Goal: Task Accomplishment & Management: Manage account settings

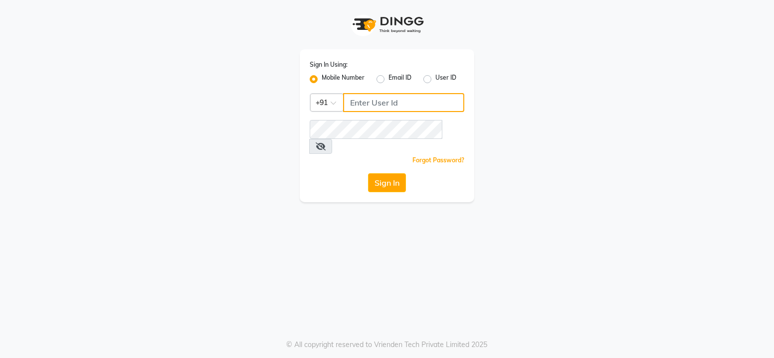
click at [387, 97] on input "Username" at bounding box center [403, 102] width 121 height 19
type input "8879773558"
click at [376, 173] on button "Sign In" at bounding box center [387, 182] width 38 height 19
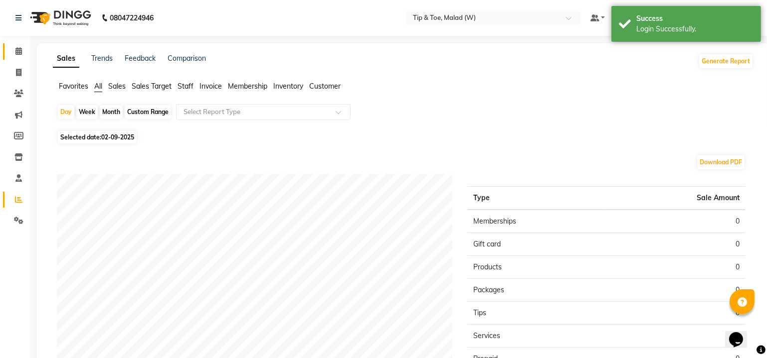
click at [21, 55] on icon at bounding box center [18, 50] width 6 height 7
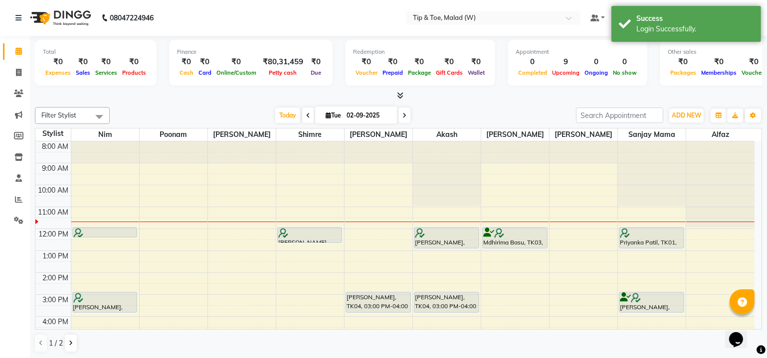
click at [408, 118] on span at bounding box center [404, 115] width 12 height 15
type input "[DATE]"
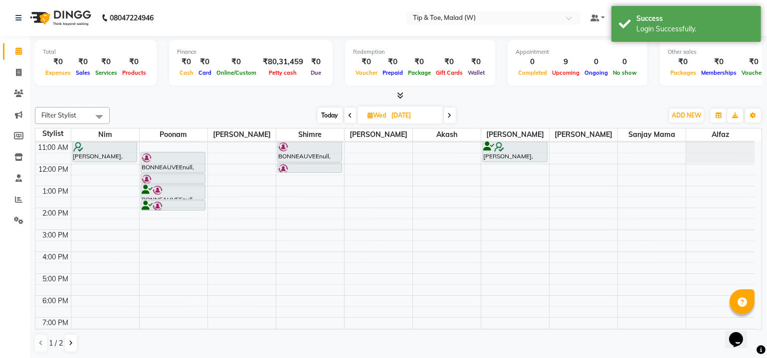
scroll to position [63, 0]
click at [763, 179] on div "Total ₹0 Expenses ₹0 Sales ₹0 Services ₹0 Products Finance ₹0 Cash ₹0 Card ₹0 O…" at bounding box center [398, 197] width 737 height 323
click at [763, 173] on div "Total ₹0 Expenses ₹0 Sales ₹0 Services ₹0 Products Finance ₹0 Cash ₹0 Card ₹0 O…" at bounding box center [398, 197] width 737 height 323
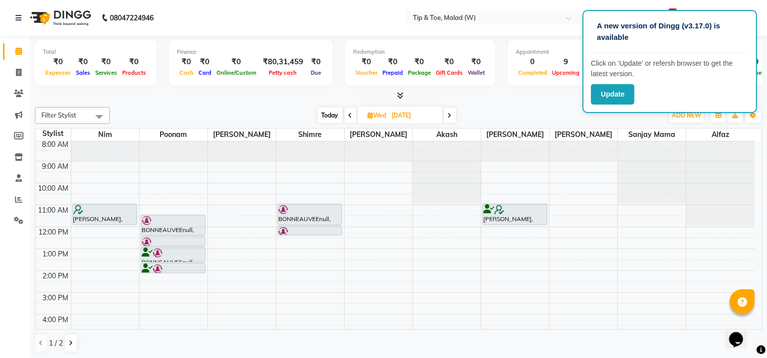
scroll to position [0, 0]
click at [609, 94] on button "Update" at bounding box center [612, 94] width 43 height 20
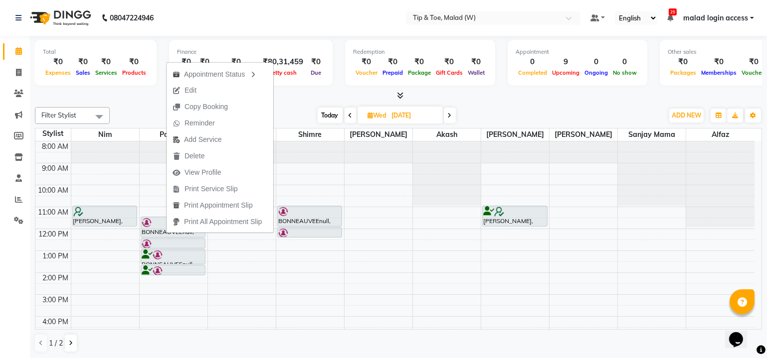
click at [210, 88] on button "Edit" at bounding box center [219, 90] width 107 height 16
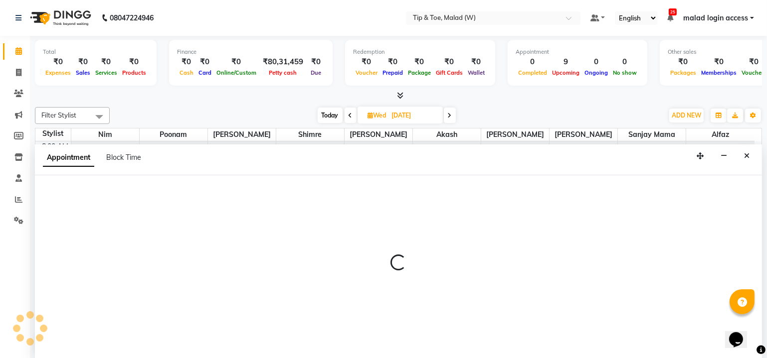
select select "tentative"
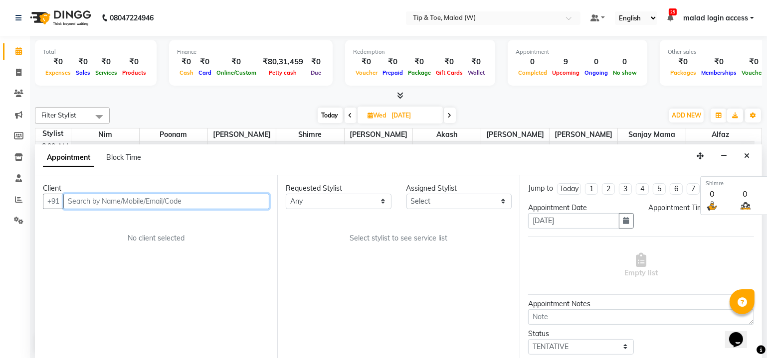
select select "87401"
select select "660"
select select "2873"
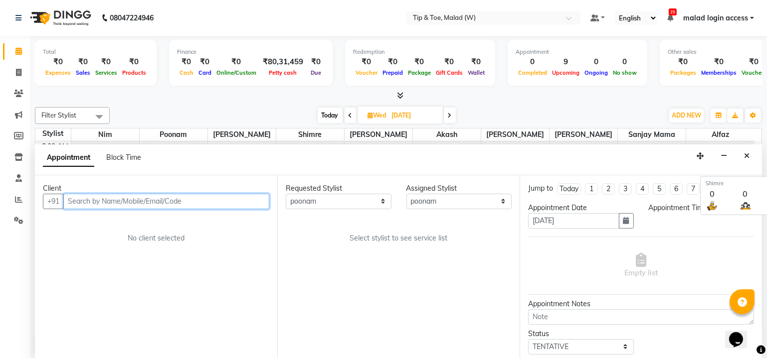
select select "2873"
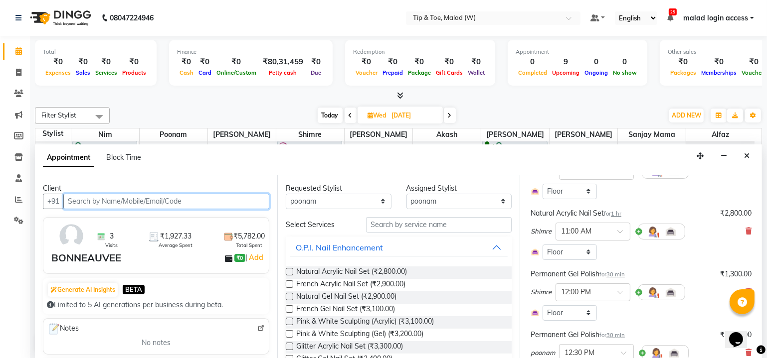
scroll to position [150, 0]
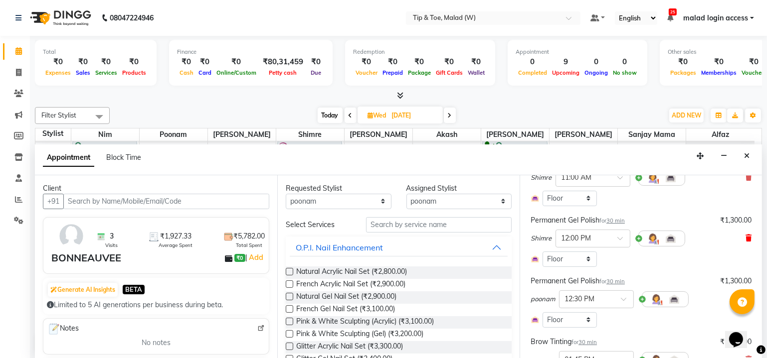
click at [745, 237] on icon at bounding box center [748, 238] width 6 height 7
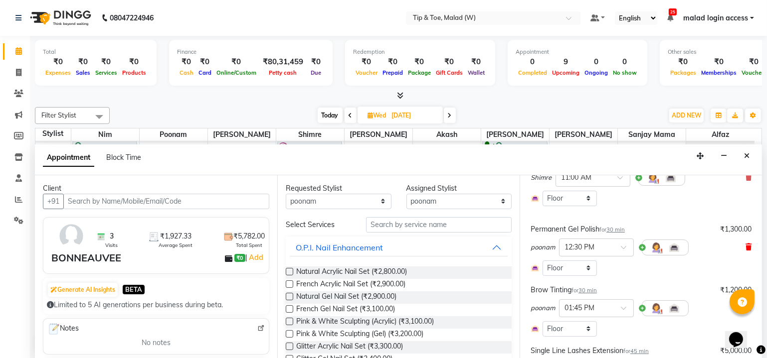
click at [745, 248] on icon at bounding box center [748, 247] width 6 height 7
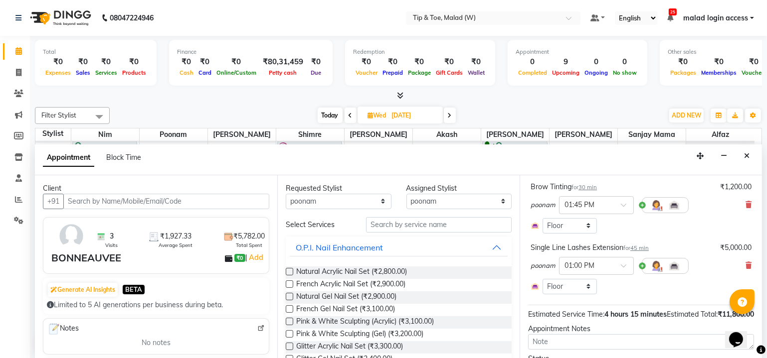
scroll to position [205, 0]
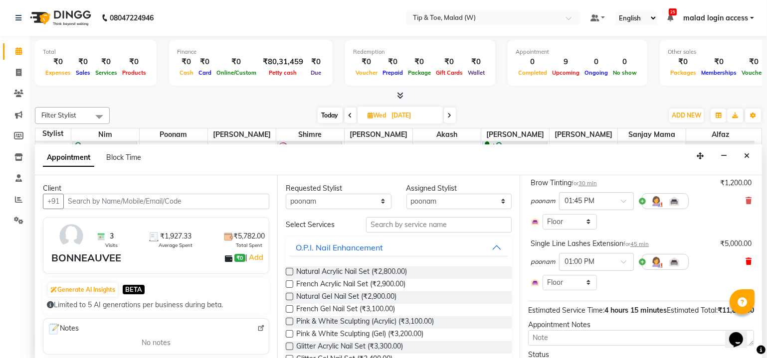
click at [745, 262] on icon at bounding box center [748, 261] width 6 height 7
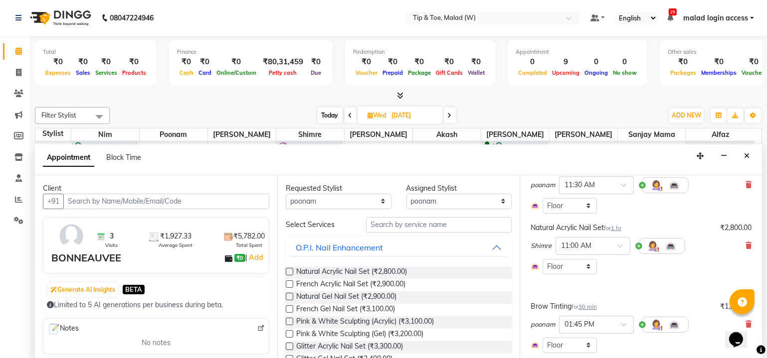
scroll to position [70, 0]
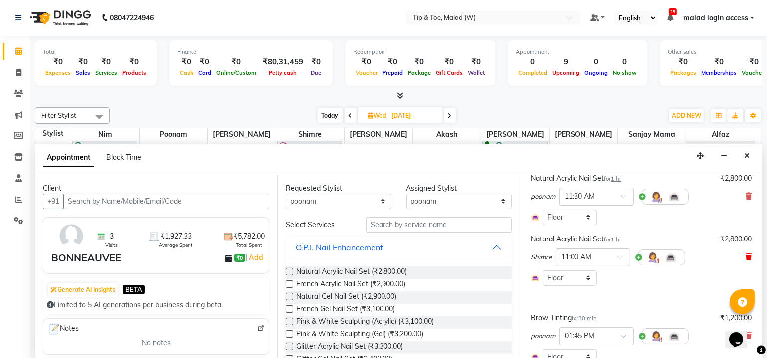
click at [745, 258] on icon at bounding box center [748, 257] width 6 height 7
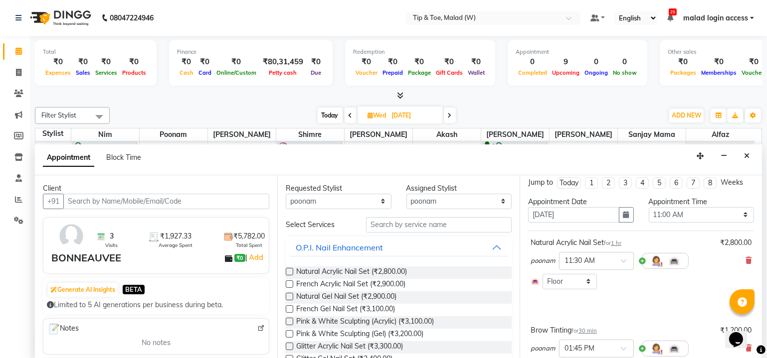
scroll to position [3, 0]
click at [745, 260] on icon at bounding box center [748, 263] width 6 height 7
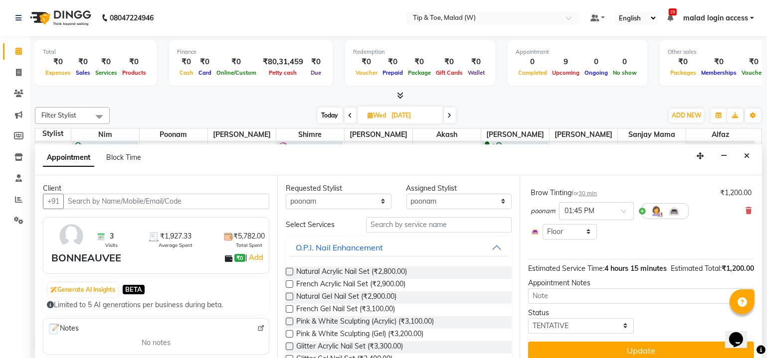
scroll to position [109, 0]
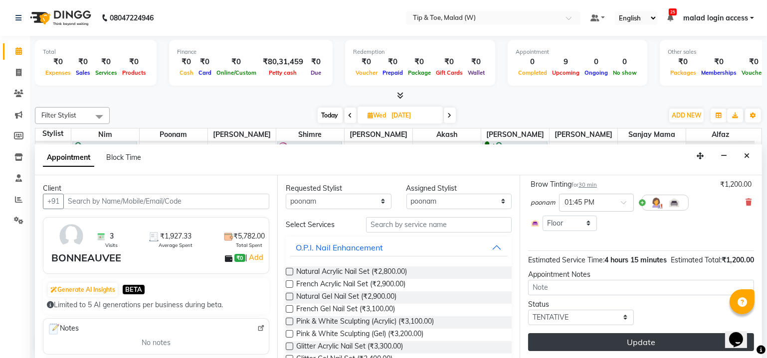
click at [639, 343] on button "Update" at bounding box center [641, 342] width 226 height 18
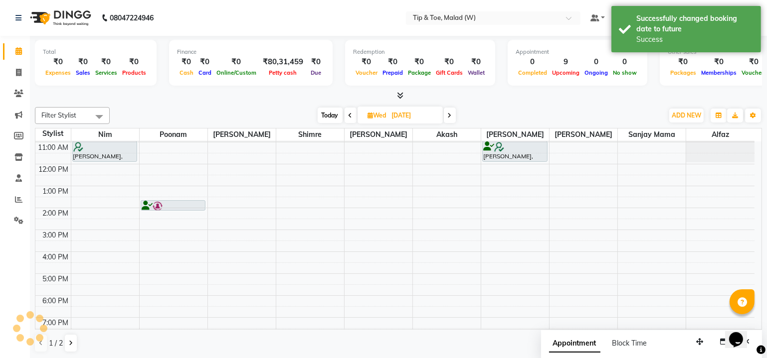
scroll to position [0, 0]
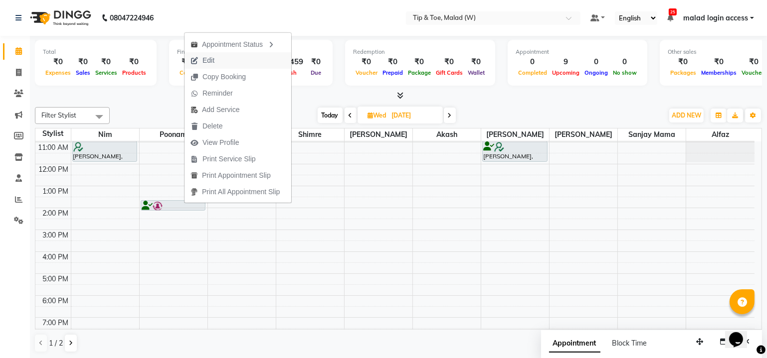
click at [204, 64] on span "Edit" at bounding box center [208, 60] width 12 height 10
select select "tentative"
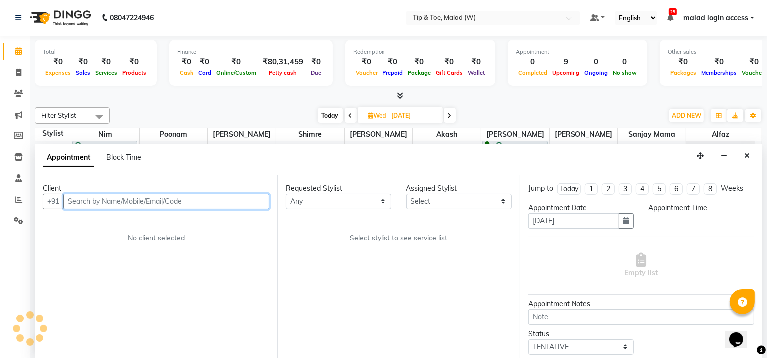
scroll to position [65, 0]
select select "87401"
select select "825"
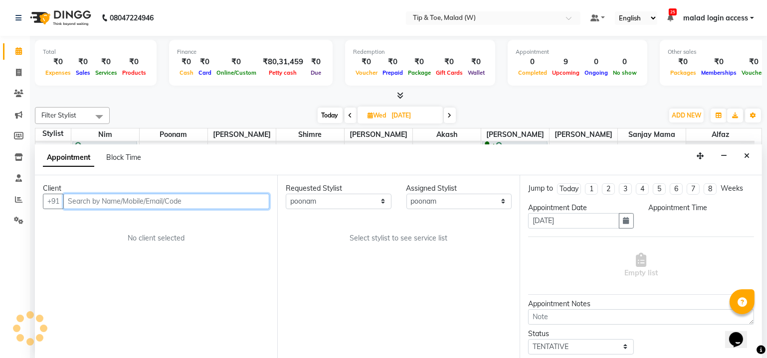
select select "2873"
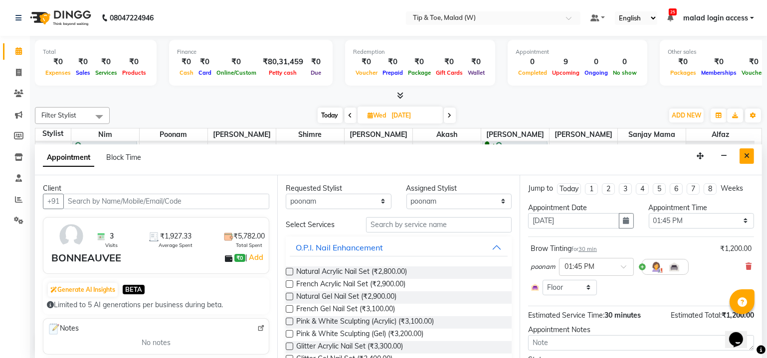
click at [746, 156] on icon "Close" at bounding box center [746, 156] width 5 height 7
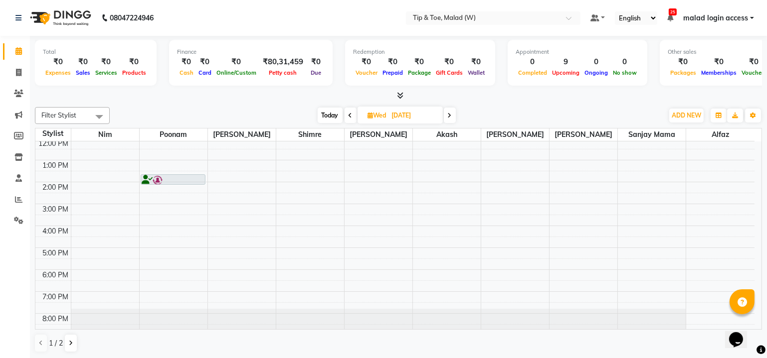
scroll to position [90, 0]
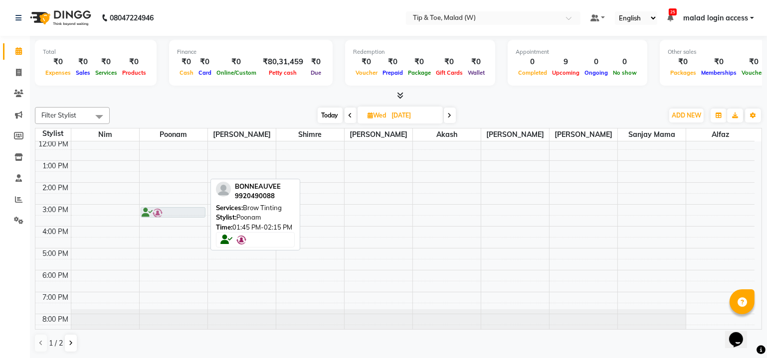
drag, startPoint x: 177, startPoint y: 175, endPoint x: 176, endPoint y: 202, distance: 27.0
click at [176, 202] on div "8:00 AM 9:00 AM 10:00 AM 11:00 AM 12:00 PM 1:00 PM 2:00 PM 3:00 PM 4:00 PM 5:00…" at bounding box center [394, 193] width 719 height 285
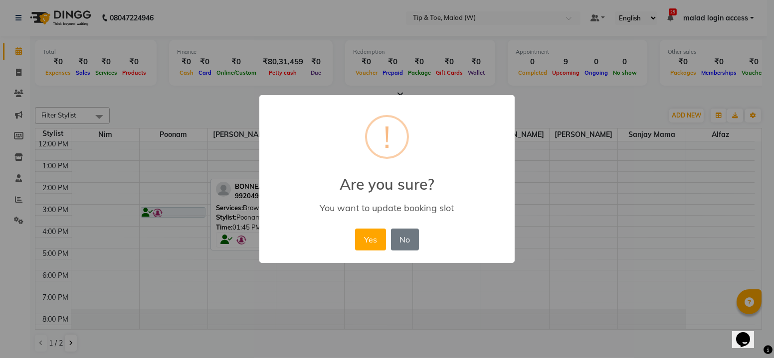
click at [178, 200] on div "× ! Are you sure? You want to update booking slot Yes No No" at bounding box center [387, 179] width 774 height 358
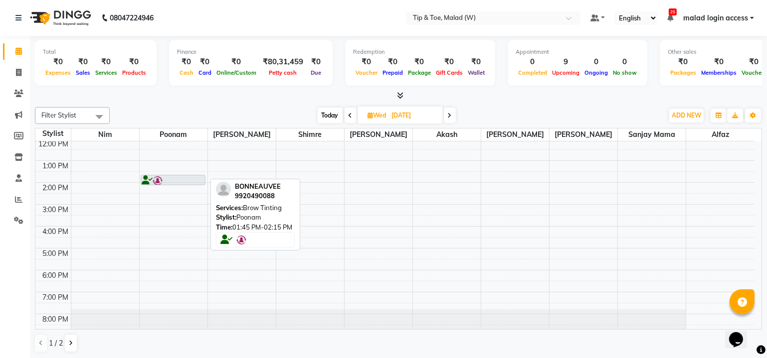
click at [184, 176] on div at bounding box center [173, 181] width 63 height 10
drag, startPoint x: 183, startPoint y: 183, endPoint x: 180, endPoint y: 195, distance: 12.2
click at [180, 195] on div "BONNEAUVEEnull, 01:45 PM-02:15 PM, Brow Tinting BONNEAUVEEnull, 01:45 PM-02:15 …" at bounding box center [174, 193] width 68 height 285
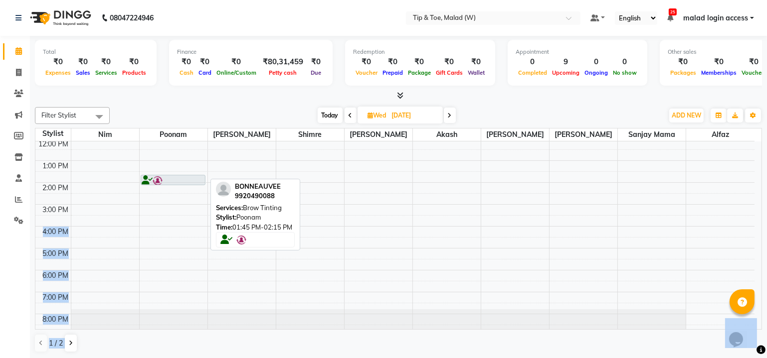
click at [179, 202] on div "8:00 AM 9:00 AM 10:00 AM 11:00 AM 12:00 PM 1:00 PM 2:00 PM 3:00 PM 4:00 PM 5:00…" at bounding box center [394, 193] width 719 height 285
select select "87401"
select select "900"
select select "tentative"
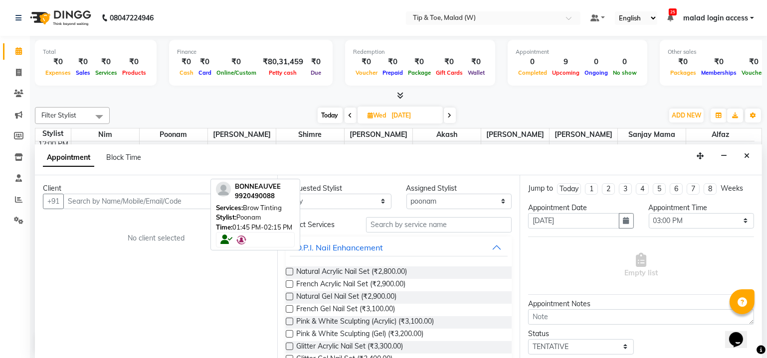
click at [0, 282] on div "Calendar Invoice Clients Marketing Members Inventory Staff Reports Settings Upc…" at bounding box center [67, 186] width 135 height 316
click at [747, 153] on icon "Close" at bounding box center [746, 156] width 5 height 7
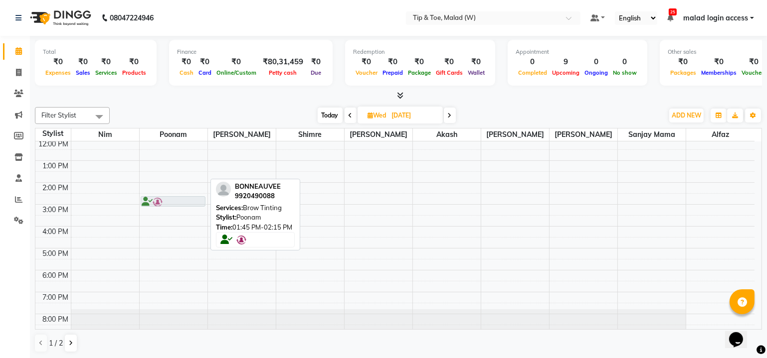
drag, startPoint x: 192, startPoint y: 175, endPoint x: 190, endPoint y: 196, distance: 21.5
click at [190, 196] on div "BONNEAUVEEnull, 01:45 PM-02:15 PM, Brow Tinting BONNEAUVEEnull, 01:45 PM-02:15 …" at bounding box center [174, 193] width 68 height 285
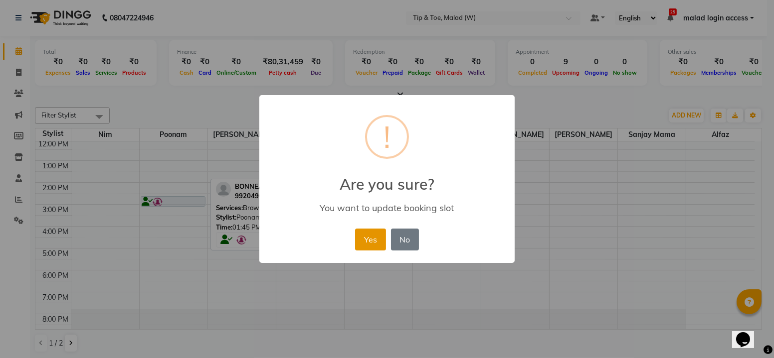
click at [379, 245] on button "Yes" at bounding box center [370, 240] width 30 height 22
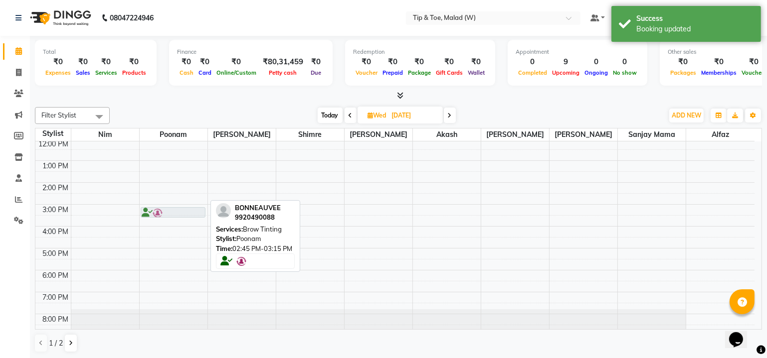
drag, startPoint x: 181, startPoint y: 198, endPoint x: 181, endPoint y: 205, distance: 6.5
click at [181, 208] on div "BONNEAUVEEnull, 02:45 PM-03:15 PM, Brow Tinting BONNEAUVEEnull, 02:45 PM-03:15 …" at bounding box center [174, 193] width 68 height 285
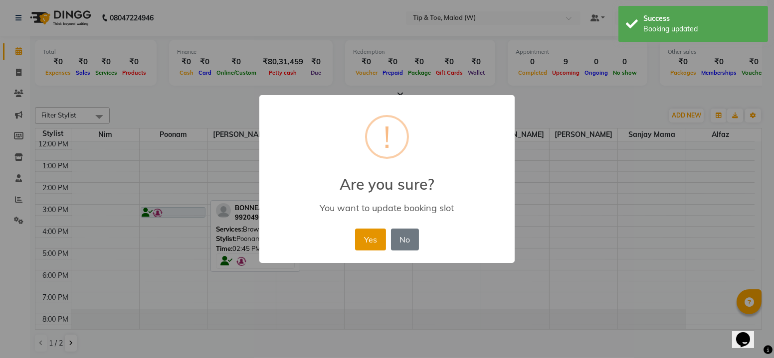
click at [358, 240] on button "Yes" at bounding box center [370, 240] width 30 height 22
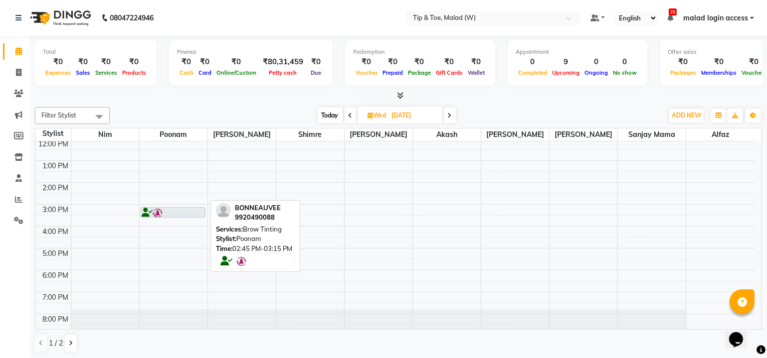
click at [348, 114] on icon at bounding box center [350, 116] width 4 height 6
type input "02-09-2025"
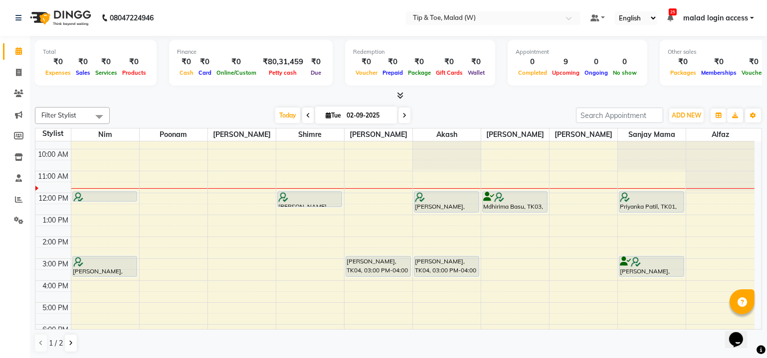
scroll to position [35, 0]
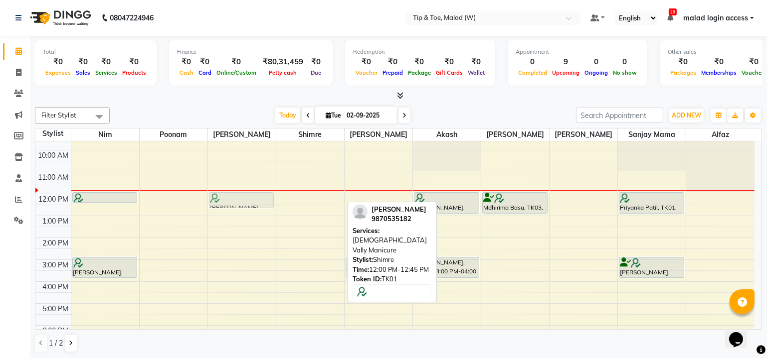
drag, startPoint x: 305, startPoint y: 198, endPoint x: 255, endPoint y: 192, distance: 50.2
click at [255, 192] on tr "[PERSON_NAME], TK02, 12:00 PM-12:30 PM, Permanent Gel Polish [PERSON_NAME], TK0…" at bounding box center [394, 249] width 719 height 285
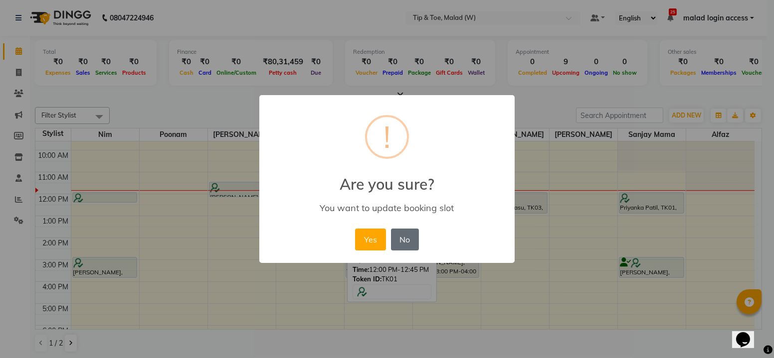
click at [398, 238] on button "No" at bounding box center [405, 240] width 28 height 22
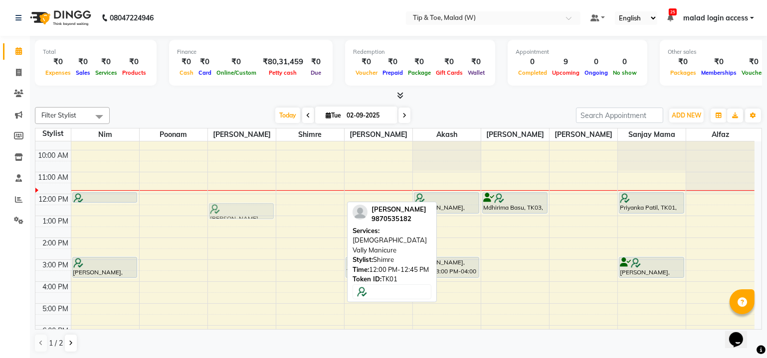
drag, startPoint x: 322, startPoint y: 198, endPoint x: 274, endPoint y: 206, distance: 49.4
click at [274, 205] on div "8:00 AM 9:00 AM 10:00 AM 11:00 AM 12:00 PM 1:00 PM 2:00 PM 3:00 PM 4:00 PM 5:00…" at bounding box center [394, 249] width 719 height 285
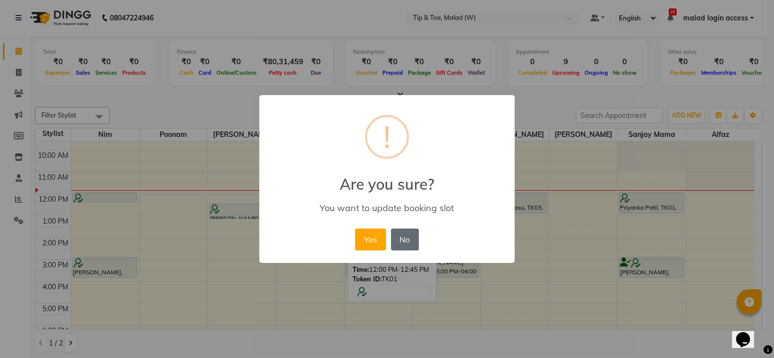
click at [393, 238] on button "No" at bounding box center [405, 240] width 28 height 22
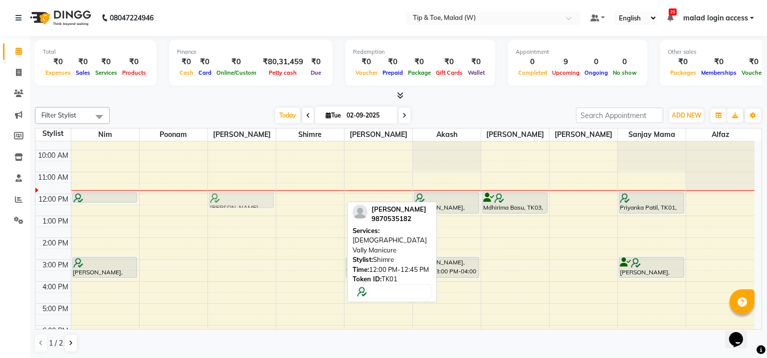
drag, startPoint x: 316, startPoint y: 198, endPoint x: 278, endPoint y: 197, distance: 37.9
click at [279, 197] on div "8:00 AM 9:00 AM 10:00 AM 11:00 AM 12:00 PM 1:00 PM 2:00 PM 3:00 PM 4:00 PM 5:00…" at bounding box center [394, 249] width 719 height 285
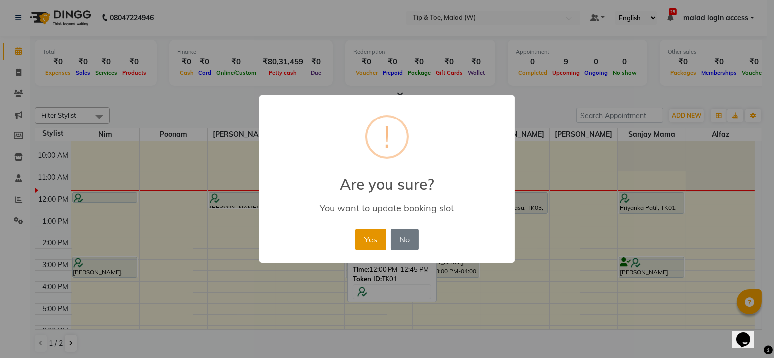
click at [371, 238] on button "Yes" at bounding box center [370, 240] width 30 height 22
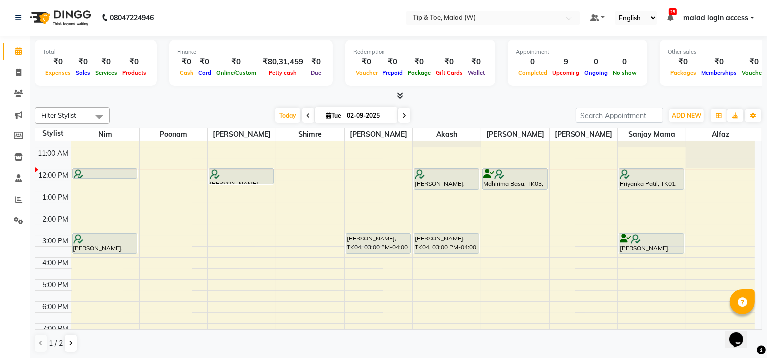
scroll to position [60, 0]
click at [764, 198] on div "Total ₹0 Expenses ₹0 Sales ₹0 Services ₹0 Products Finance ₹0 Cash ₹0 Card ₹0 O…" at bounding box center [398, 197] width 737 height 323
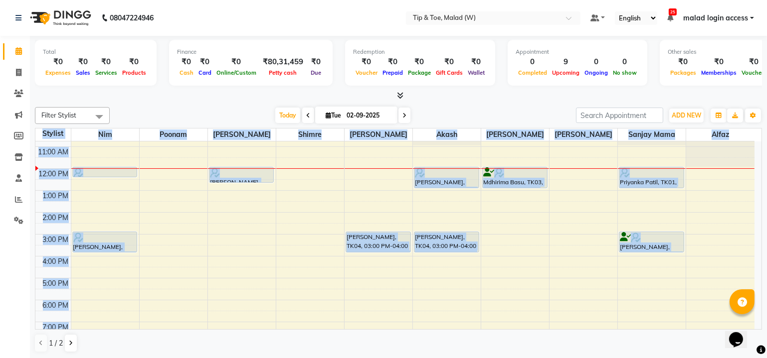
click at [764, 198] on div "Total ₹0 Expenses ₹0 Sales ₹0 Services ₹0 Products Finance ₹0 Cash ₹0 Card ₹0 O…" at bounding box center [398, 197] width 737 height 323
click at [25, 250] on div "Calendar Invoice Clients Marketing Members Inventory Staff Reports Settings Com…" at bounding box center [67, 186] width 135 height 316
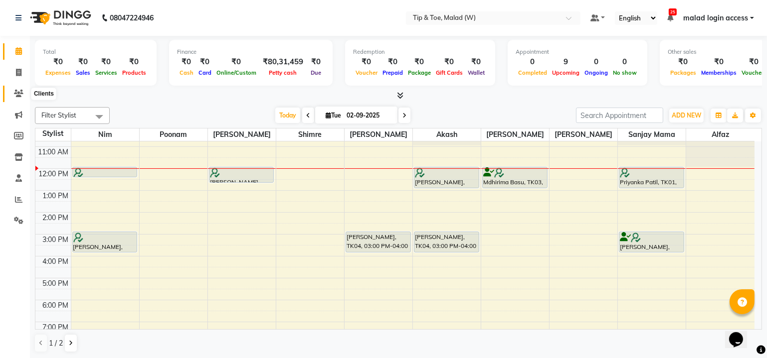
click at [19, 93] on icon at bounding box center [18, 93] width 9 height 7
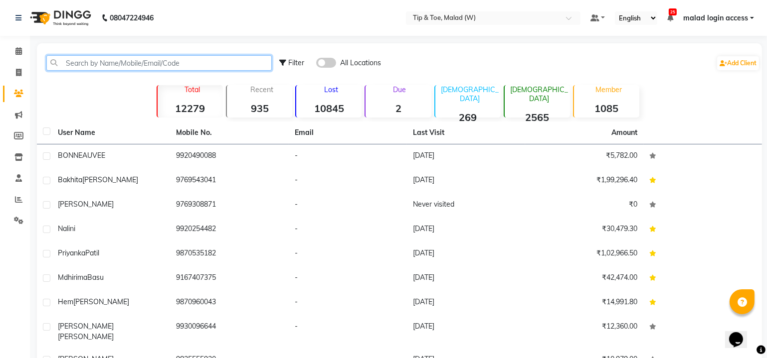
click at [212, 63] on input "text" at bounding box center [158, 62] width 225 height 15
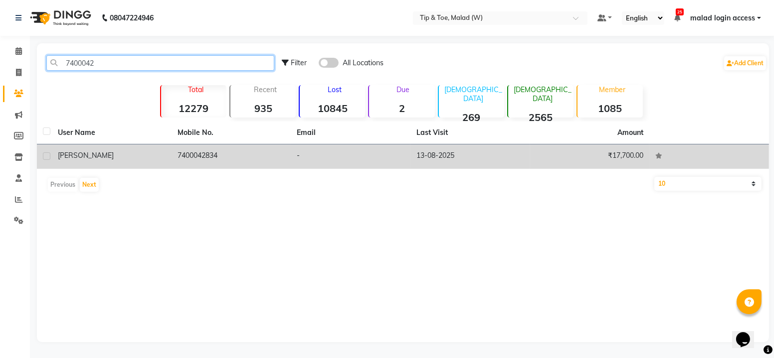
type input "7400042"
click at [223, 157] on td "7400042834" at bounding box center [231, 157] width 120 height 24
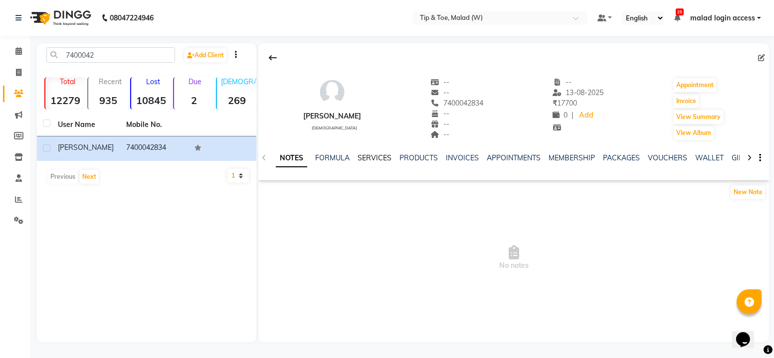
click at [368, 159] on link "SERVICES" at bounding box center [374, 158] width 34 height 9
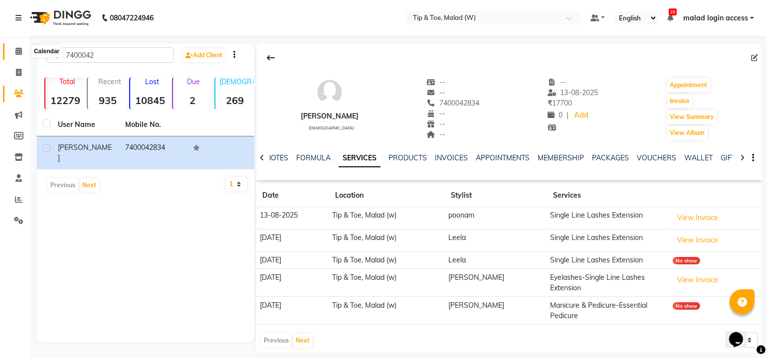
click at [20, 52] on icon at bounding box center [18, 50] width 6 height 7
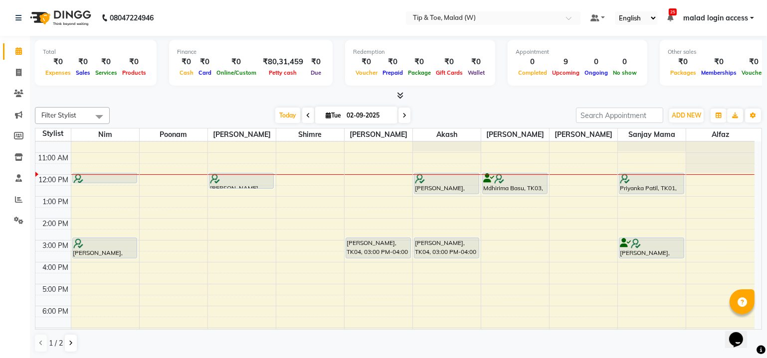
scroll to position [55, 0]
click at [168, 274] on div "8:00 AM 9:00 AM 10:00 AM 11:00 AM 12:00 PM 1:00 PM 2:00 PM 3:00 PM 4:00 PM 5:00…" at bounding box center [394, 229] width 719 height 285
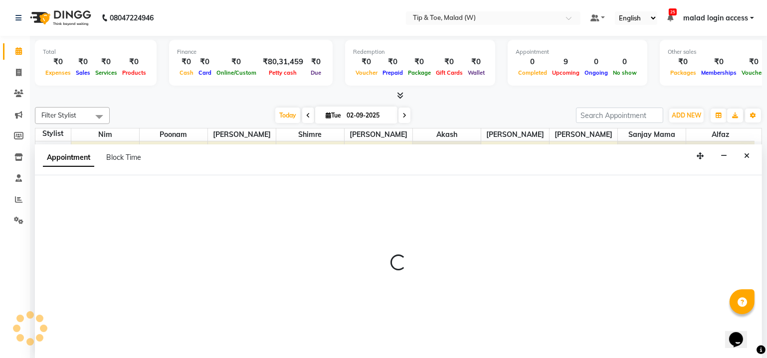
scroll to position [0, 0]
select select "87401"
select select "990"
select select "tentative"
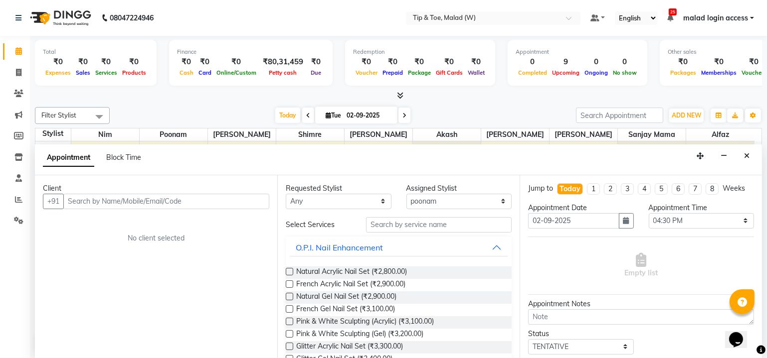
click at [192, 200] on input "text" at bounding box center [166, 201] width 206 height 15
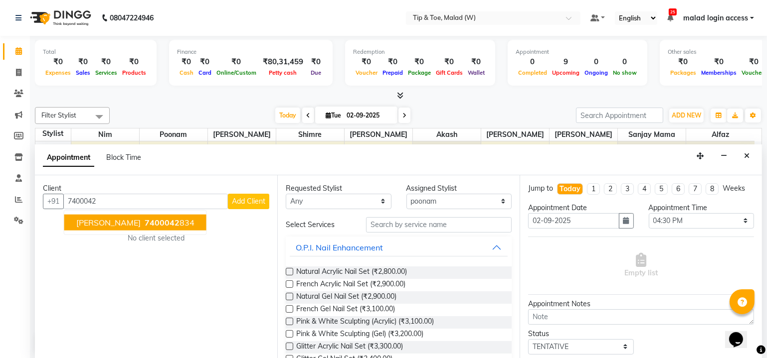
click at [83, 221] on span "[PERSON_NAME]" at bounding box center [108, 222] width 64 height 10
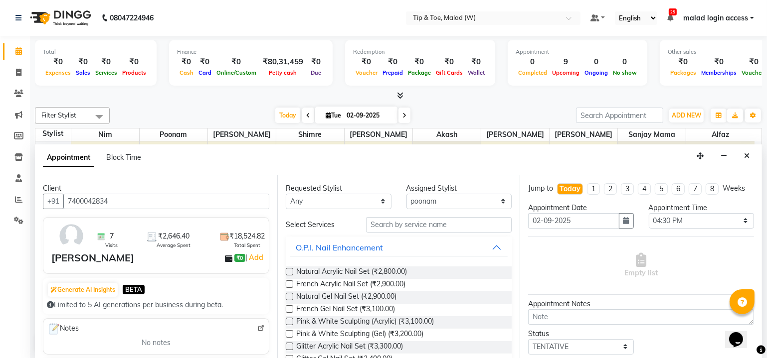
type input "7400042834"
drag, startPoint x: 378, startPoint y: 204, endPoint x: 362, endPoint y: 225, distance: 25.9
click at [378, 204] on select "Any [PERSON_NAME] Akash Alfaz [PERSON_NAME] [PERSON_NAME] [PERSON_NAME] poonam …" at bounding box center [339, 201] width 106 height 15
select select "87401"
click at [286, 194] on select "Any [PERSON_NAME] Akash Alfaz [PERSON_NAME] [PERSON_NAME] [PERSON_NAME] poonam …" at bounding box center [339, 201] width 106 height 15
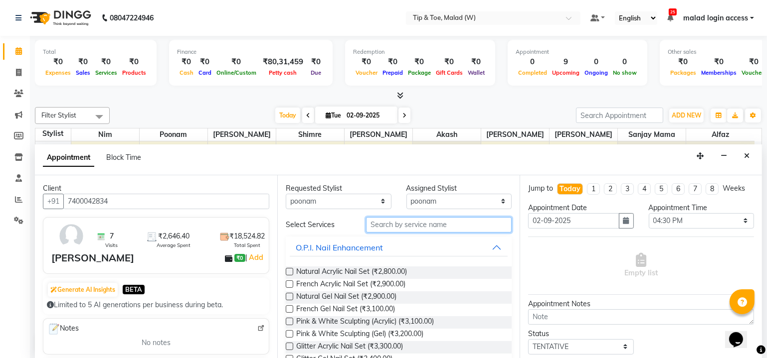
click at [403, 226] on input "text" at bounding box center [439, 224] width 146 height 15
type input "lash"
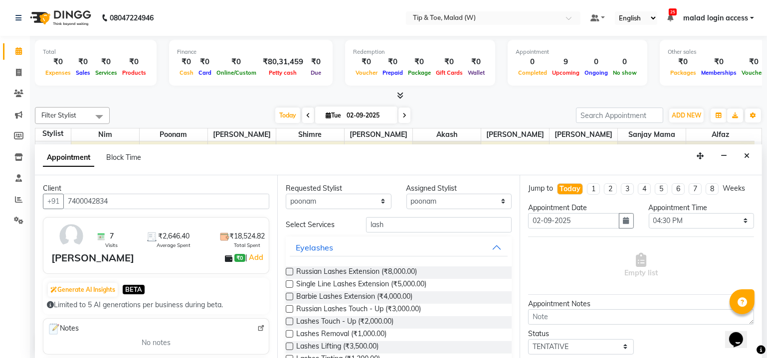
click at [289, 284] on label at bounding box center [289, 284] width 7 height 7
click at [289, 284] on input "checkbox" at bounding box center [289, 285] width 6 height 6
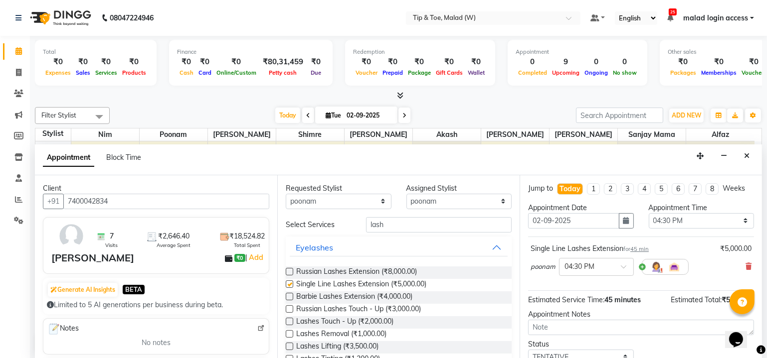
checkbox input "false"
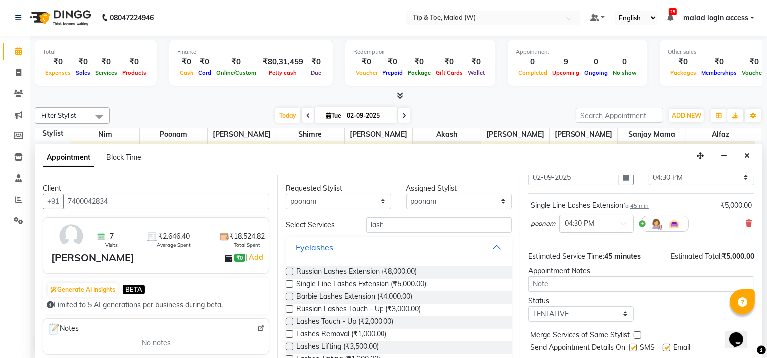
scroll to position [67, 0]
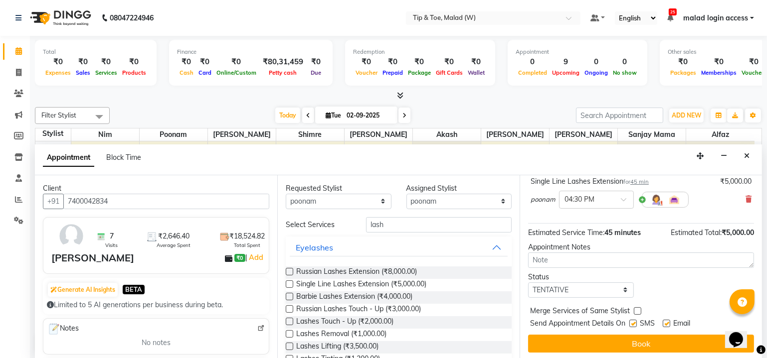
click at [763, 293] on div "Total ₹0 Expenses ₹0 Sales ₹0 Services ₹0 Products Finance ₹0 Cash ₹0 Card ₹0 O…" at bounding box center [398, 197] width 737 height 323
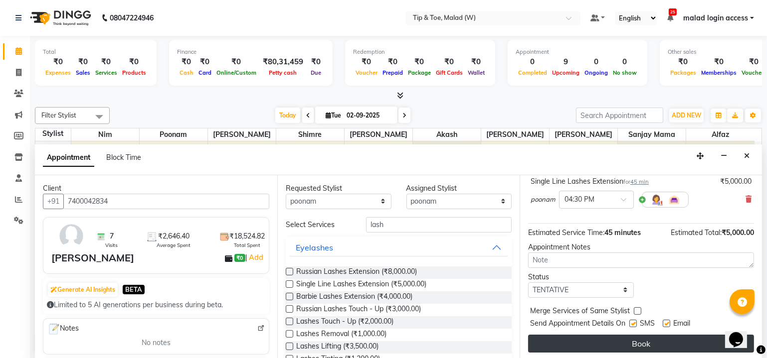
click at [652, 340] on button "Book" at bounding box center [641, 344] width 226 height 18
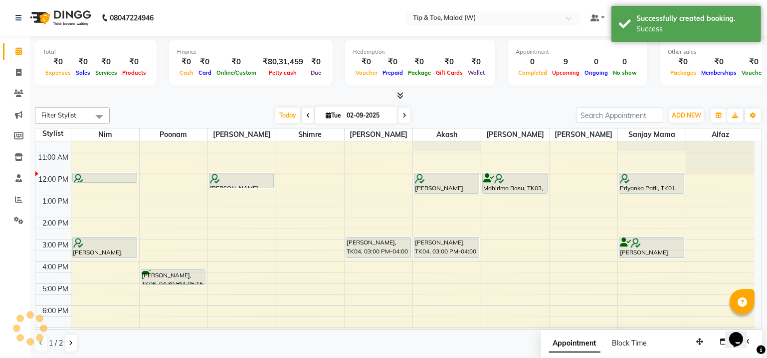
scroll to position [0, 0]
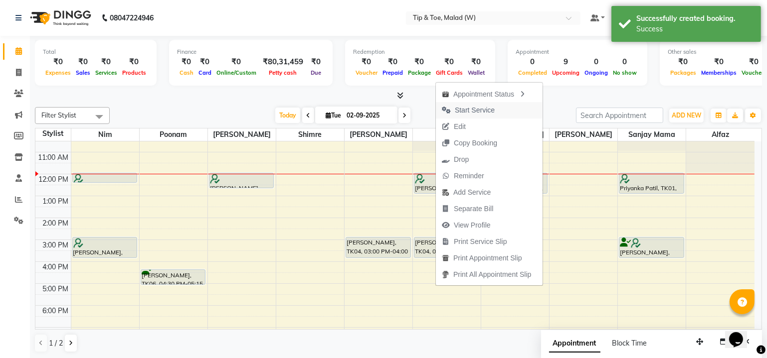
click at [465, 113] on span "Start Service" at bounding box center [475, 110] width 40 height 10
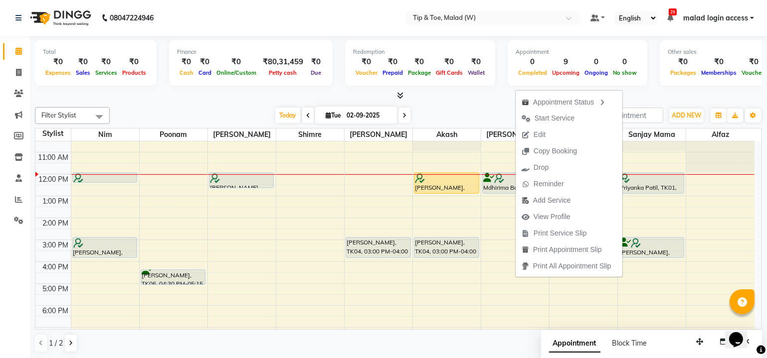
drag, startPoint x: 549, startPoint y: 119, endPoint x: 550, endPoint y: 126, distance: 7.0
click at [550, 119] on span "Start Service" at bounding box center [554, 118] width 40 height 10
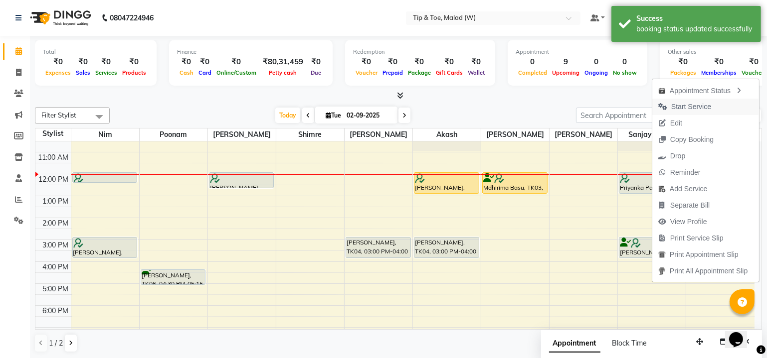
click at [688, 107] on span "Start Service" at bounding box center [691, 107] width 40 height 10
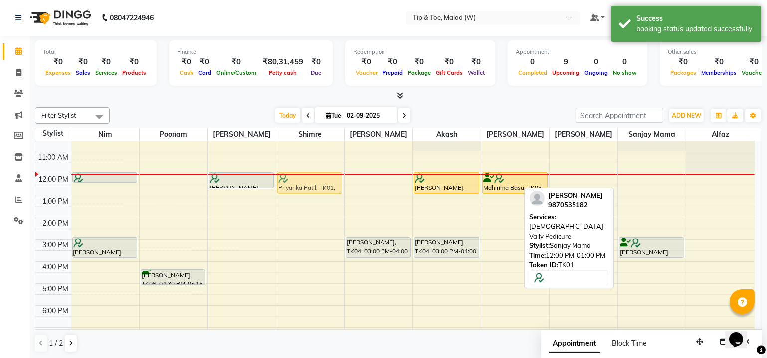
drag, startPoint x: 658, startPoint y: 177, endPoint x: 326, endPoint y: 179, distance: 332.0
click at [326, 179] on tr "[PERSON_NAME], TK02, 12:00 PM-12:30 PM, Permanent Gel Polish [PERSON_NAME], TK0…" at bounding box center [394, 229] width 719 height 285
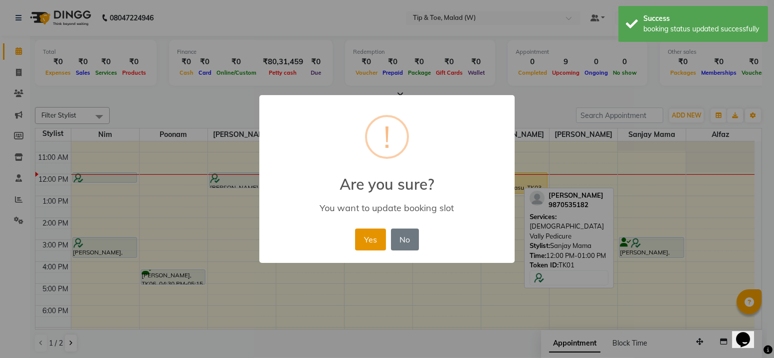
click at [368, 241] on button "Yes" at bounding box center [370, 240] width 30 height 22
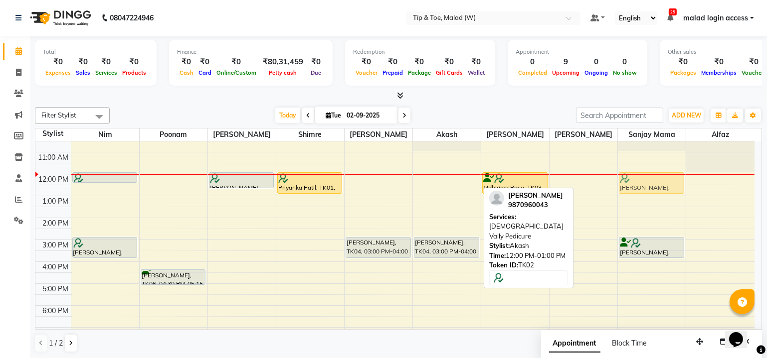
drag, startPoint x: 450, startPoint y: 179, endPoint x: 636, endPoint y: 179, distance: 185.9
click at [636, 179] on tr "[PERSON_NAME], TK02, 12:00 PM-12:30 PM, Permanent Gel Polish [PERSON_NAME], TK0…" at bounding box center [394, 229] width 719 height 285
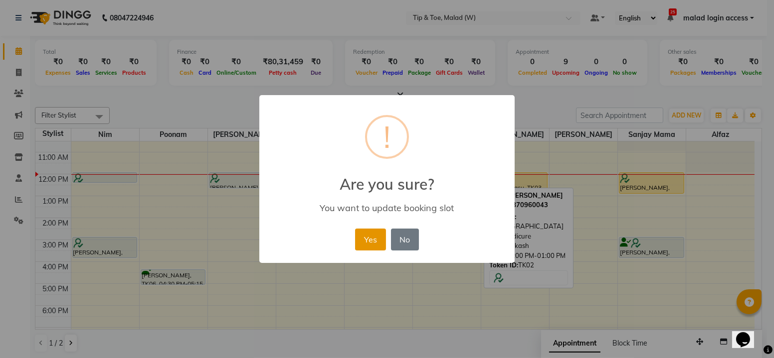
click at [372, 240] on button "Yes" at bounding box center [370, 240] width 30 height 22
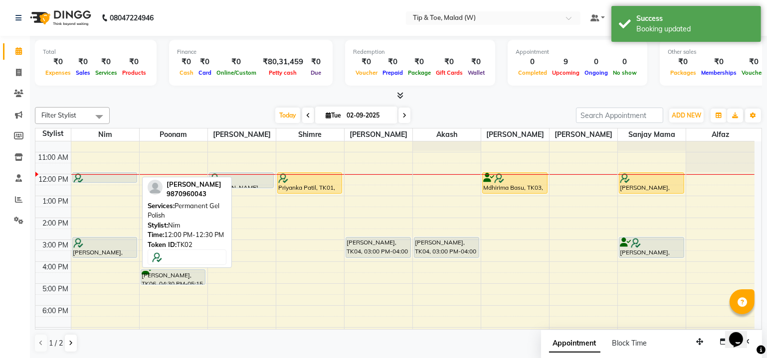
drag, startPoint x: 99, startPoint y: 176, endPoint x: 104, endPoint y: 177, distance: 5.1
click at [100, 176] on div at bounding box center [104, 178] width 63 height 10
drag, startPoint x: 104, startPoint y: 177, endPoint x: 146, endPoint y: 178, distance: 41.9
click at [146, 178] on div "Filter Stylist Select All Nim poonam [PERSON_NAME] Shimre [PERSON_NAME] Akash […" at bounding box center [398, 230] width 727 height 254
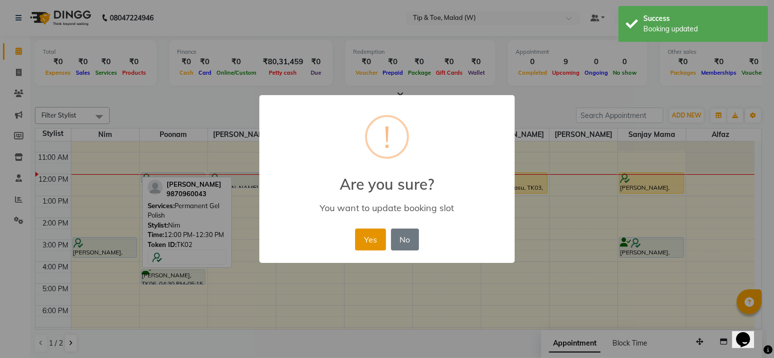
click at [370, 242] on button "Yes" at bounding box center [370, 240] width 30 height 22
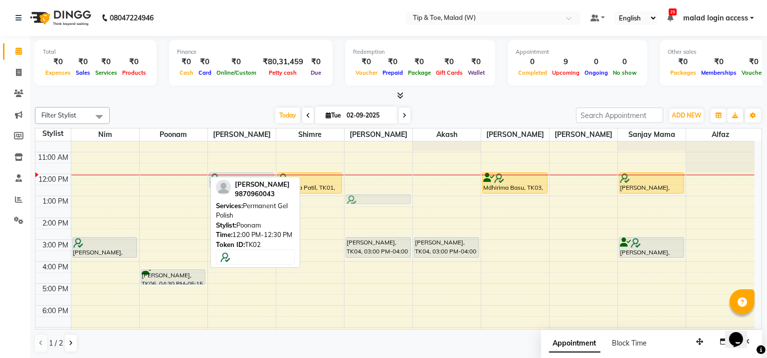
drag, startPoint x: 176, startPoint y: 174, endPoint x: 357, endPoint y: 196, distance: 182.8
click at [357, 196] on tr "[PERSON_NAME], TK05, 03:00 PM-04:00 PM, Essential manicure with scrub Hem Shah,…" at bounding box center [394, 229] width 719 height 285
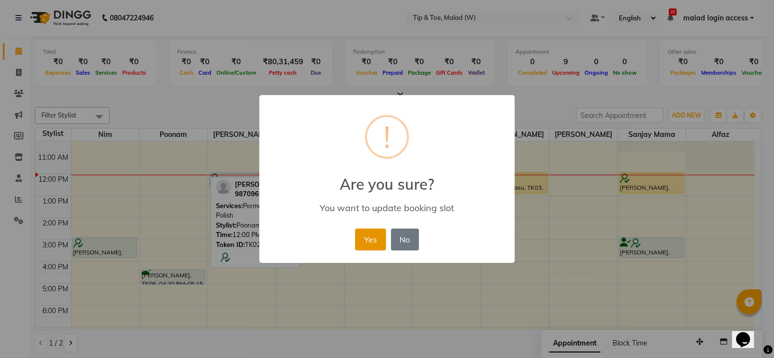
click at [374, 236] on button "Yes" at bounding box center [370, 240] width 30 height 22
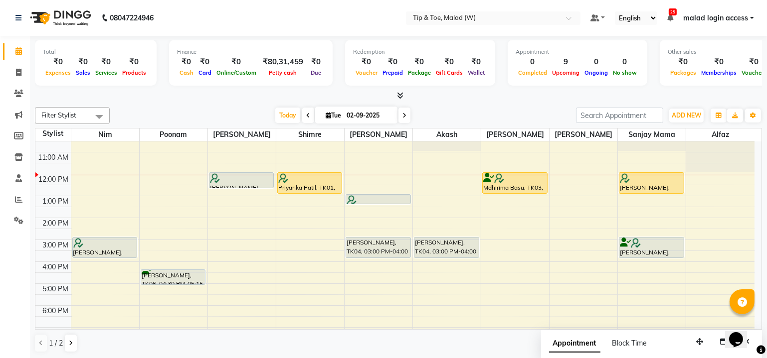
click at [400, 113] on span at bounding box center [404, 115] width 12 height 15
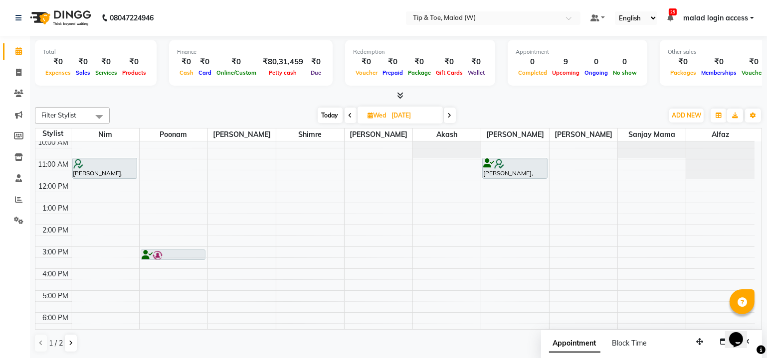
scroll to position [24, 0]
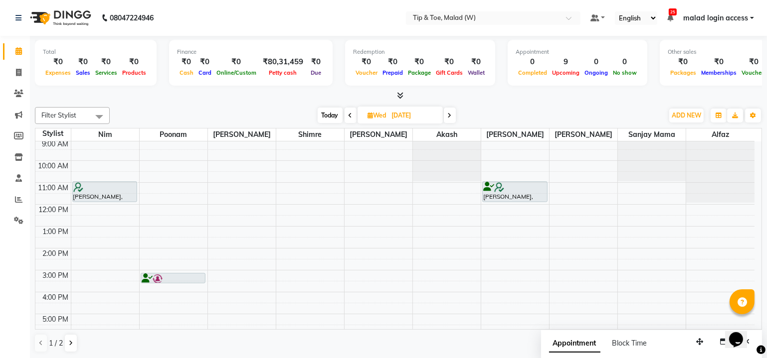
click at [762, 172] on div "Total ₹0 Expenses ₹0 Sales ₹0 Services ₹0 Products Finance ₹0 Cash ₹0 Card ₹0 O…" at bounding box center [398, 197] width 737 height 323
click at [349, 115] on icon at bounding box center [350, 116] width 4 height 6
type input "02-09-2025"
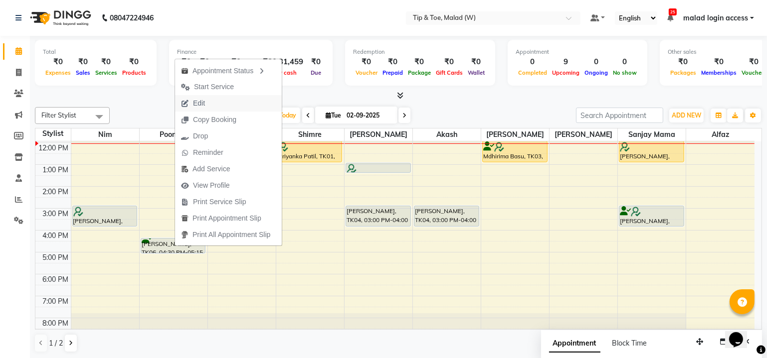
click at [219, 103] on button "Edit" at bounding box center [228, 103] width 107 height 16
select select "tentative"
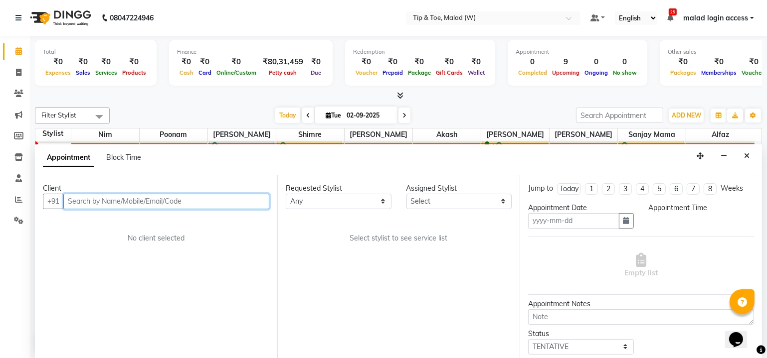
scroll to position [0, 0]
type input "02-09-2025"
select select "990"
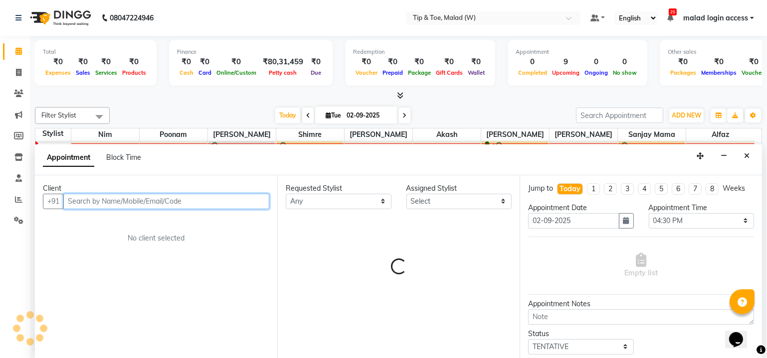
scroll to position [86, 0]
select select "87401"
select select "2873"
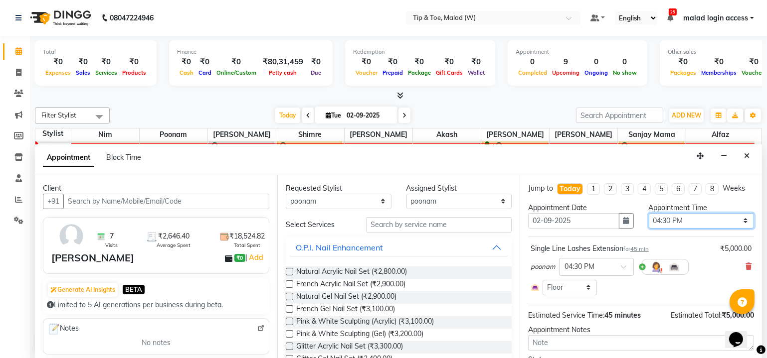
click at [739, 222] on select "Select 09:00 AM 09:15 AM 09:30 AM 09:45 AM 10:00 AM 10:15 AM 10:30 AM 10:45 AM …" at bounding box center [701, 220] width 106 height 15
select select "780"
click at [648, 213] on select "Select 09:00 AM 09:15 AM 09:30 AM 09:45 AM 10:00 AM 10:15 AM 10:30 AM 10:45 AM …" at bounding box center [701, 220] width 106 height 15
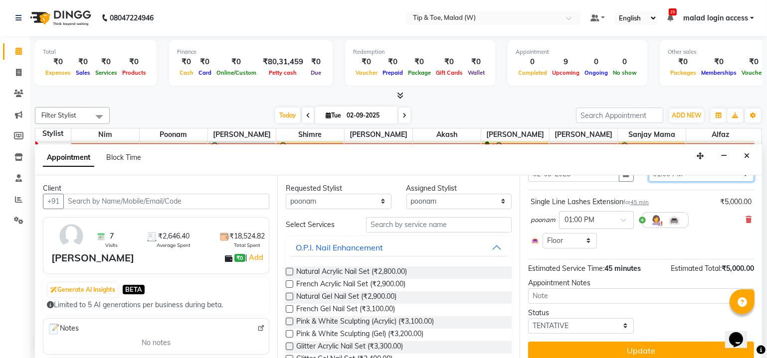
scroll to position [53, 0]
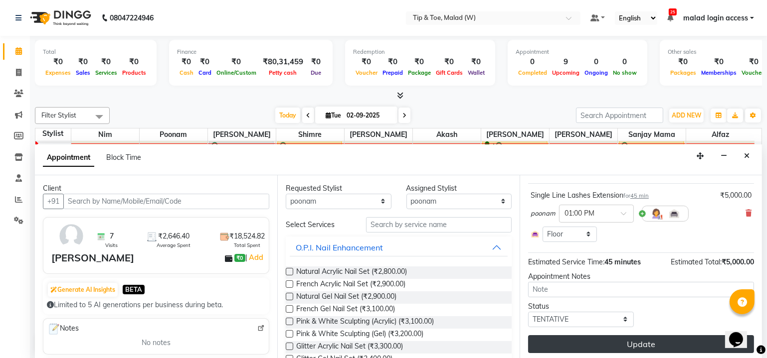
click at [674, 338] on button "Update" at bounding box center [641, 344] width 226 height 18
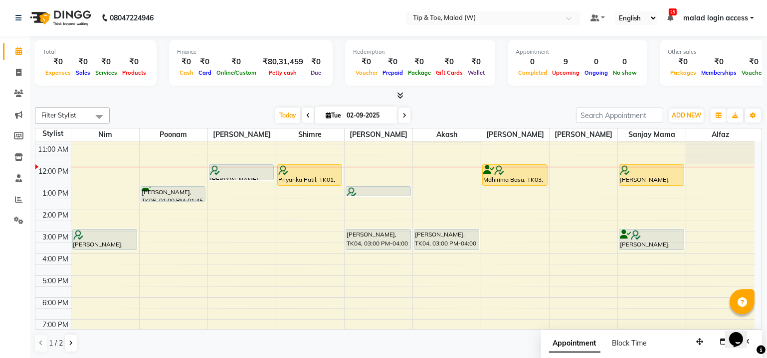
scroll to position [61, 0]
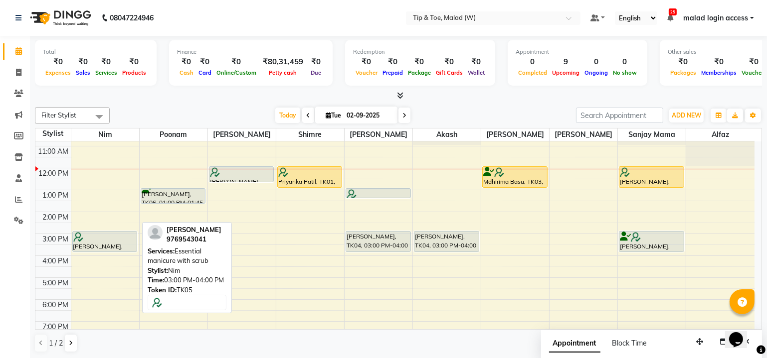
click at [92, 242] on div "[PERSON_NAME], TK05, 03:00 PM-04:00 PM, Essential manicure with scrub" at bounding box center [105, 242] width 64 height 20
click at [93, 241] on div "[PERSON_NAME], TK05, 03:00 PM-04:00 PM, Essential manicure with scrub" at bounding box center [105, 242] width 64 height 20
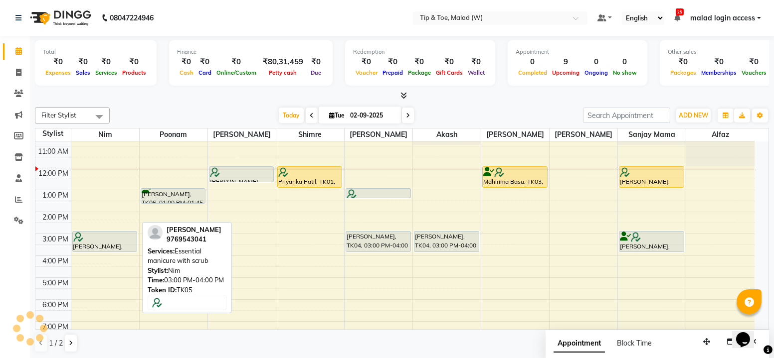
select select "7"
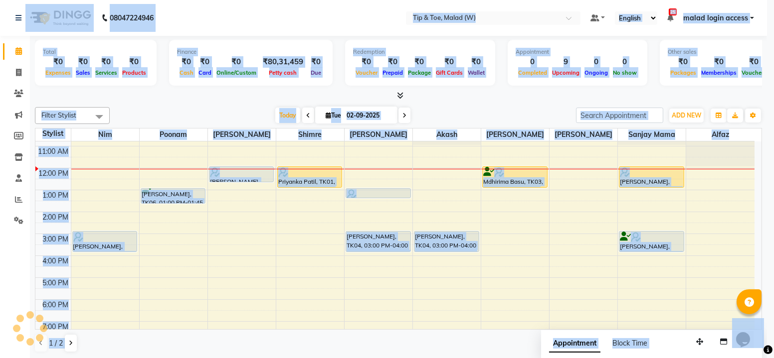
click at [240, 246] on div "Mark Done And Checkout" at bounding box center [391, 229] width 567 height 36
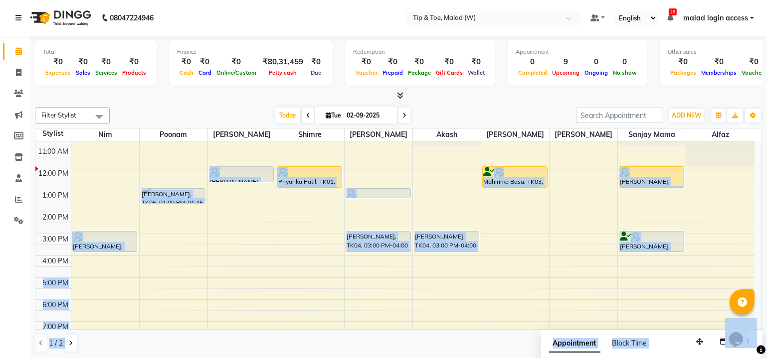
drag, startPoint x: 277, startPoint y: 252, endPoint x: 314, endPoint y: 256, distance: 37.2
click at [314, 256] on div "8:00 AM 9:00 AM 10:00 AM 11:00 AM 12:00 PM 1:00 PM 2:00 PM 3:00 PM 4:00 PM 5:00…" at bounding box center [394, 223] width 719 height 285
select select "41842"
select select "960"
select select "tentative"
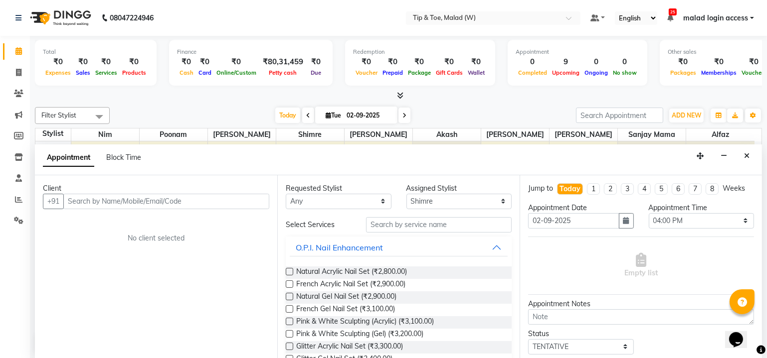
scroll to position [0, 0]
click at [16, 261] on div "Calendar Invoice Clients Marketing Members Inventory Staff Reports Settings Com…" at bounding box center [67, 186] width 135 height 316
drag, startPoint x: 748, startPoint y: 156, endPoint x: 662, endPoint y: 172, distance: 87.2
click at [748, 156] on icon "Close" at bounding box center [746, 156] width 5 height 7
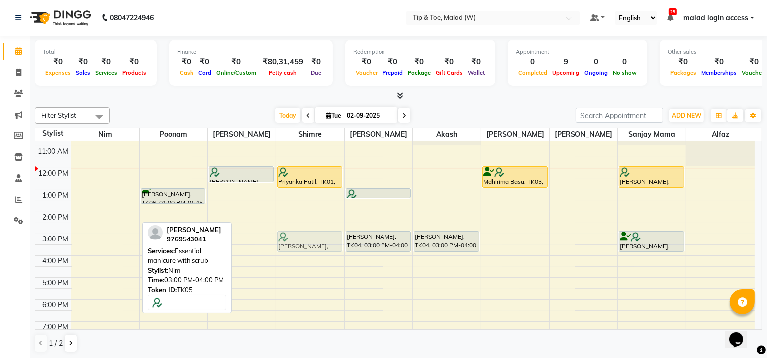
drag, startPoint x: 109, startPoint y: 240, endPoint x: 312, endPoint y: 242, distance: 202.4
click at [315, 242] on tr "[PERSON_NAME], TK05, 03:00 PM-04:00 PM, Essential manicure with scrub [PERSON_N…" at bounding box center [394, 223] width 719 height 285
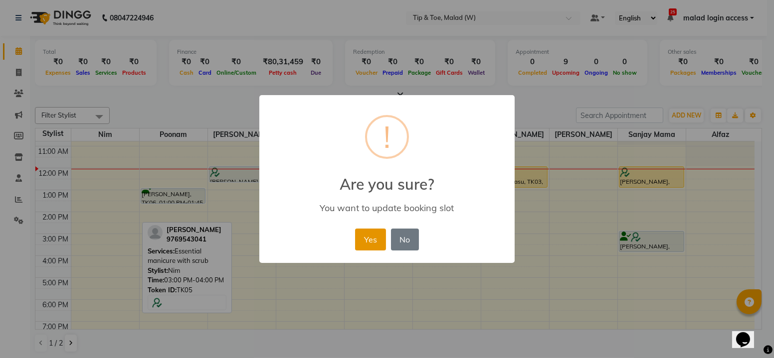
click at [380, 240] on button "Yes" at bounding box center [370, 240] width 30 height 22
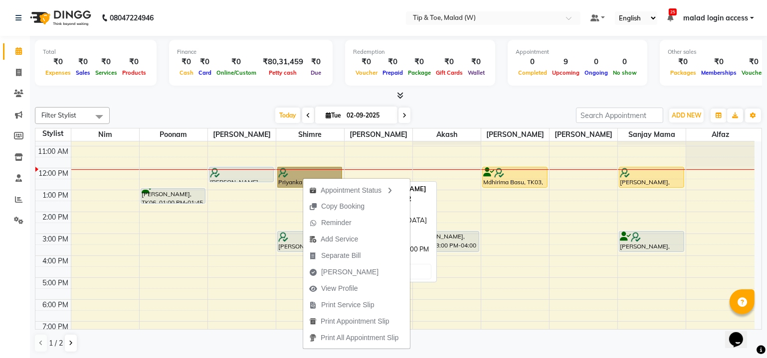
click at [309, 173] on link "Priyanka Patil, TK01, 12:00 PM-01:00 PM, Vedic Vally Pedicure" at bounding box center [309, 177] width 65 height 21
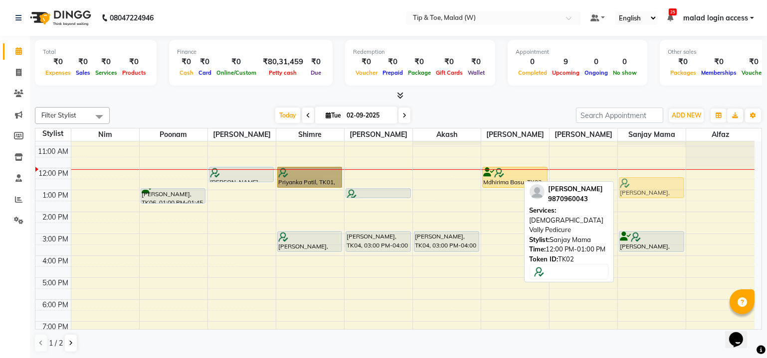
drag, startPoint x: 654, startPoint y: 176, endPoint x: 657, endPoint y: 188, distance: 12.5
click at [657, 188] on div "[PERSON_NAME], TK02, 12:00 PM-01:00 PM, Vedic Vally Pedicure [PERSON_NAME], TK0…" at bounding box center [652, 223] width 68 height 285
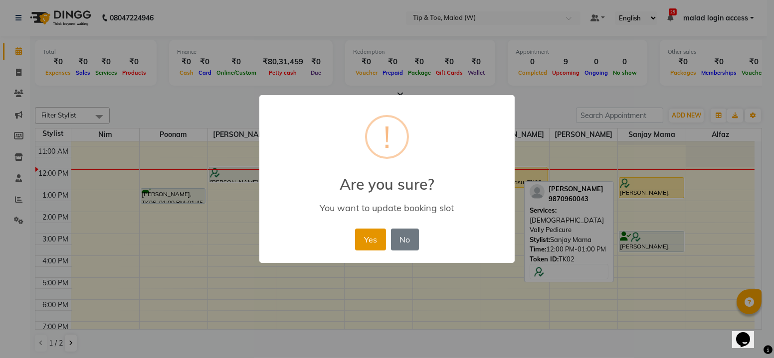
click at [371, 234] on button "Yes" at bounding box center [370, 240] width 30 height 22
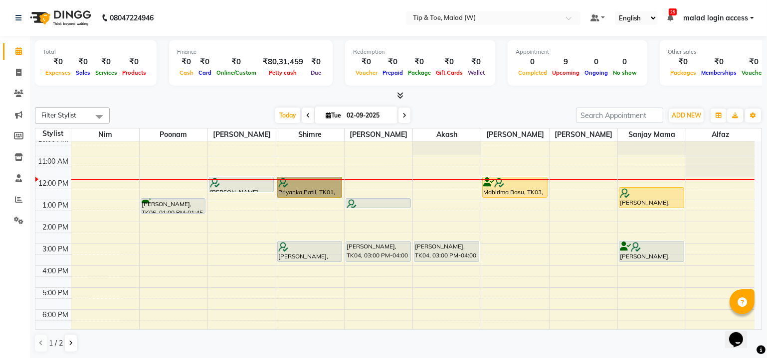
scroll to position [49, 0]
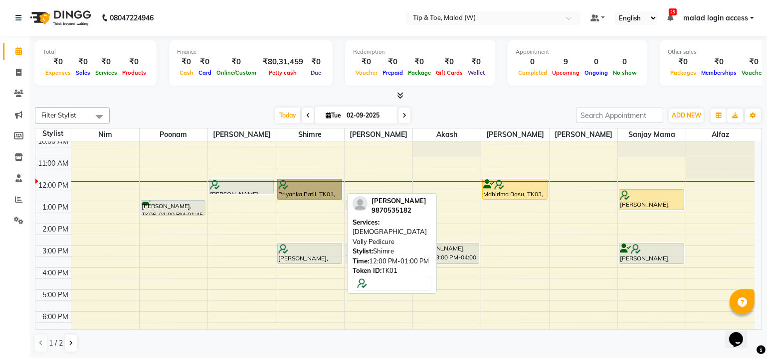
click at [314, 187] on link "Priyanka Patil, TK01, 12:00 PM-01:00 PM, Vedic Vally Pedicure" at bounding box center [309, 189] width 65 height 21
click at [301, 181] on link "Priyanka Patil, TK01, 12:00 PM-01:00 PM, Vedic Vally Pedicure" at bounding box center [309, 189] width 65 height 21
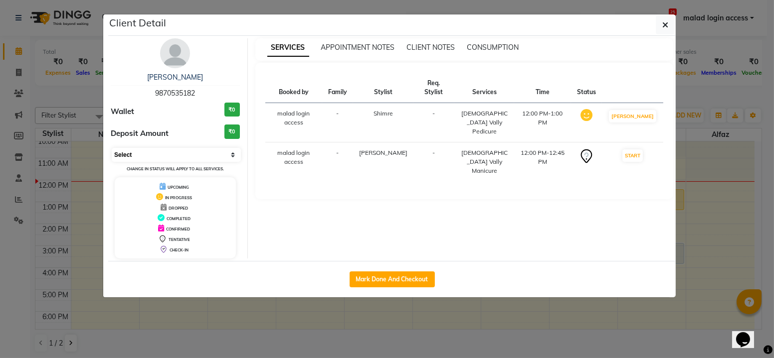
click at [234, 158] on select "Select IN SERVICE CONFIRMED TENTATIVE CHECK IN MARK DONE DROPPED UPCOMING" at bounding box center [176, 155] width 129 height 14
select select "5"
click at [112, 148] on select "Select IN SERVICE CONFIRMED TENTATIVE CHECK IN MARK DONE DROPPED UPCOMING" at bounding box center [176, 155] width 129 height 14
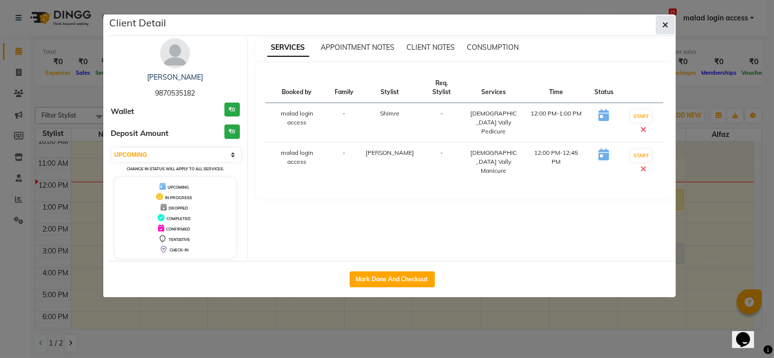
click at [665, 26] on icon "button" at bounding box center [665, 25] width 6 height 8
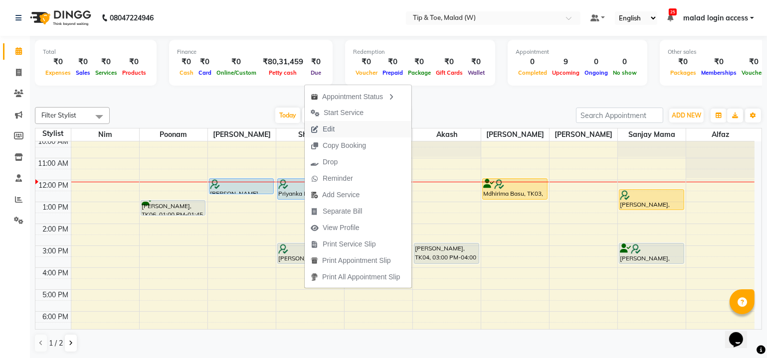
click at [345, 130] on button "Edit" at bounding box center [358, 129] width 107 height 16
select select "41794"
select select "upcoming"
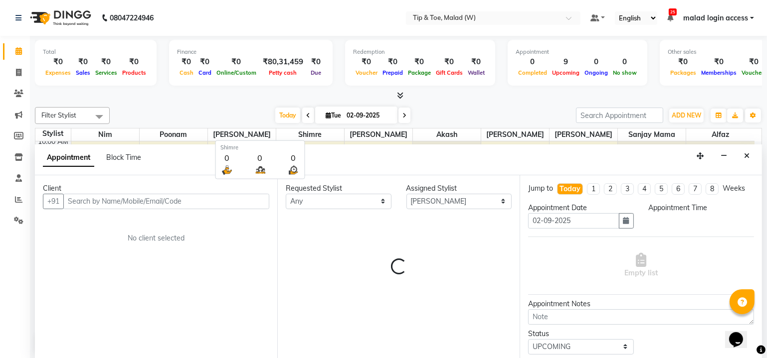
scroll to position [86, 0]
select select "720"
select select "2873"
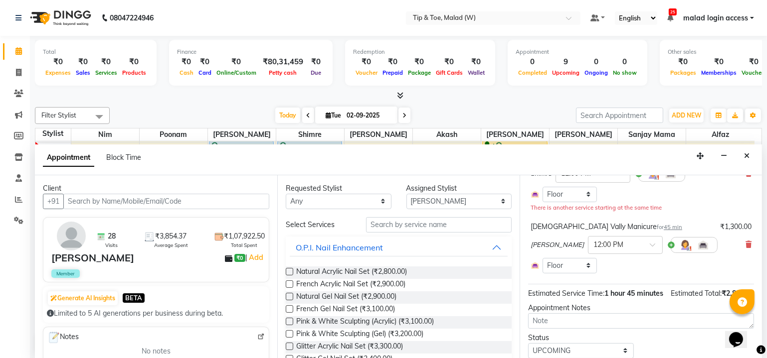
scroll to position [94, 0]
click at [403, 223] on input "text" at bounding box center [439, 224] width 146 height 15
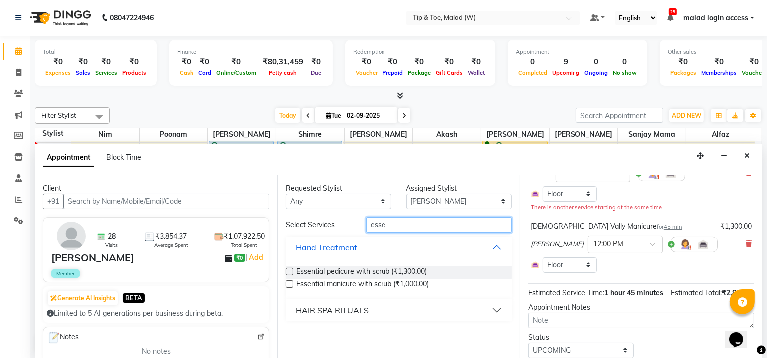
type input "esse"
click at [287, 270] on label at bounding box center [289, 271] width 7 height 7
click at [287, 270] on input "checkbox" at bounding box center [289, 273] width 6 height 6
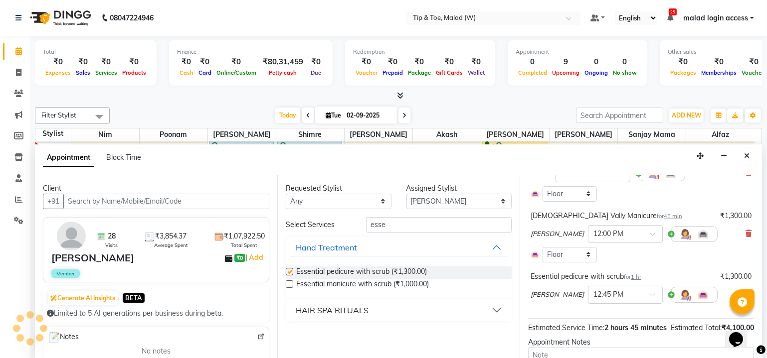
checkbox input "false"
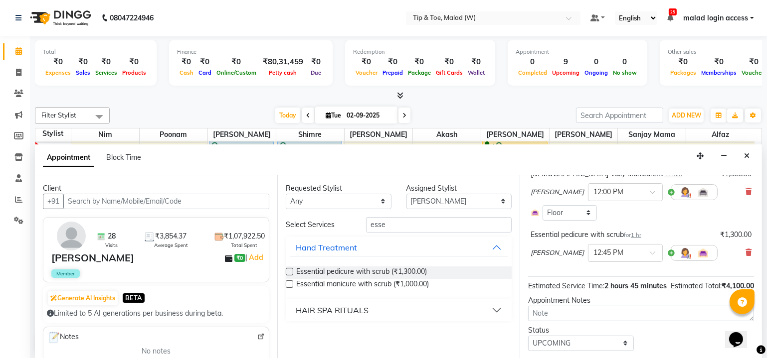
scroll to position [170, 0]
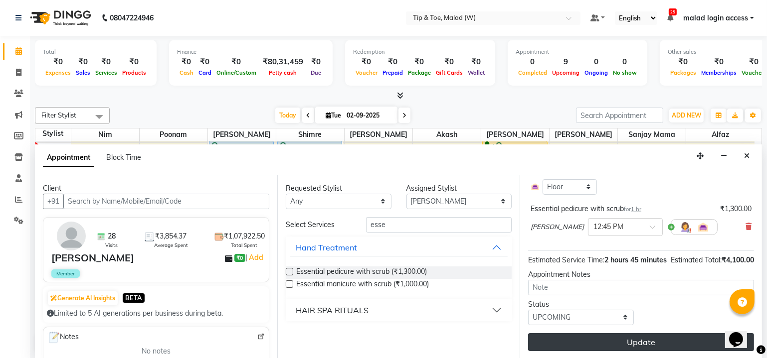
click at [643, 344] on button "Update" at bounding box center [641, 342] width 226 height 18
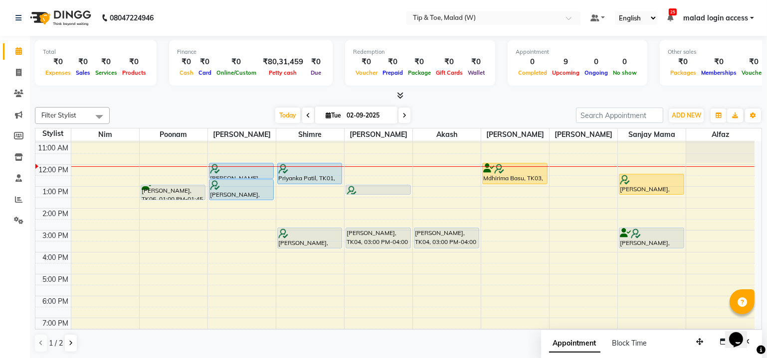
scroll to position [45, 0]
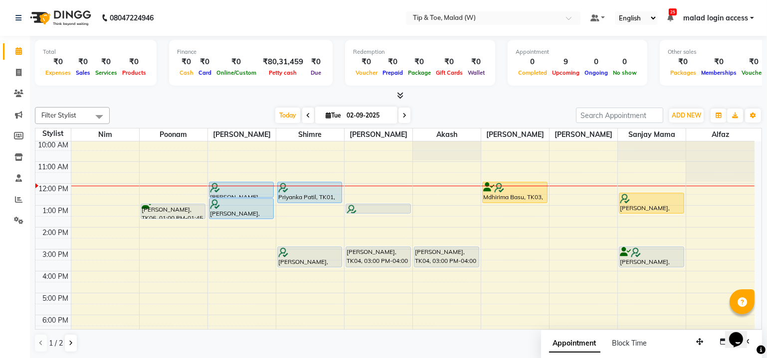
click at [405, 115] on span at bounding box center [404, 115] width 12 height 15
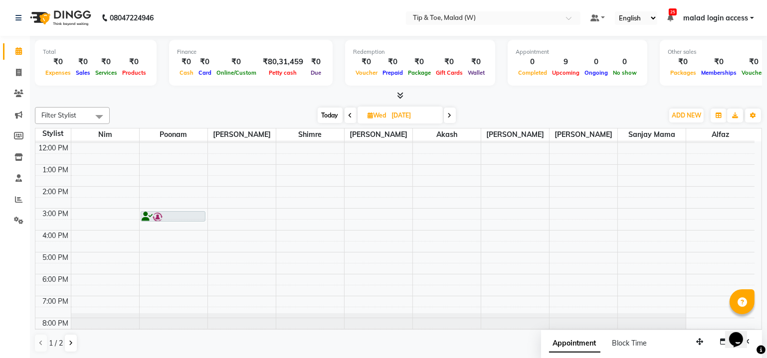
click at [349, 116] on icon at bounding box center [350, 116] width 4 height 6
type input "02-09-2025"
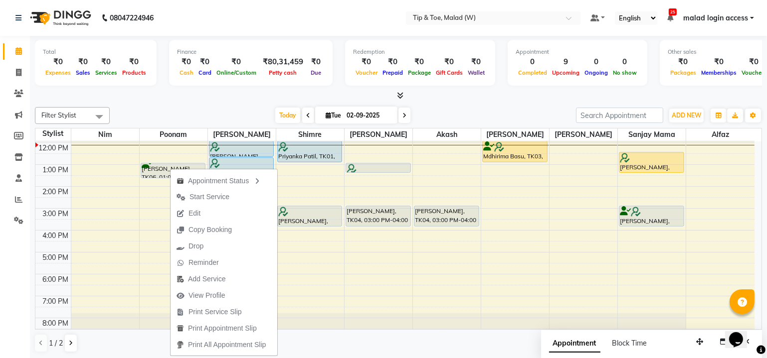
click at [204, 215] on span "Edit" at bounding box center [188, 213] width 36 height 16
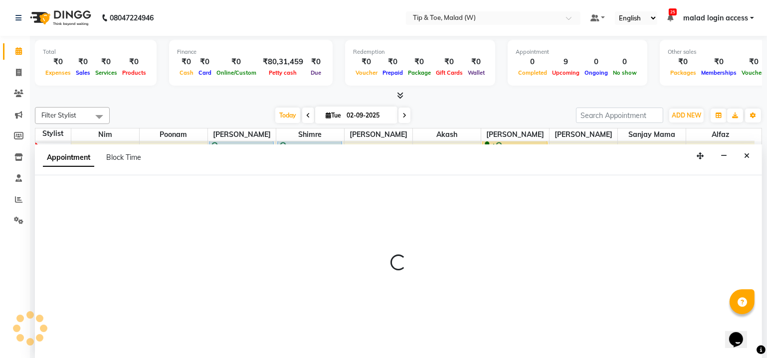
scroll to position [0, 0]
select select "tentative"
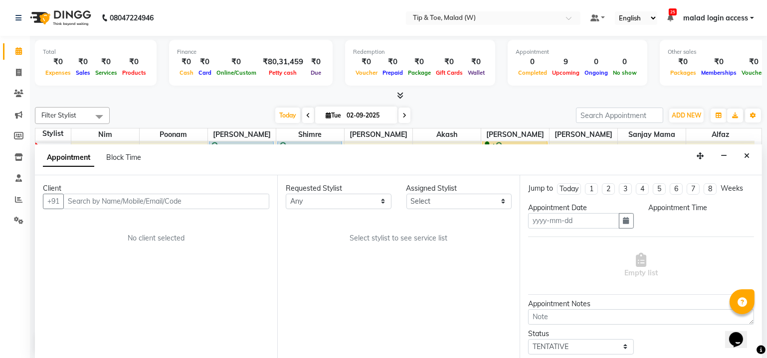
type input "02-09-2025"
select select "87401"
select select "780"
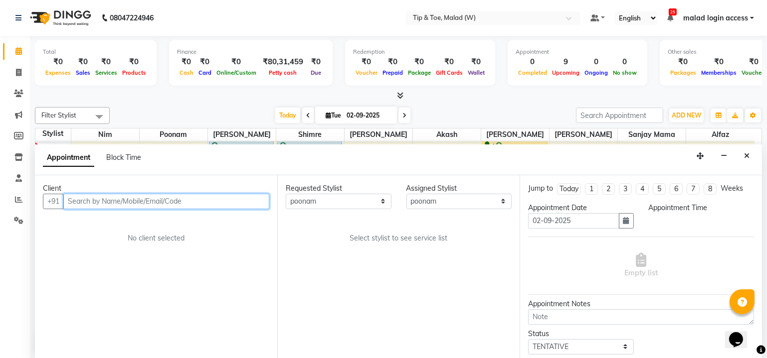
select select "2873"
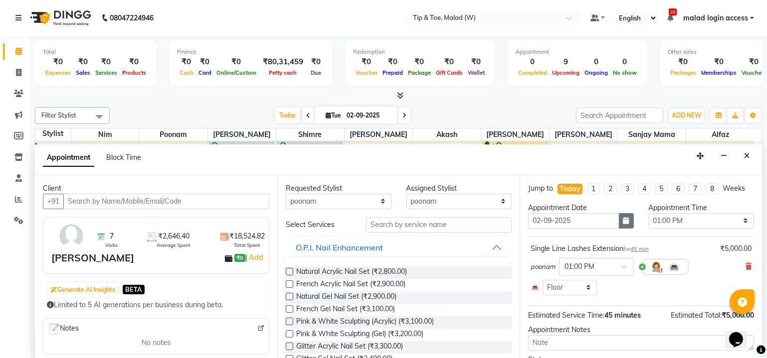
click at [623, 221] on icon "button" at bounding box center [626, 220] width 6 height 7
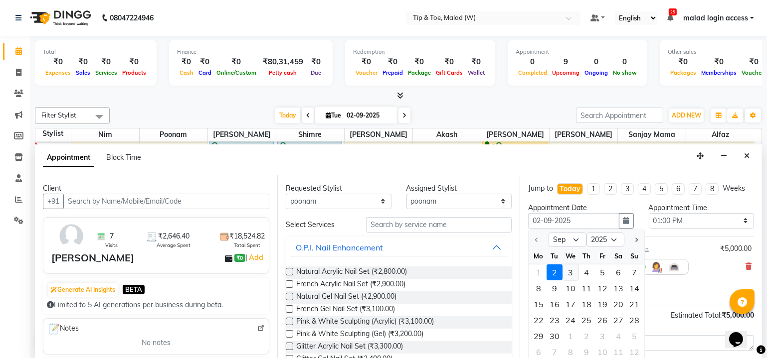
click at [568, 272] on div "3" at bounding box center [570, 272] width 16 height 16
type input "[DATE]"
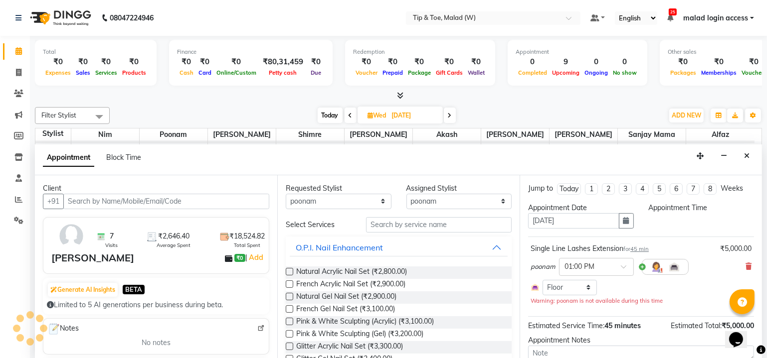
select select "780"
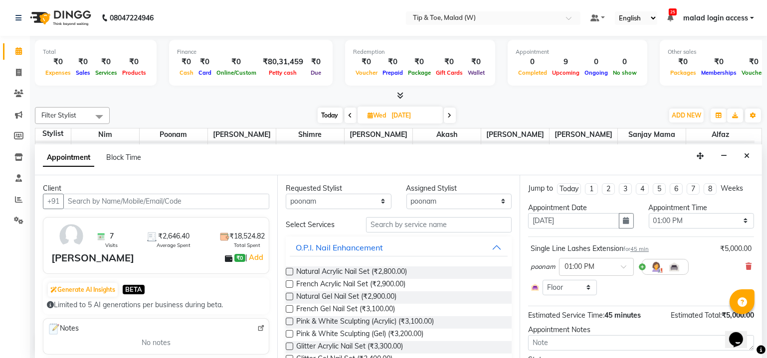
scroll to position [53, 0]
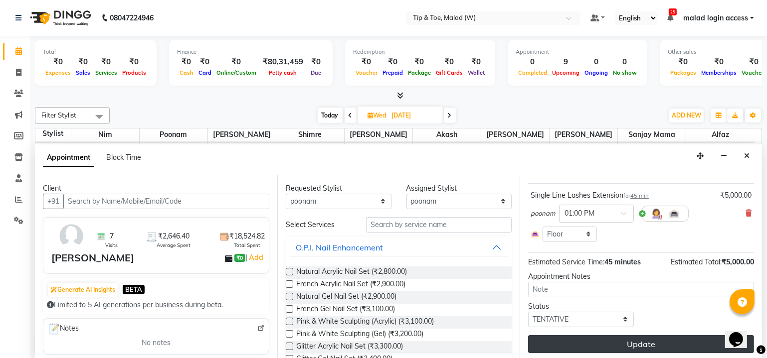
click at [604, 339] on button "Update" at bounding box center [641, 344] width 226 height 18
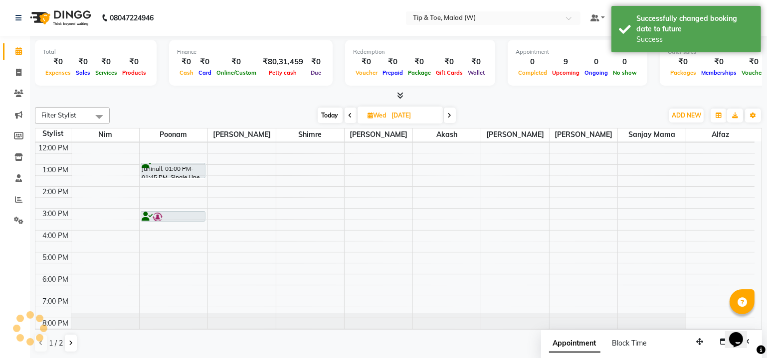
scroll to position [0, 0]
click at [352, 114] on span at bounding box center [350, 115] width 12 height 15
type input "02-09-2025"
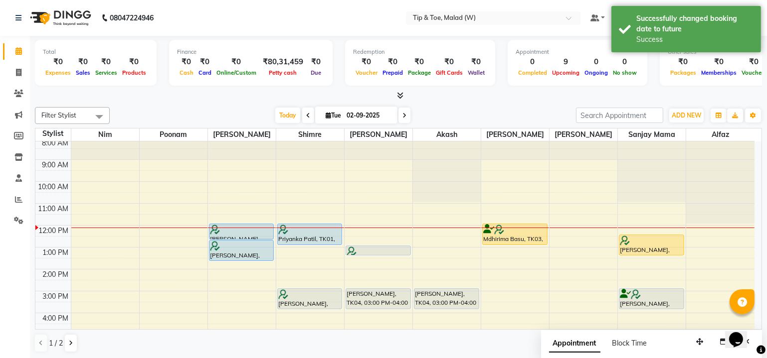
scroll to position [2, 0]
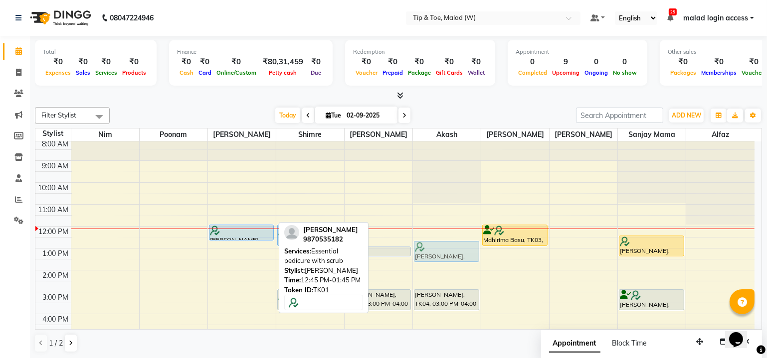
drag, startPoint x: 236, startPoint y: 245, endPoint x: 431, endPoint y: 238, distance: 195.0
click at [431, 239] on div "8:00 AM 9:00 AM 10:00 AM 11:00 AM 12:00 PM 1:00 PM 2:00 PM 3:00 PM 4:00 PM 5:00…" at bounding box center [394, 281] width 719 height 285
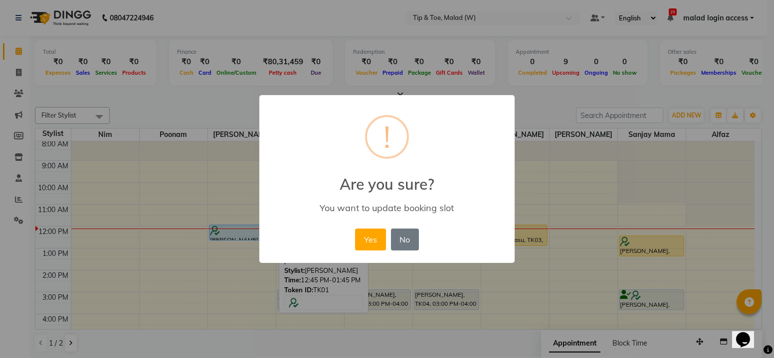
click at [433, 234] on div "× ! Are you sure? You want to update booking slot Yes No No" at bounding box center [386, 179] width 255 height 168
click at [435, 232] on div "× ! Are you sure? You want to update booking slot Yes No No" at bounding box center [386, 179] width 255 height 168
click at [435, 231] on div "× ! Are you sure? You want to update booking slot Yes No No" at bounding box center [386, 179] width 255 height 168
click at [368, 239] on button "Yes" at bounding box center [370, 240] width 30 height 22
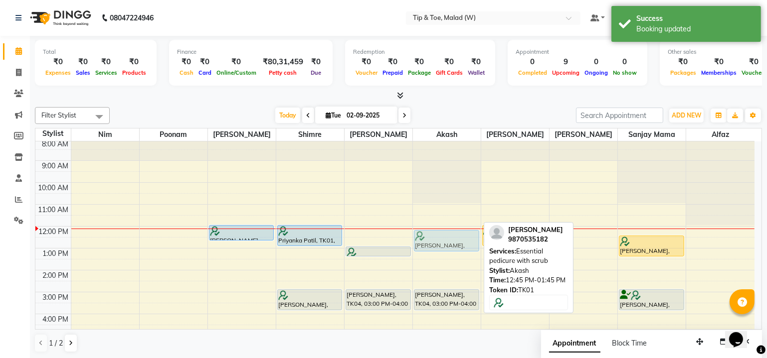
drag, startPoint x: 452, startPoint y: 249, endPoint x: 454, endPoint y: 237, distance: 12.1
click at [454, 237] on div "[PERSON_NAME], TK01, 12:45 PM-01:45 PM, Essential pedicure with scrub [PERSON_N…" at bounding box center [447, 281] width 68 height 285
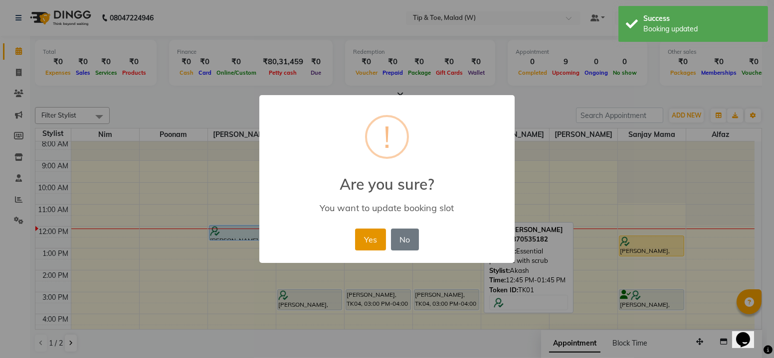
click at [368, 240] on button "Yes" at bounding box center [370, 240] width 30 height 22
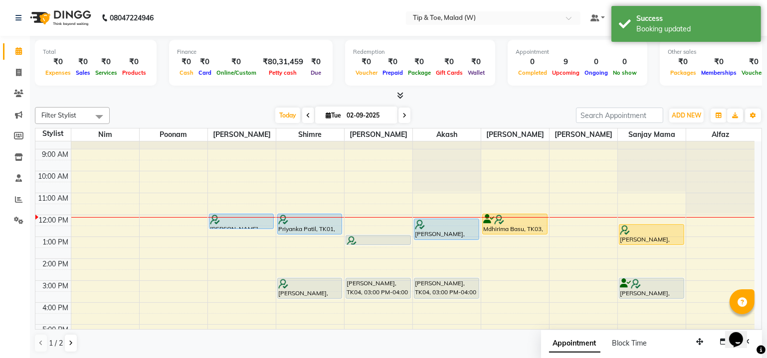
scroll to position [13, 0]
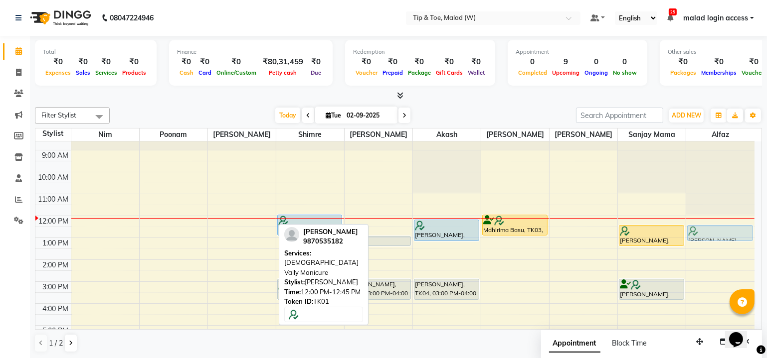
drag, startPoint x: 241, startPoint y: 218, endPoint x: 715, endPoint y: 231, distance: 474.7
click at [715, 231] on tr "Priyanka Patil, TK01, 12:00 PM-12:45 PM, Vedic Vally Manicure Priyanka Patil, T…" at bounding box center [394, 271] width 719 height 285
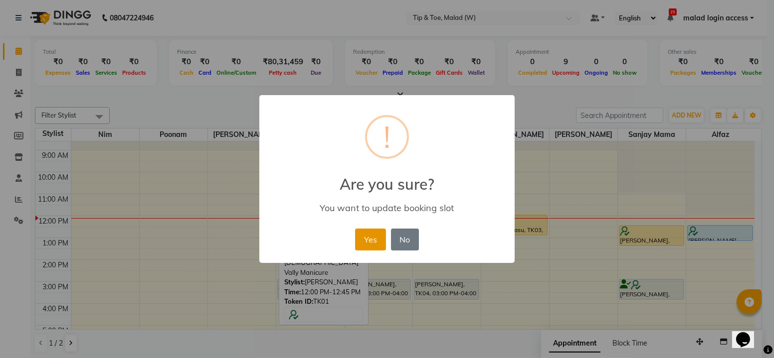
click at [366, 239] on button "Yes" at bounding box center [370, 240] width 30 height 22
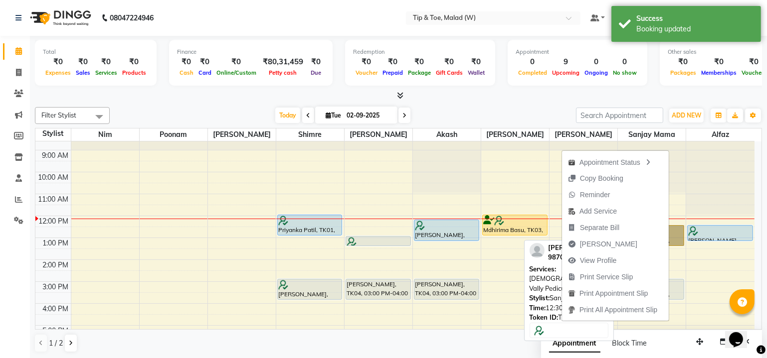
click at [679, 238] on link "[PERSON_NAME], TK02, 12:30 PM-01:30 PM, Vedic Vally Pedicure" at bounding box center [651, 235] width 65 height 21
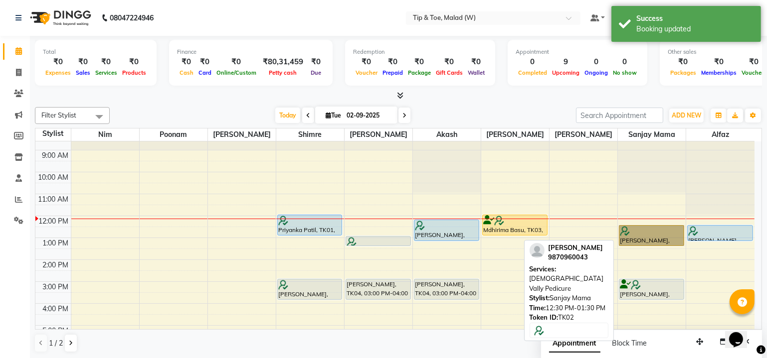
click at [670, 232] on link "[PERSON_NAME], TK02, 12:30 PM-01:30 PM, Vedic Vally Pedicure" at bounding box center [651, 235] width 65 height 21
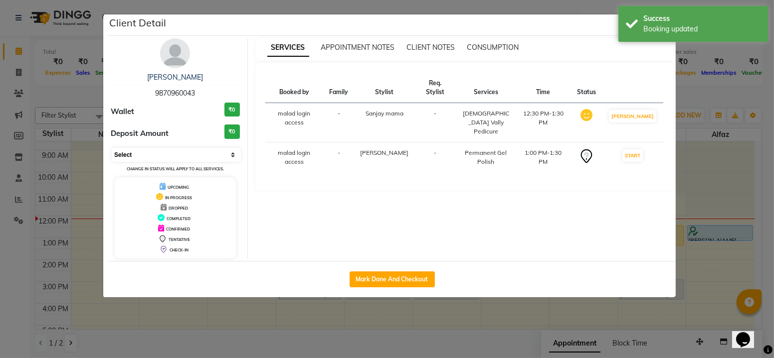
drag, startPoint x: 232, startPoint y: 156, endPoint x: 223, endPoint y: 159, distance: 9.0
click at [232, 155] on select "Select IN SERVICE CONFIRMED TENTATIVE CHECK IN MARK DONE DROPPED UPCOMING" at bounding box center [176, 155] width 129 height 14
select select "5"
click at [112, 148] on select "Select IN SERVICE CONFIRMED TENTATIVE CHECK IN MARK DONE DROPPED UPCOMING" at bounding box center [176, 155] width 129 height 14
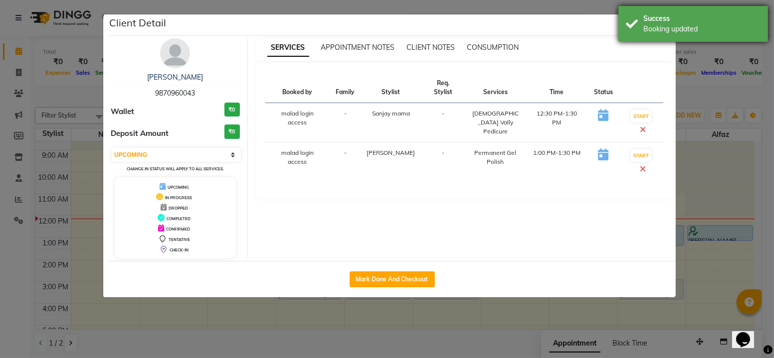
click at [653, 31] on div "Booking updated" at bounding box center [701, 29] width 117 height 10
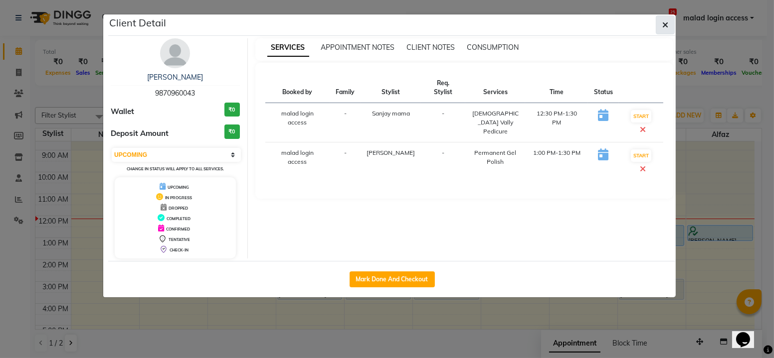
click at [667, 25] on icon "button" at bounding box center [665, 25] width 6 height 8
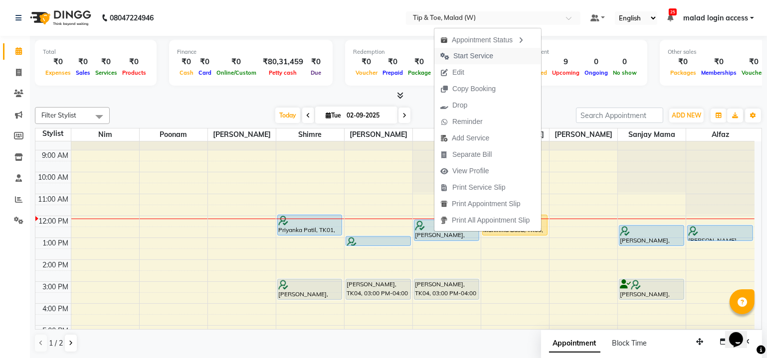
click at [471, 59] on span "Start Service" at bounding box center [473, 56] width 40 height 10
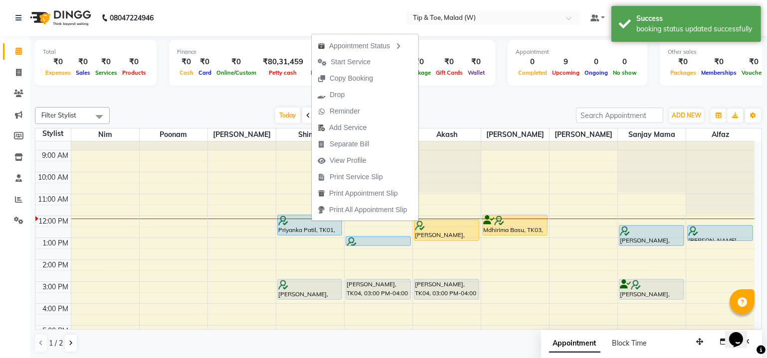
click at [367, 62] on span "Start Service" at bounding box center [350, 62] width 40 height 10
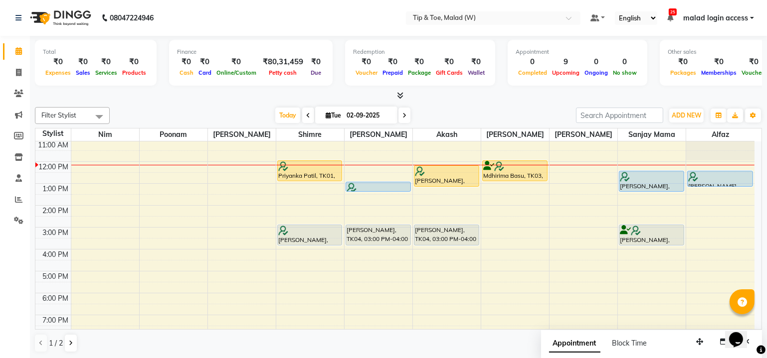
scroll to position [64, 0]
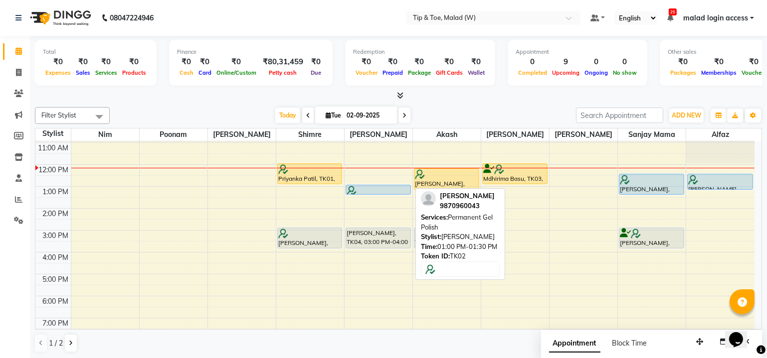
click at [386, 186] on div at bounding box center [377, 191] width 63 height 10
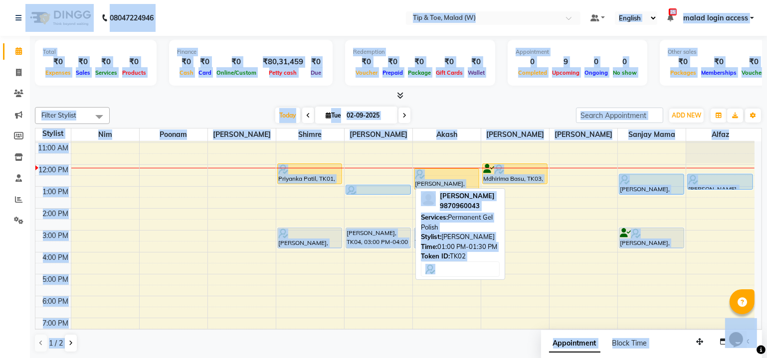
select select "5"
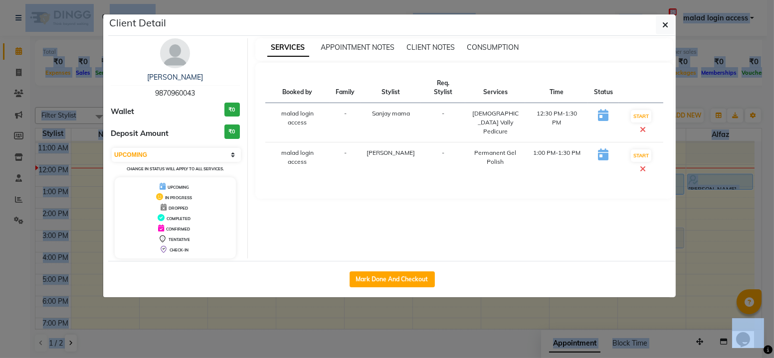
click at [344, 191] on div "SERVICES APPOINTMENT NOTES CLIENT NOTES CONSUMPTION Booked by Family Stylist Re…" at bounding box center [464, 148] width 433 height 220
drag, startPoint x: 664, startPoint y: 25, endPoint x: 632, endPoint y: 58, distance: 46.2
click at [664, 26] on icon "button" at bounding box center [665, 25] width 6 height 8
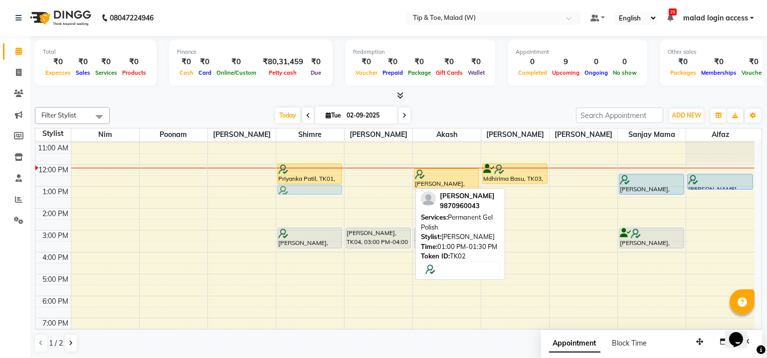
drag, startPoint x: 384, startPoint y: 188, endPoint x: 333, endPoint y: 191, distance: 50.4
click at [334, 191] on tr "Priyanka Patil, TK01, 12:00 PM-01:00 PM, Vedic Vally Pedicure [PERSON_NAME], TK…" at bounding box center [394, 219] width 719 height 285
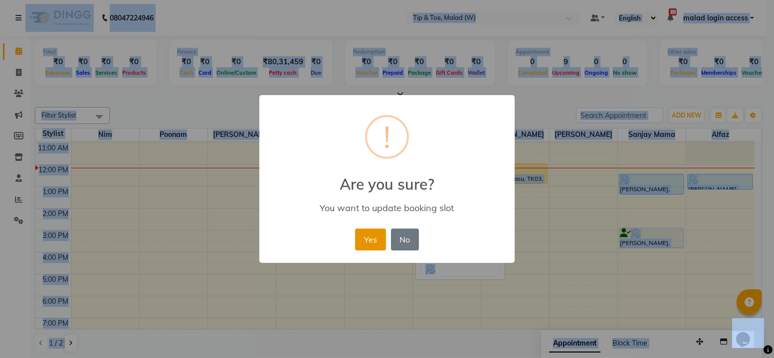
click at [371, 235] on button "Yes" at bounding box center [370, 240] width 30 height 22
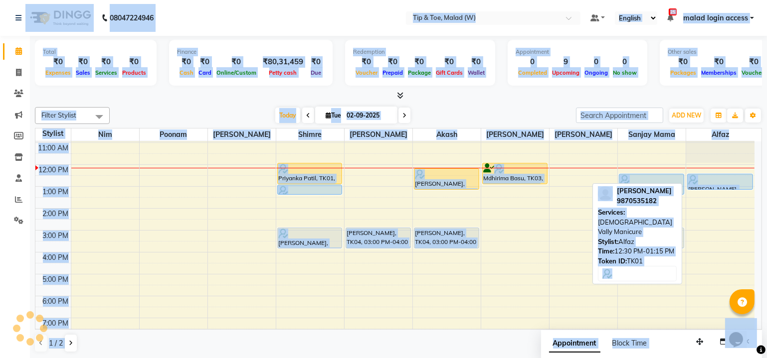
click at [716, 177] on div at bounding box center [719, 180] width 63 height 10
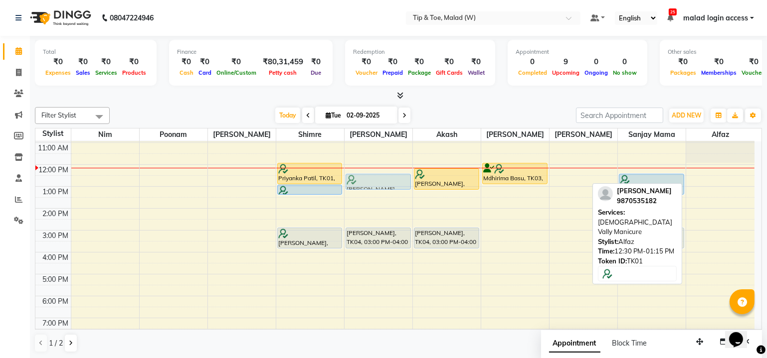
drag, startPoint x: 716, startPoint y: 177, endPoint x: 396, endPoint y: 180, distance: 320.0
click at [396, 180] on tr "Priyanka Patil, TK01, 12:00 PM-01:00 PM, Vedic Vally Pedicure Hem Shah, TK02, 0…" at bounding box center [394, 219] width 719 height 285
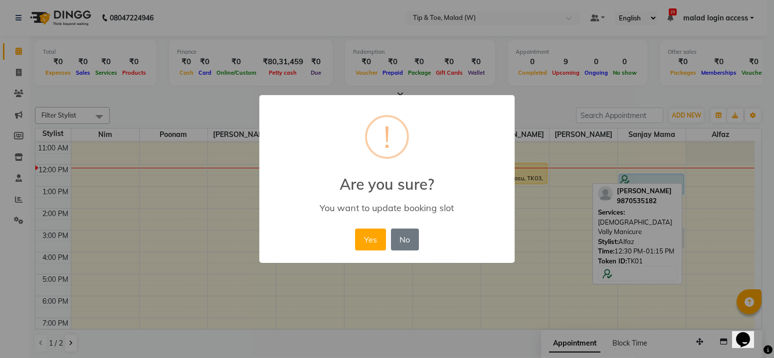
drag, startPoint x: 396, startPoint y: 180, endPoint x: 378, endPoint y: 238, distance: 60.9
click at [373, 242] on button "Yes" at bounding box center [370, 240] width 30 height 22
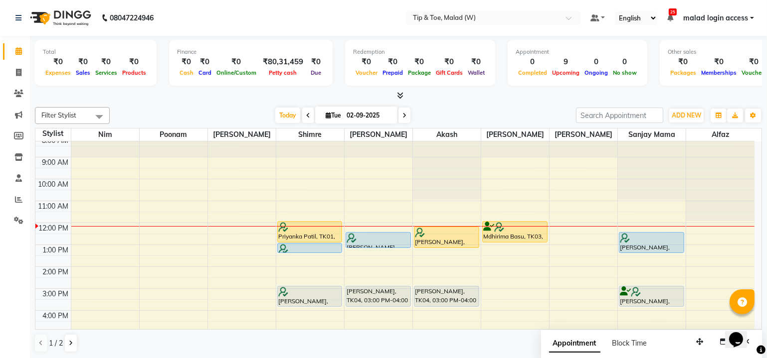
scroll to position [1, 0]
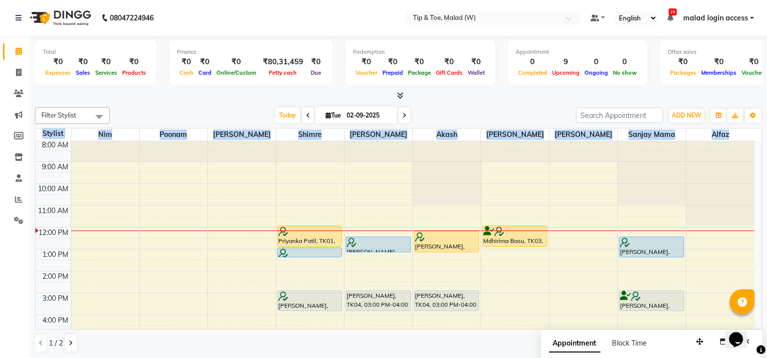
drag, startPoint x: 765, startPoint y: 171, endPoint x: 761, endPoint y: 213, distance: 42.1
click at [761, 213] on div "Total ₹0 Expenses ₹0 Sales ₹0 Services ₹0 Products Finance ₹0 Cash ₹0 Card ₹0 O…" at bounding box center [398, 197] width 737 height 323
click at [15, 282] on div "Calendar Invoice Clients Marketing Members Inventory Staff Reports Settings Com…" at bounding box center [67, 186] width 135 height 316
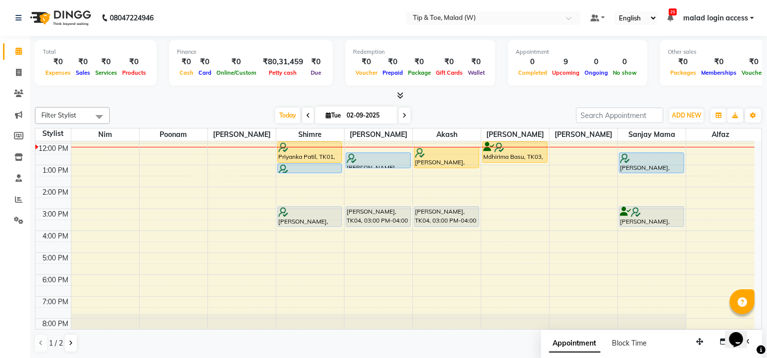
scroll to position [91, 0]
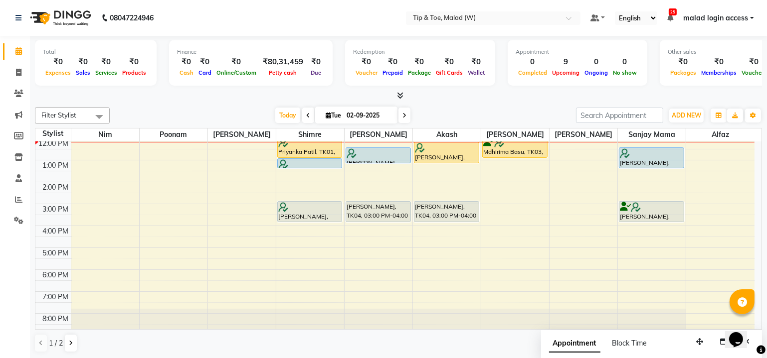
click at [752, 234] on div "8:00 AM 9:00 AM 10:00 AM 11:00 AM 12:00 PM 1:00 PM 2:00 PM 3:00 PM 4:00 PM 5:00…" at bounding box center [394, 193] width 719 height 285
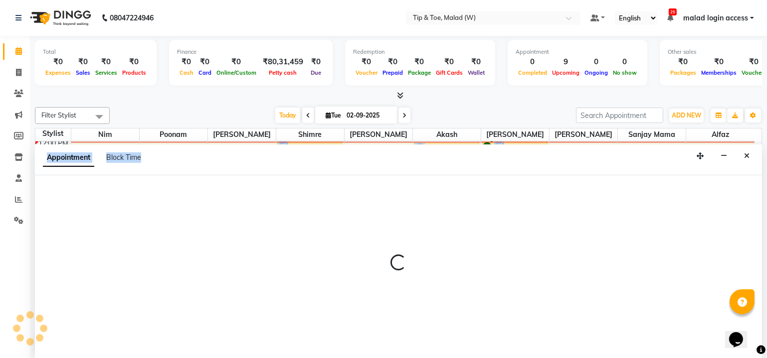
select select "41813"
select select "990"
select select "tentative"
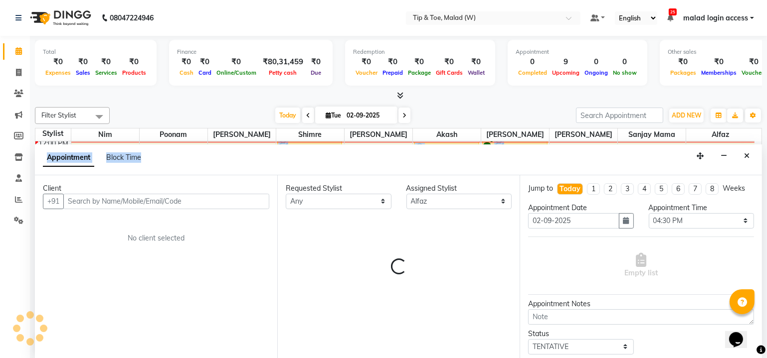
scroll to position [0, 0]
drag, startPoint x: 751, startPoint y: 228, endPoint x: 747, endPoint y: 190, distance: 37.6
click at [747, 190] on div "Filter Stylist Select All Nim poonam [PERSON_NAME] Shimre [PERSON_NAME] Akash […" at bounding box center [398, 230] width 727 height 254
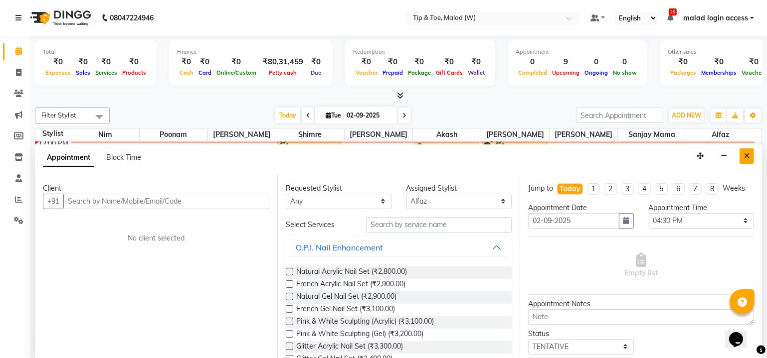
click at [745, 153] on icon "Close" at bounding box center [746, 156] width 5 height 7
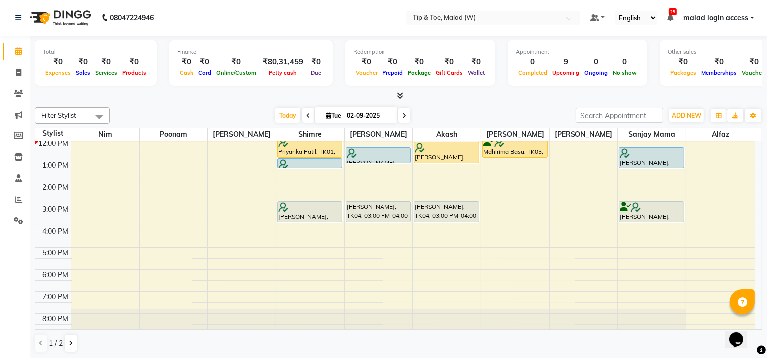
click at [8, 244] on div "Calendar Invoice Clients Marketing Members Inventory Staff Reports Settings Com…" at bounding box center [67, 186] width 135 height 316
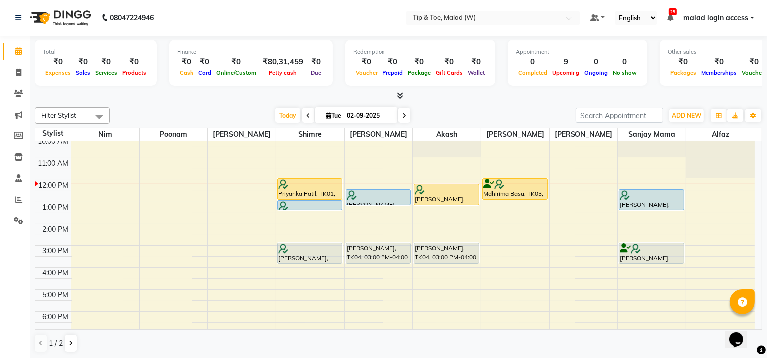
scroll to position [54, 0]
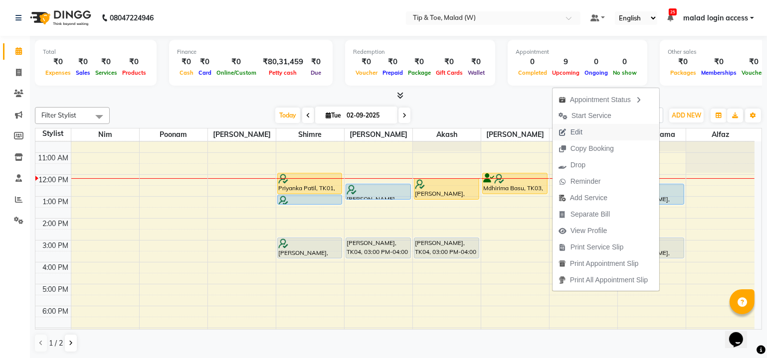
click at [585, 134] on button "Edit" at bounding box center [605, 132] width 107 height 16
select select "upcoming"
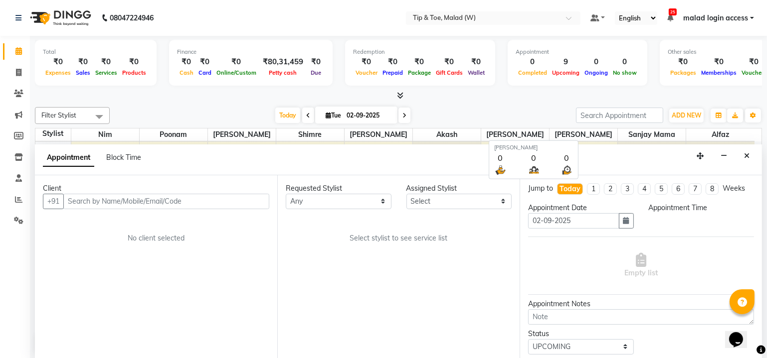
select select "41842"
select select "750"
select select "2873"
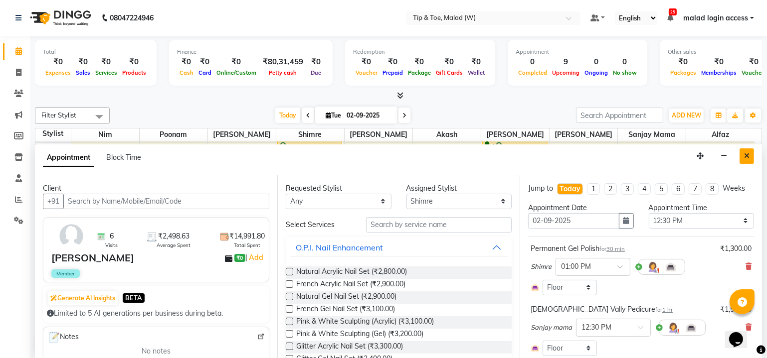
click at [748, 156] on icon "Close" at bounding box center [746, 156] width 5 height 7
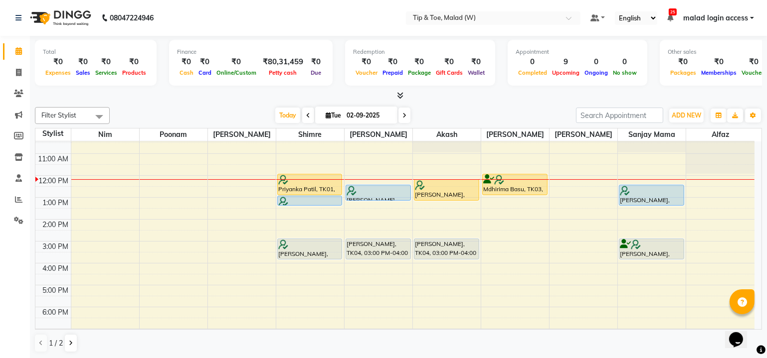
scroll to position [52, 0]
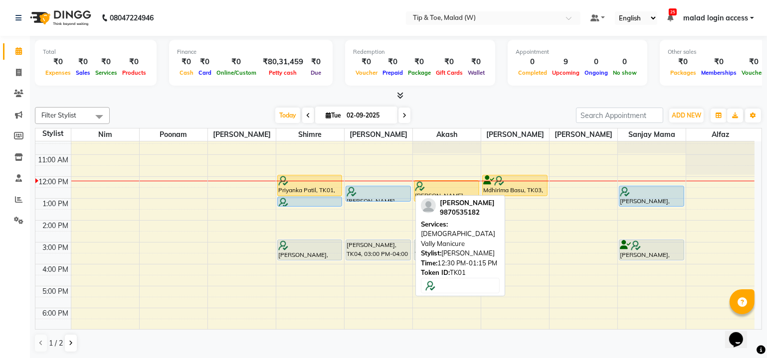
click at [372, 189] on div at bounding box center [377, 192] width 63 height 10
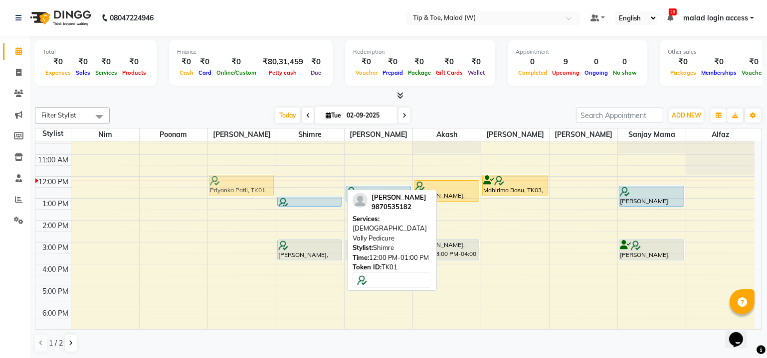
drag, startPoint x: 317, startPoint y: 187, endPoint x: 262, endPoint y: 190, distance: 54.9
click at [264, 190] on tr "Priyanka Patil, TK01, 12:00 PM-01:00 PM, Vedic Vally Pedicure Priyanka Patil, T…" at bounding box center [394, 231] width 719 height 285
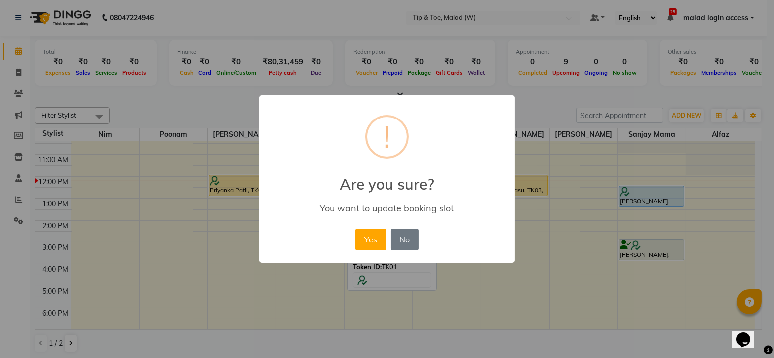
click at [250, 190] on div "× ! Are you sure? You want to update booking slot Yes No No" at bounding box center [387, 179] width 774 height 358
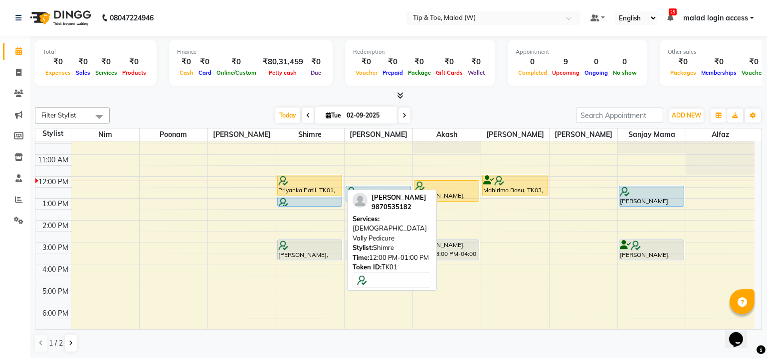
drag, startPoint x: 250, startPoint y: 190, endPoint x: 16, endPoint y: 269, distance: 247.1
click at [13, 269] on div "Calendar Invoice Clients Marketing Members Inventory Staff Reports Settings Com…" at bounding box center [67, 186] width 135 height 316
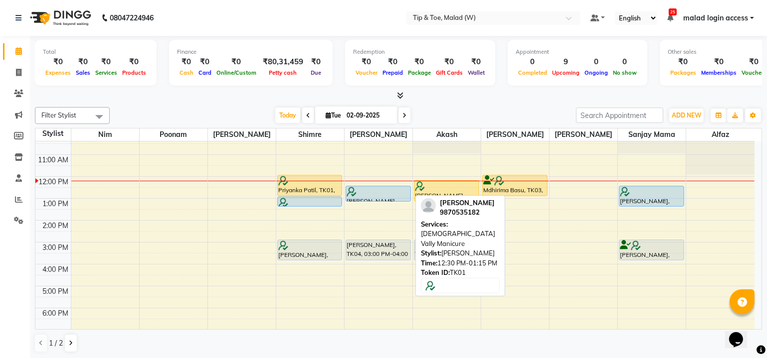
click at [386, 190] on div at bounding box center [377, 192] width 63 height 10
drag, startPoint x: 334, startPoint y: 195, endPoint x: 255, endPoint y: 191, distance: 79.8
click at [255, 191] on tr "Priyanka Patil, TK01, 12:30 PM-01:15 PM, Vedic Vally Manicure Priyanka Patil, T…" at bounding box center [394, 231] width 719 height 285
drag, startPoint x: 391, startPoint y: 190, endPoint x: 272, endPoint y: 192, distance: 118.6
click at [272, 192] on tr "Priyanka Patil, TK01, 12:30 PM-01:15 PM, Vedic Vally Manicure Priyanka Patil, T…" at bounding box center [394, 231] width 719 height 285
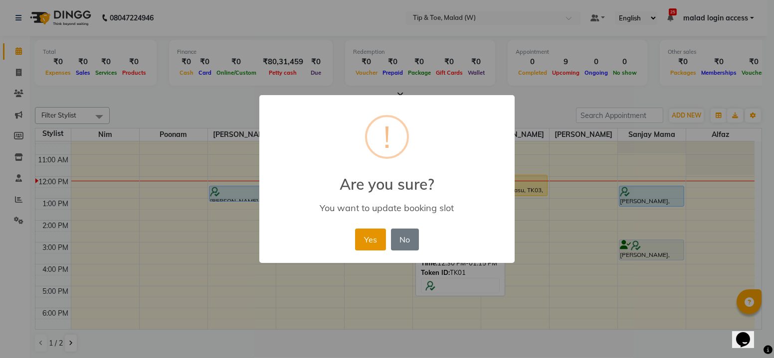
click at [369, 236] on button "Yes" at bounding box center [370, 240] width 30 height 22
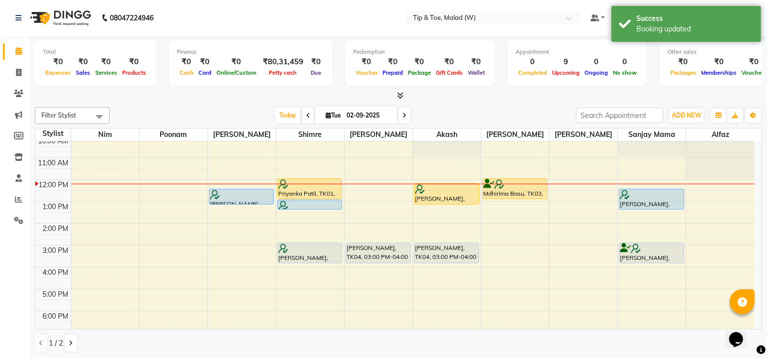
scroll to position [43, 0]
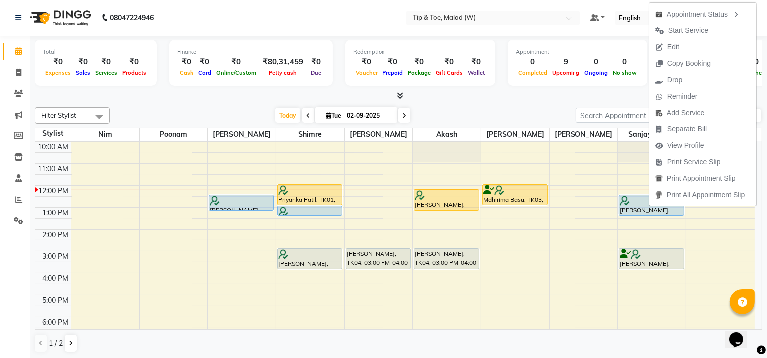
click at [22, 281] on div "Calendar Invoice Clients Marketing Members Inventory Staff Reports Settings Com…" at bounding box center [67, 186] width 135 height 316
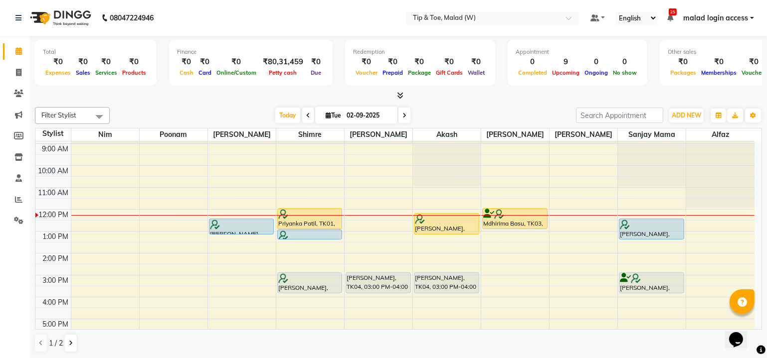
scroll to position [15, 0]
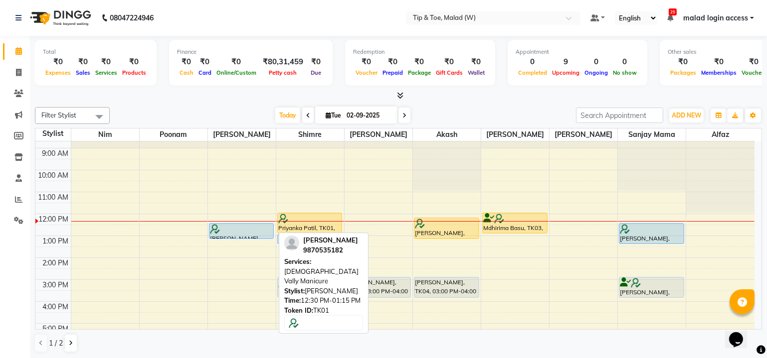
click at [236, 224] on div at bounding box center [241, 229] width 63 height 10
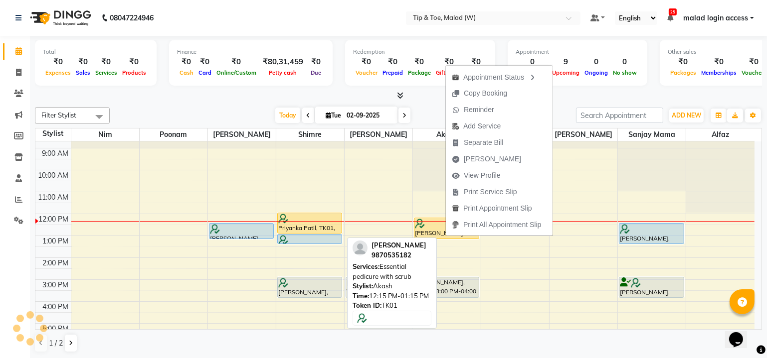
click at [504, 232] on span "Print All Appointment Slip" at bounding box center [496, 225] width 101 height 16
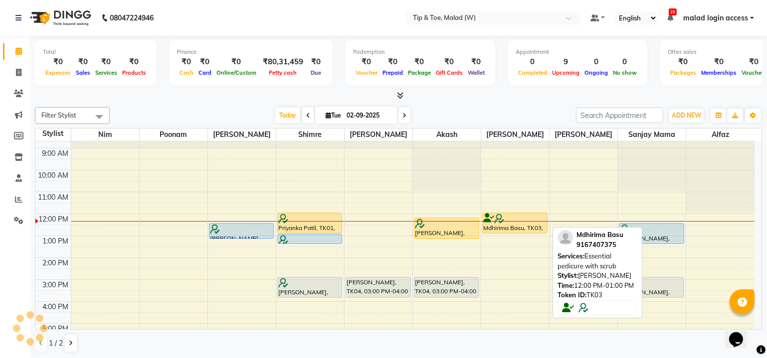
drag, startPoint x: 529, startPoint y: 232, endPoint x: 553, endPoint y: 232, distance: 23.9
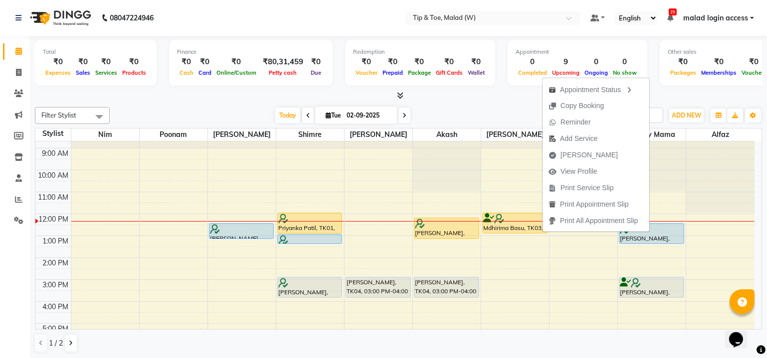
click at [15, 251] on div "Calendar Invoice Clients Marketing Members Inventory Staff Reports Settings Com…" at bounding box center [67, 186] width 135 height 316
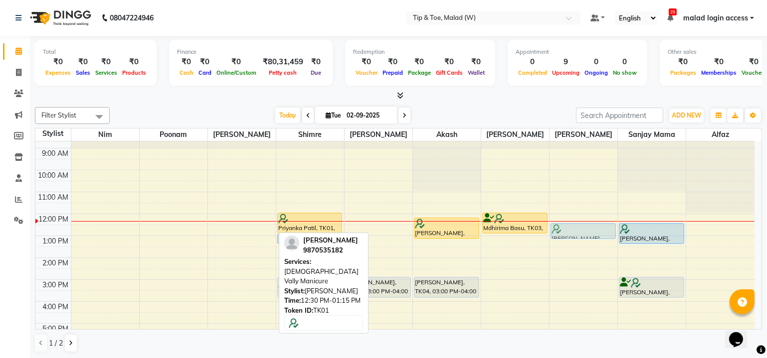
drag, startPoint x: 244, startPoint y: 226, endPoint x: 561, endPoint y: 222, distance: 317.0
click at [561, 222] on tr "Priyanka Patil, TK01, 12:30 PM-01:15 PM, Vedic Vally Manicure Priyanka Patil, T…" at bounding box center [394, 269] width 719 height 285
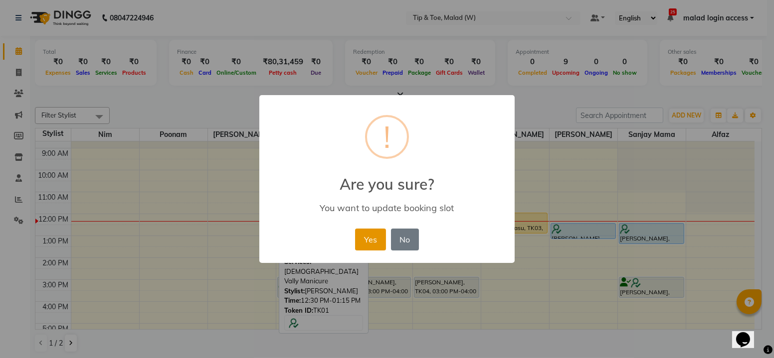
click at [368, 242] on button "Yes" at bounding box center [370, 240] width 30 height 22
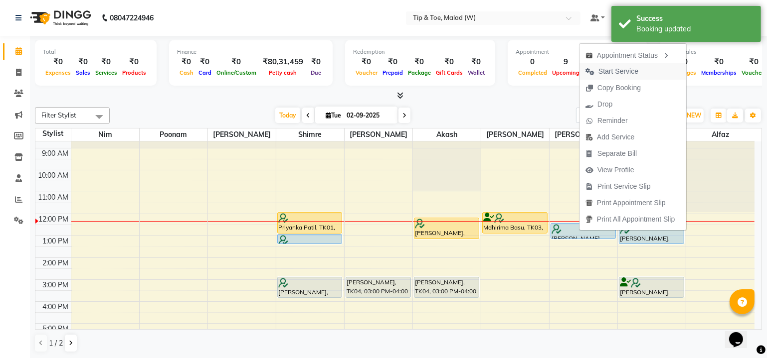
click at [622, 70] on span "Start Service" at bounding box center [618, 71] width 40 height 10
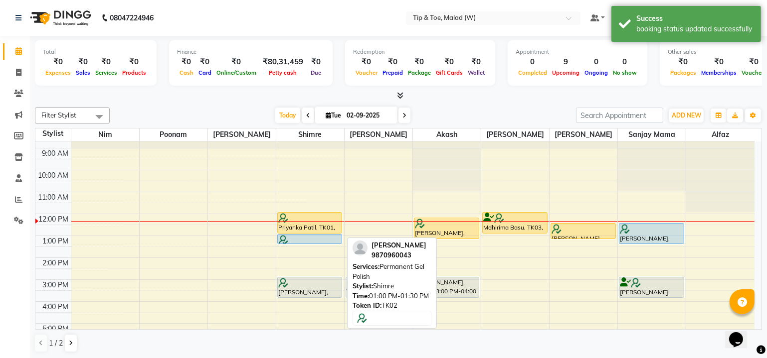
click at [303, 236] on div "Priyanka Patil, TK01, 12:00 PM-01:00 PM, Vedic Vally Pedicure Hem Shah, TK02, 0…" at bounding box center [310, 269] width 68 height 285
click at [317, 232] on div "Priyanka Patil, TK01, 12:00 PM-01:00 PM, Vedic Vally Pedicure Hem Shah, TK02, 0…" at bounding box center [310, 269] width 68 height 285
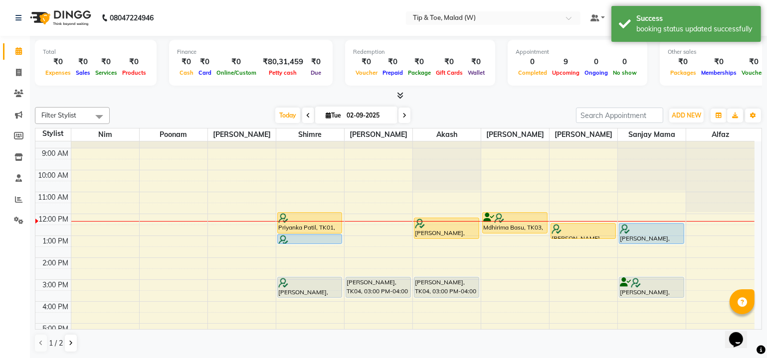
drag, startPoint x: 332, startPoint y: 229, endPoint x: 347, endPoint y: 227, distance: 15.0
click at [366, 227] on div "8:00 AM 9:00 AM 10:00 AM 11:00 AM 12:00 PM 1:00 PM 2:00 PM 3:00 PM 4:00 PM 5:00…" at bounding box center [394, 269] width 719 height 285
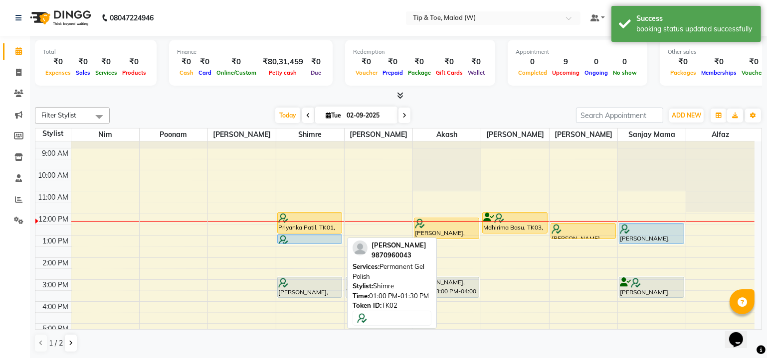
click at [305, 236] on div at bounding box center [309, 240] width 63 height 10
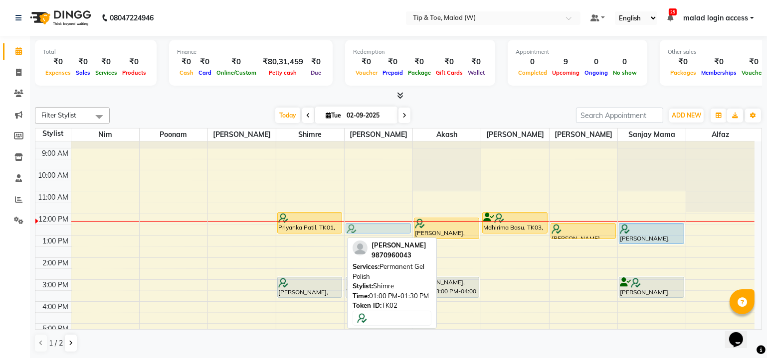
drag, startPoint x: 355, startPoint y: 236, endPoint x: 382, endPoint y: 227, distance: 27.7
click at [382, 227] on tr "Priyanka Patil, TK01, 12:00 PM-01:00 PM, Vedic Vally Pedicure Hem Shah, TK02, 0…" at bounding box center [394, 269] width 719 height 285
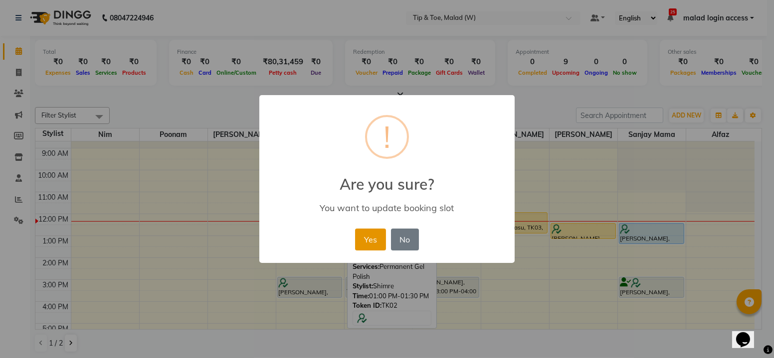
click at [370, 236] on button "Yes" at bounding box center [370, 240] width 30 height 22
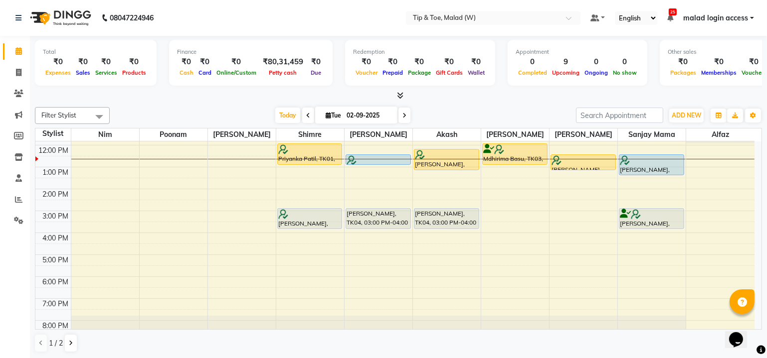
scroll to position [91, 0]
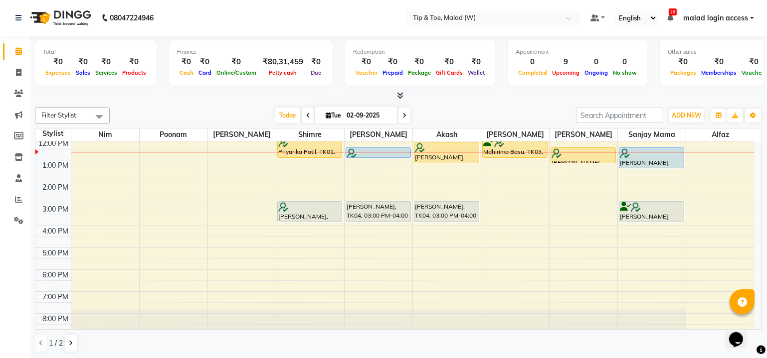
click at [762, 230] on div "Total ₹0 Expenses ₹0 Sales ₹0 Services ₹0 Products Finance ₹0 Cash ₹0 Card ₹0 O…" at bounding box center [398, 197] width 737 height 323
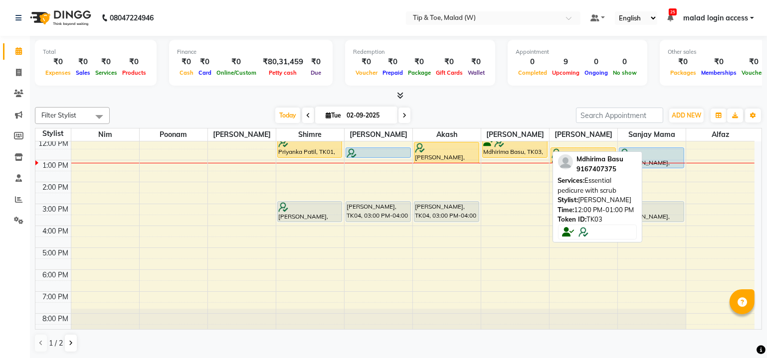
click at [515, 150] on div "Mdhirima Basu, TK03, 12:00 PM-01:00 PM, Essential pedicure with scrub" at bounding box center [514, 147] width 64 height 20
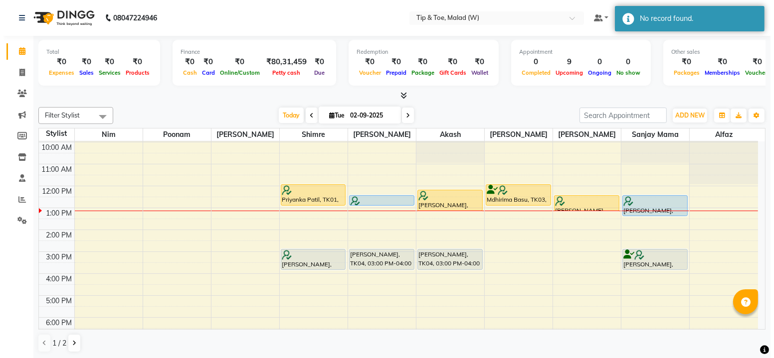
scroll to position [28, 0]
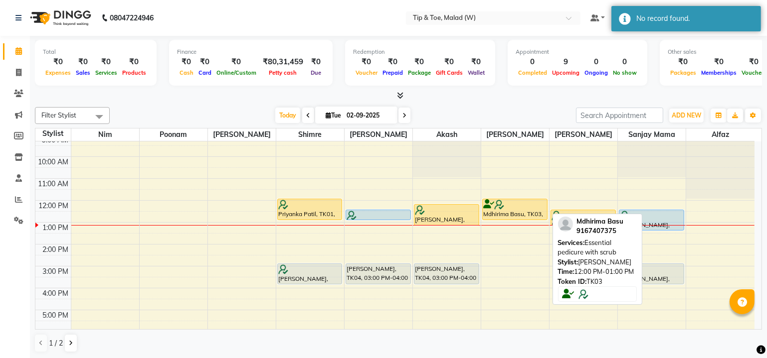
click at [498, 206] on img at bounding box center [499, 205] width 10 height 10
select select "5"
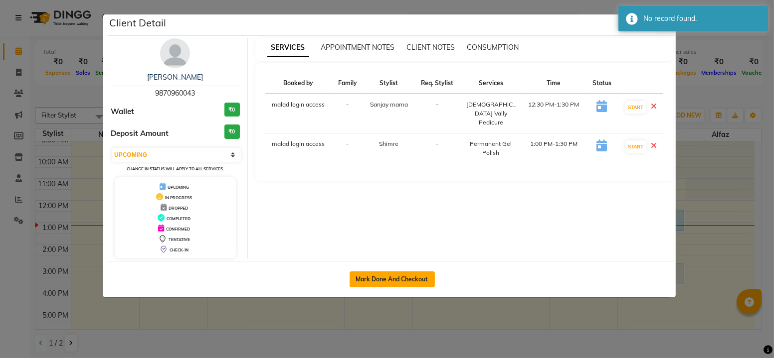
click at [404, 272] on button "Mark Done And Checkout" at bounding box center [391, 280] width 85 height 16
select select "service"
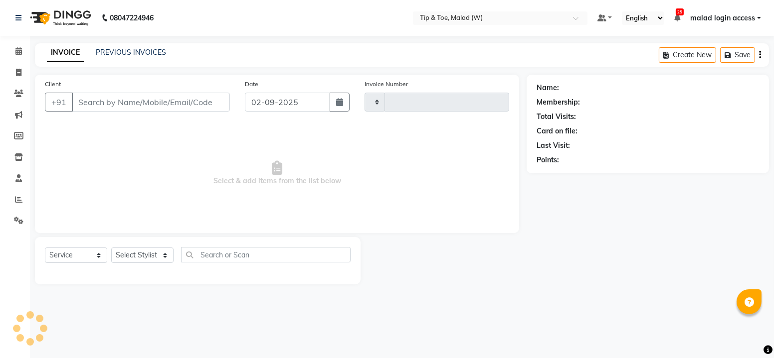
click at [453, 306] on div "08047224946 Select Location × Tip & Toe, Malad (W) Default Panel My Panel Engli…" at bounding box center [387, 179] width 774 height 358
click at [19, 52] on icon at bounding box center [18, 50] width 6 height 7
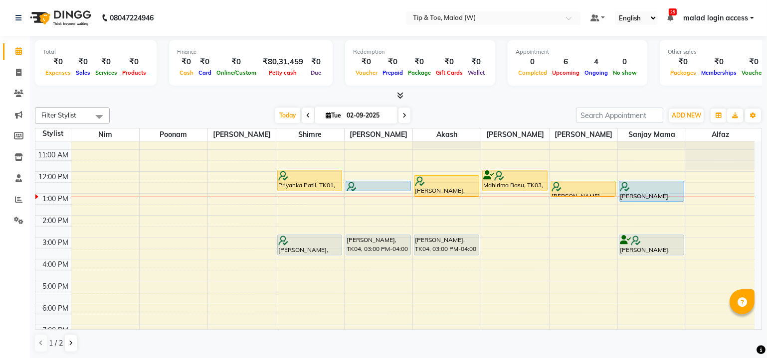
scroll to position [91, 0]
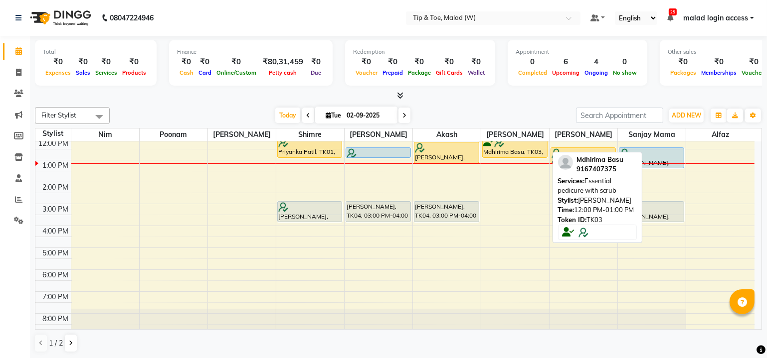
click at [505, 150] on div "Mdhirima Basu, TK03, 12:00 PM-01:00 PM, Essential pedicure with scrub" at bounding box center [514, 147] width 64 height 20
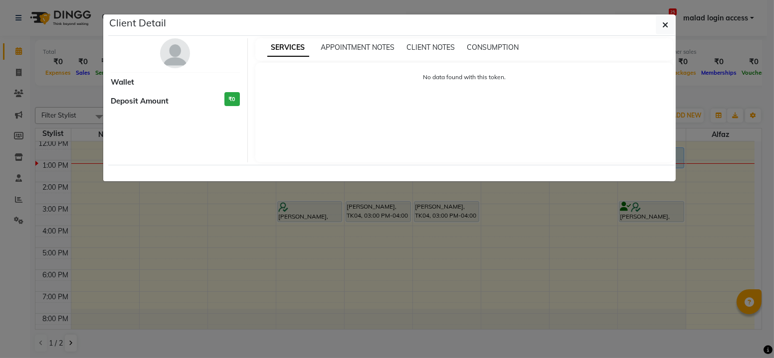
select select "1"
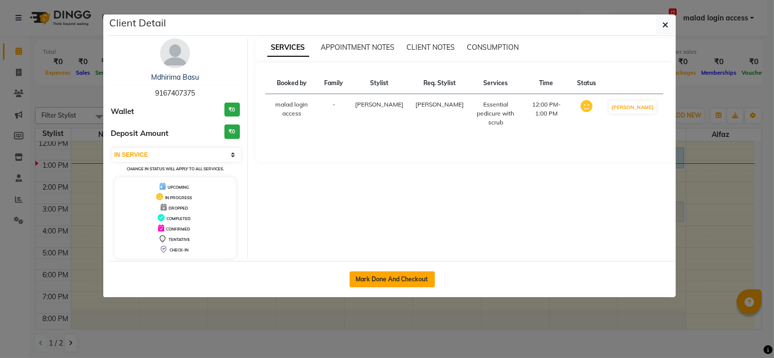
click at [378, 279] on button "Mark Done And Checkout" at bounding box center [391, 280] width 85 height 16
select select "service"
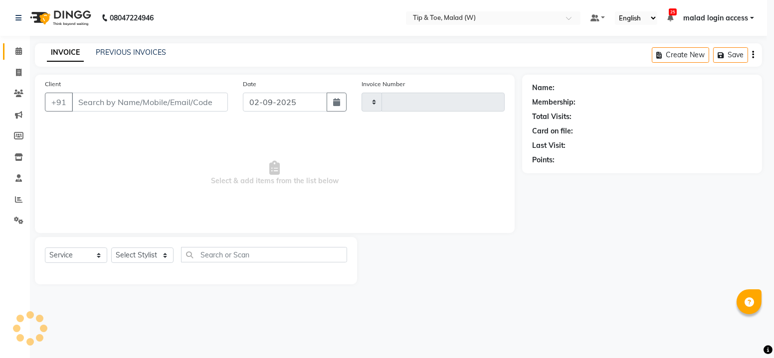
type input "2422"
select select "5930"
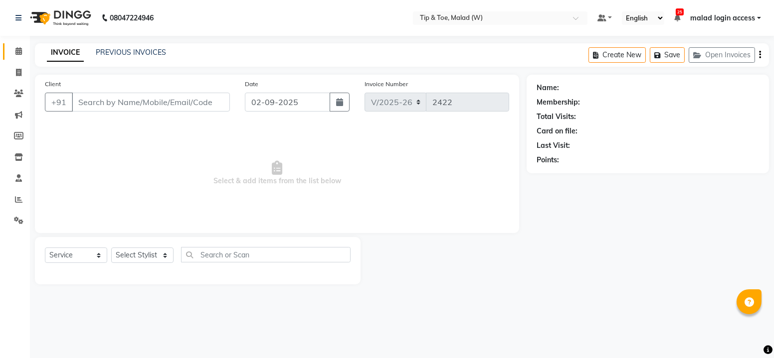
type input "9167407375"
select select "41795"
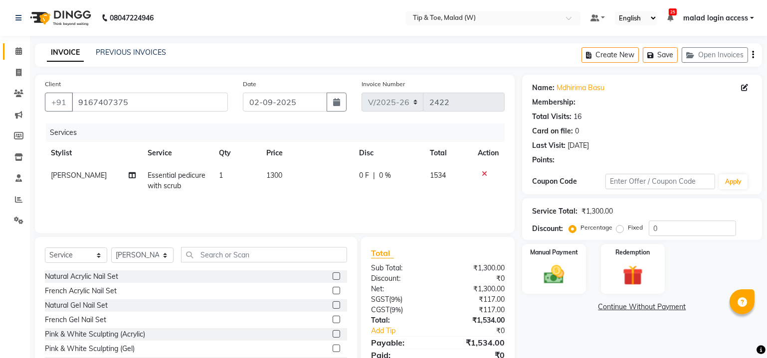
type input "20"
select select "1: Object"
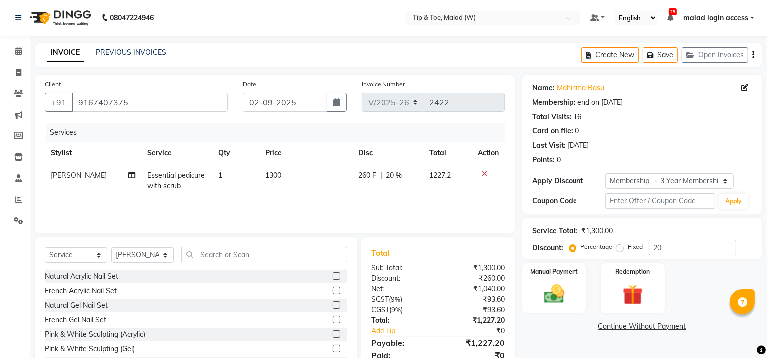
click at [153, 179] on td "Essential pedicure with scrub" at bounding box center [177, 180] width 71 height 33
select select "41795"
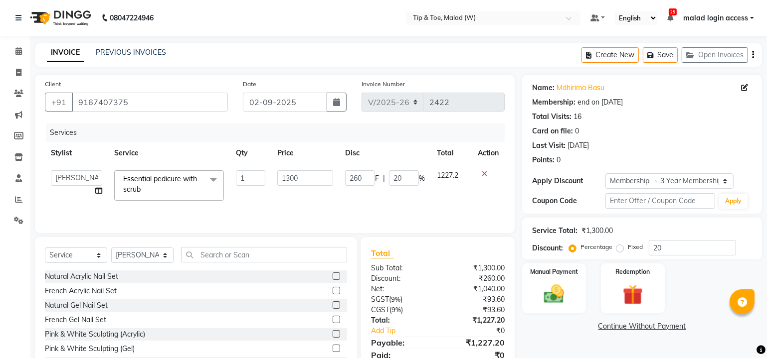
click at [167, 183] on span "Essential pedicure with scrub x" at bounding box center [165, 184] width 88 height 21
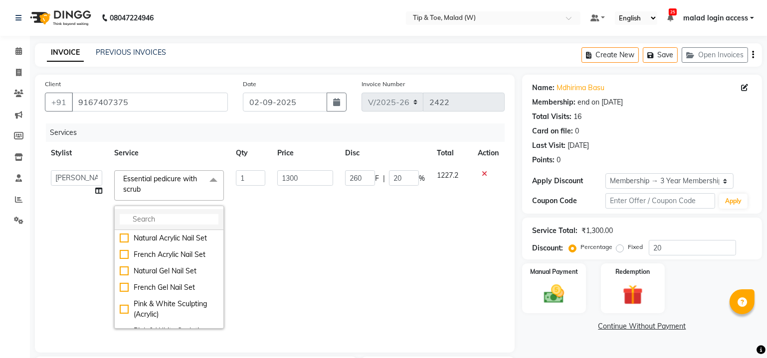
click at [171, 217] on input "multiselect-search" at bounding box center [169, 219] width 99 height 10
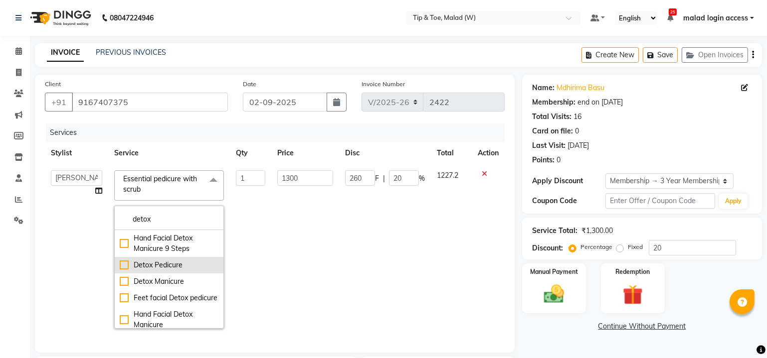
type input "detox"
click at [120, 266] on div "Detox Pedicure" at bounding box center [169, 265] width 99 height 10
checkbox input "true"
type input "3000"
type input "600"
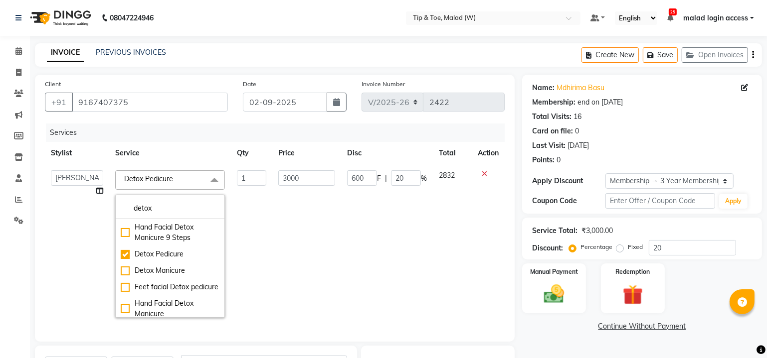
click at [274, 259] on td "3000" at bounding box center [306, 243] width 69 height 159
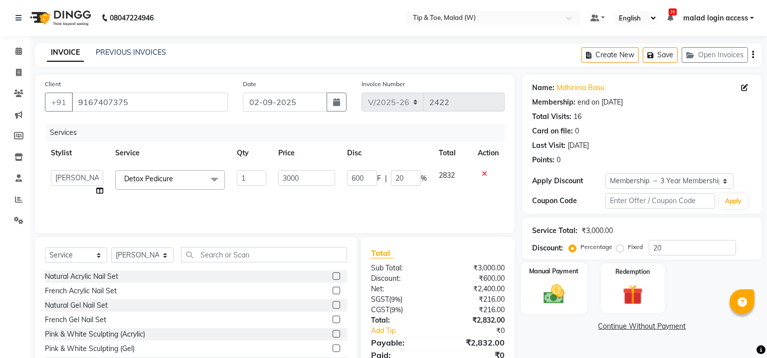
click at [565, 304] on img at bounding box center [554, 295] width 34 height 24
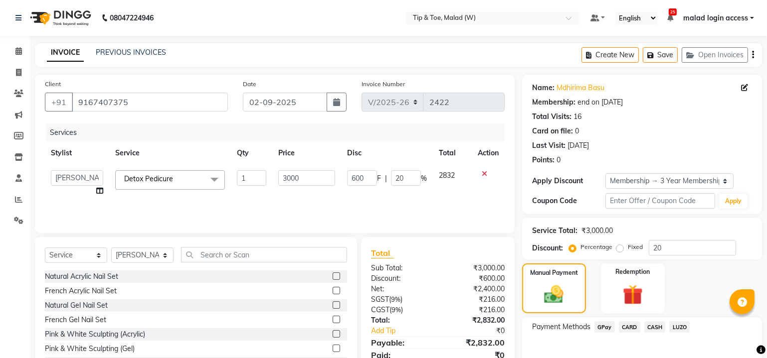
click at [637, 324] on span "CARD" at bounding box center [629, 326] width 21 height 11
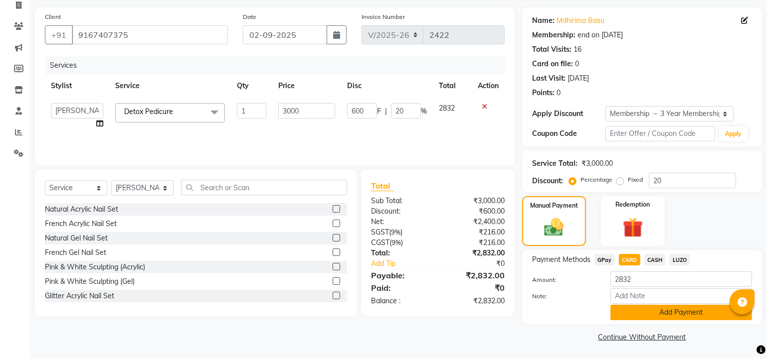
click at [668, 310] on button "Add Payment" at bounding box center [681, 312] width 142 height 15
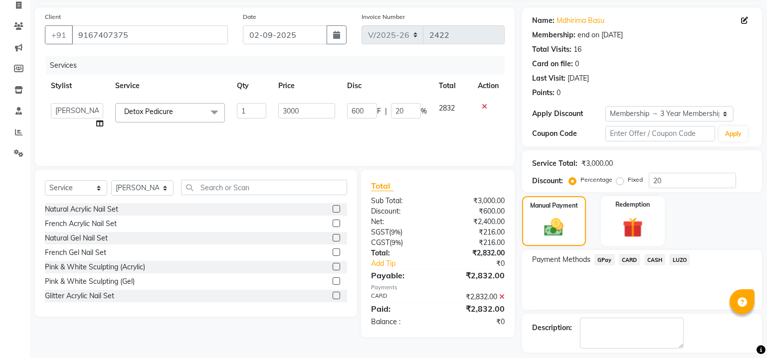
scroll to position [109, 0]
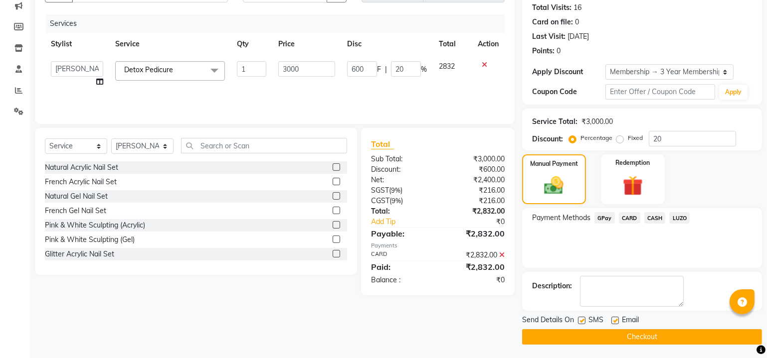
click at [596, 334] on button "Checkout" at bounding box center [642, 336] width 240 height 15
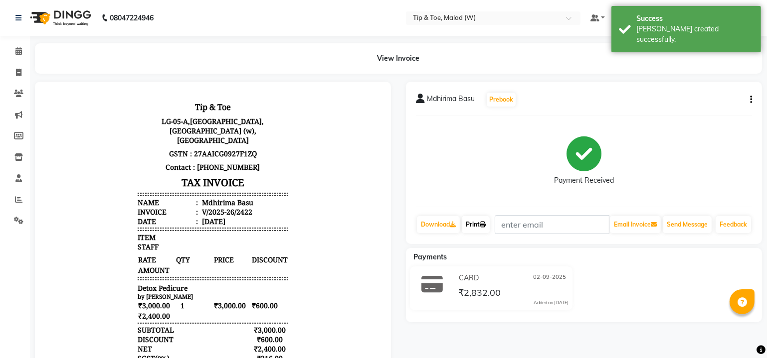
click at [469, 225] on link "Print" at bounding box center [476, 224] width 28 height 17
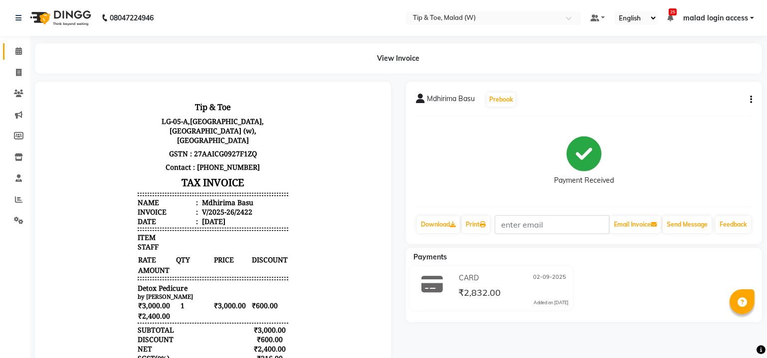
click at [20, 45] on link "Calendar" at bounding box center [15, 51] width 24 height 16
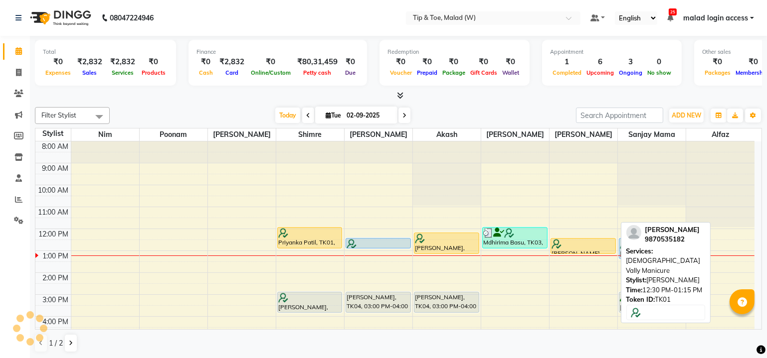
click at [577, 242] on div at bounding box center [582, 244] width 63 height 10
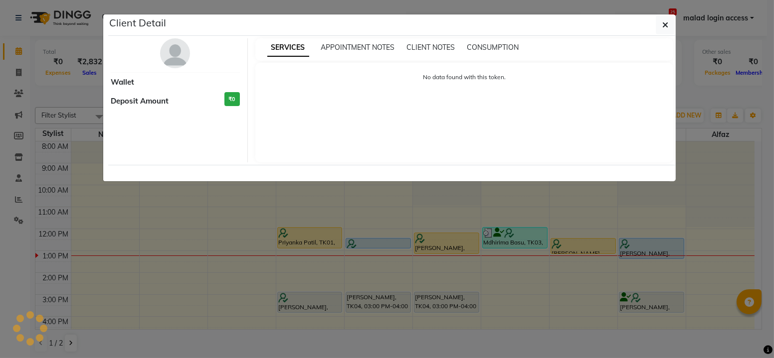
select select "1"
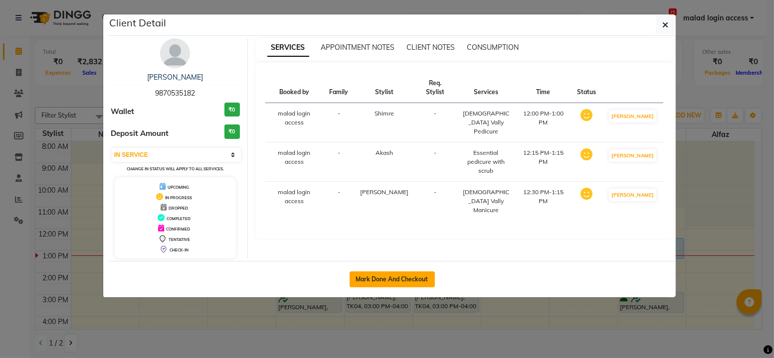
click at [399, 276] on button "Mark Done And Checkout" at bounding box center [391, 280] width 85 height 16
select select "service"
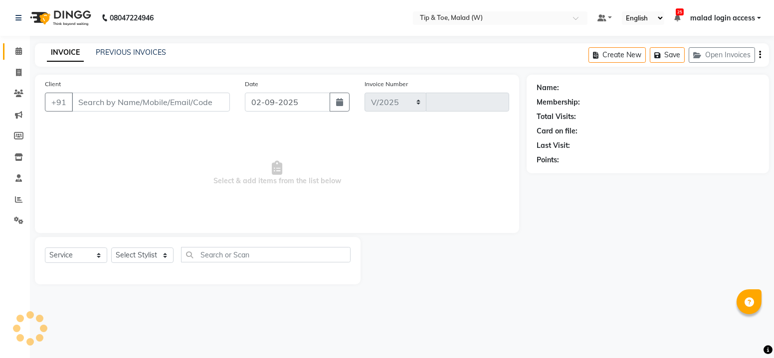
select select "5930"
type input "2423"
type input "9870535182"
select select "41858"
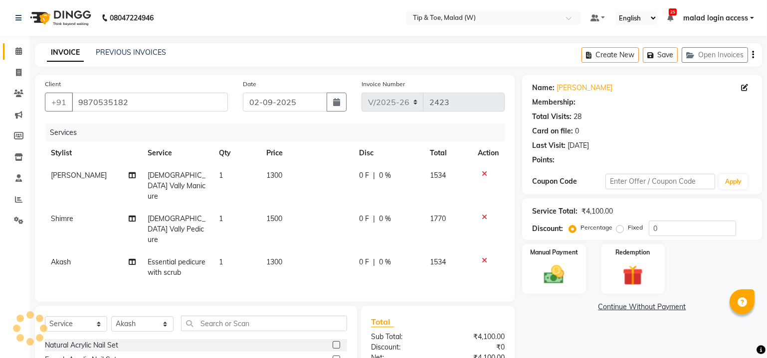
type input "20"
select select "1: Object"
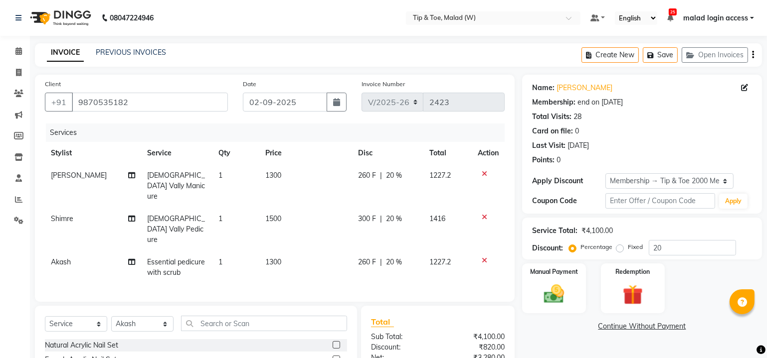
click at [179, 175] on span "[DEMOGRAPHIC_DATA] Vally Manicure" at bounding box center [177, 186] width 58 height 30
select select "89357"
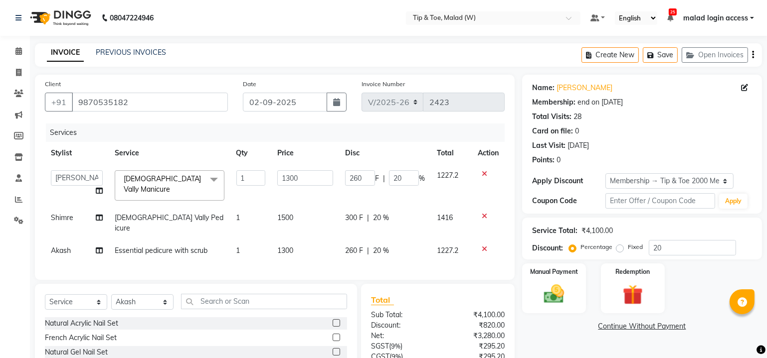
click at [178, 175] on span "[DEMOGRAPHIC_DATA] Vally Manicure" at bounding box center [163, 183] width 78 height 19
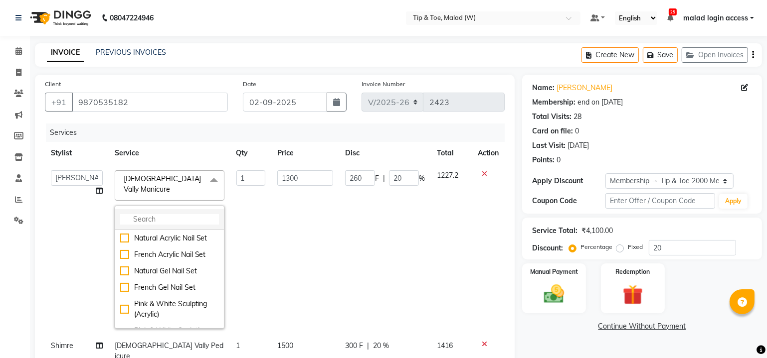
click at [156, 214] on input "multiselect-search" at bounding box center [169, 219] width 99 height 10
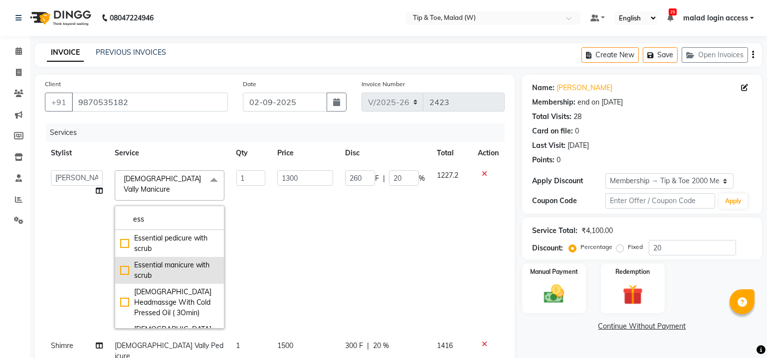
type input "ess"
click at [120, 260] on div "Essential manicure with scrub" at bounding box center [169, 270] width 99 height 21
checkbox input "true"
type input "1000"
type input "200"
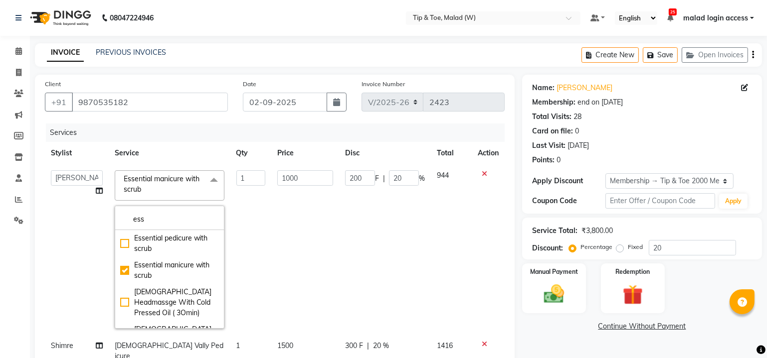
click at [295, 229] on td "1000" at bounding box center [305, 249] width 68 height 170
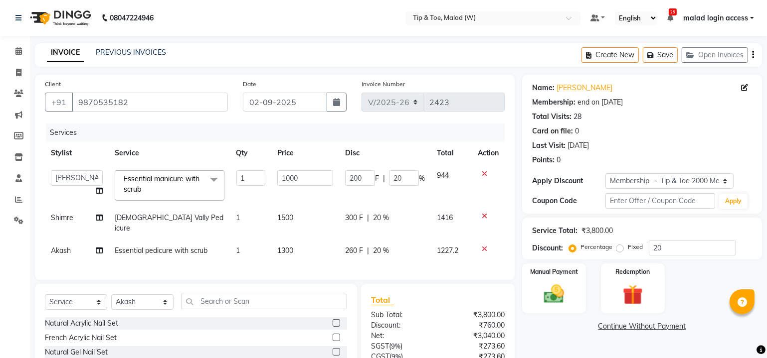
click at [128, 219] on span "[DEMOGRAPHIC_DATA] Vally Pedicure" at bounding box center [169, 222] width 109 height 19
select select "41842"
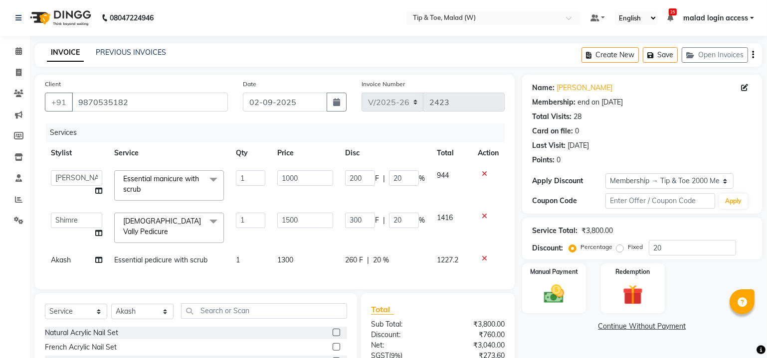
click at [138, 222] on span "[DEMOGRAPHIC_DATA] Vally Pedicure" at bounding box center [162, 226] width 78 height 19
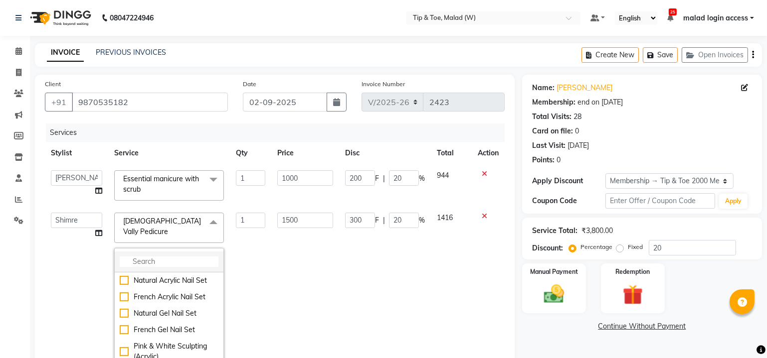
click at [136, 257] on input "multiselect-search" at bounding box center [169, 262] width 99 height 10
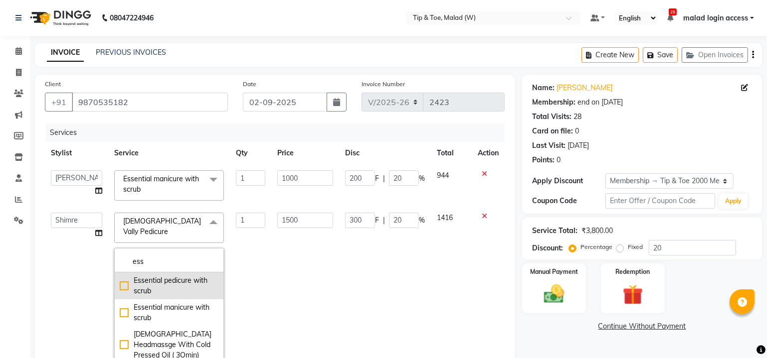
type input "ess"
click at [120, 276] on div "Essential pedicure with scrub" at bounding box center [169, 286] width 99 height 21
checkbox input "true"
type input "1300"
type input "260"
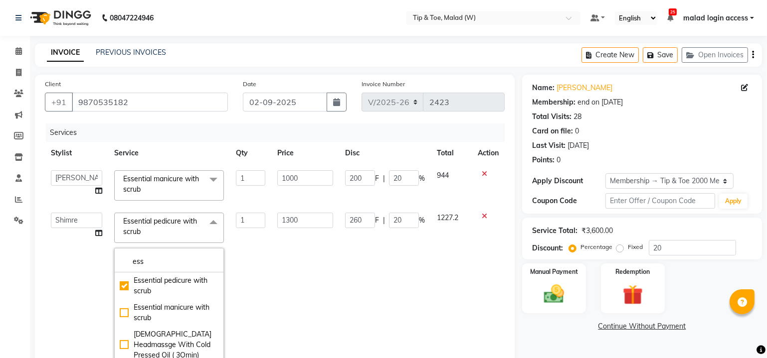
click at [288, 284] on td "1300" at bounding box center [305, 292] width 68 height 170
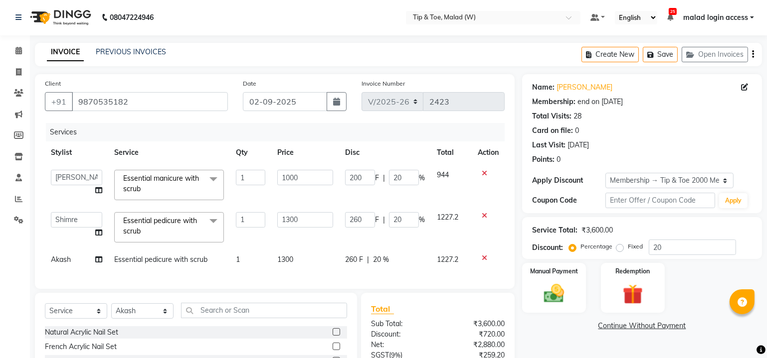
scroll to position [45, 0]
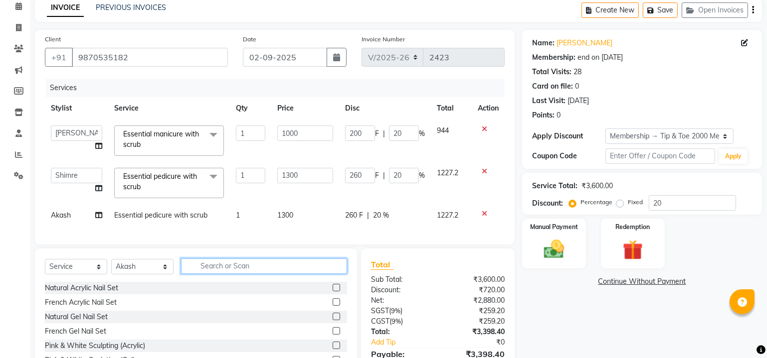
click at [235, 269] on input "text" at bounding box center [264, 266] width 166 height 15
type input "remo"
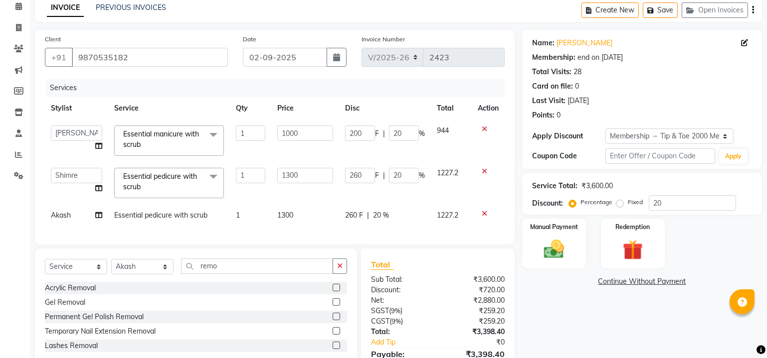
click at [334, 320] on label at bounding box center [335, 316] width 7 height 7
click at [334, 320] on input "checkbox" at bounding box center [335, 317] width 6 height 6
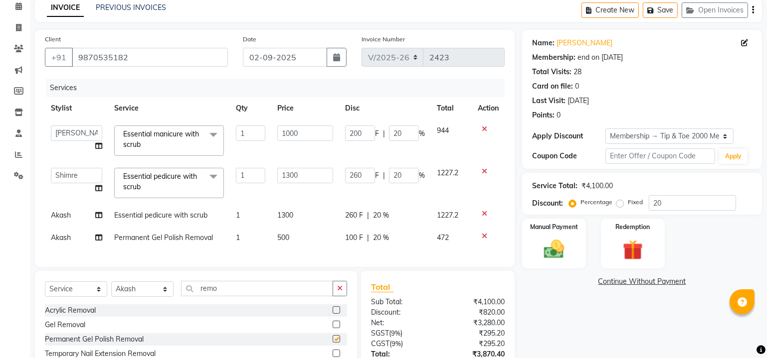
checkbox input "false"
click at [57, 239] on span "Akash" at bounding box center [61, 237] width 20 height 9
select select "41858"
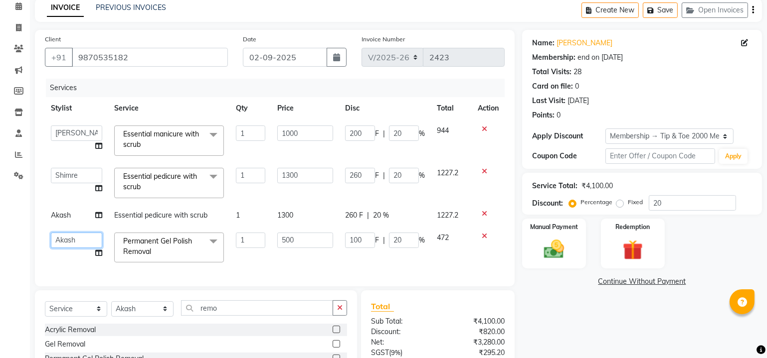
click at [58, 239] on select "[PERSON_NAME] [PERSON_NAME] Danish [PERSON_NAME] House Sale Keshien [PERSON_NAM…" at bounding box center [76, 240] width 51 height 15
select select "41842"
click at [259, 260] on td "1" at bounding box center [250, 248] width 41 height 42
click at [672, 203] on input "20" at bounding box center [691, 202] width 87 height 15
type input "2"
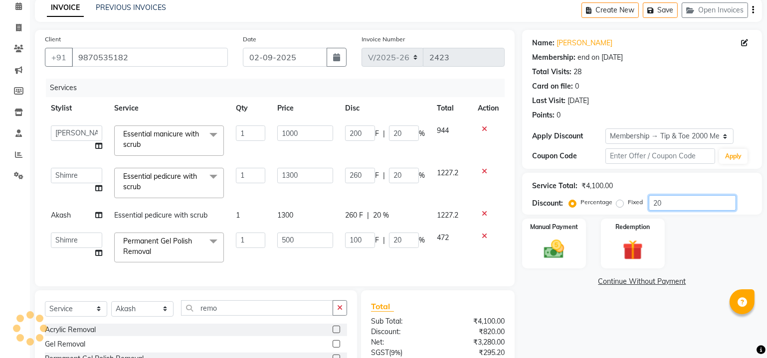
type input "20"
type input "2"
type input "26"
type input "2"
type input "10"
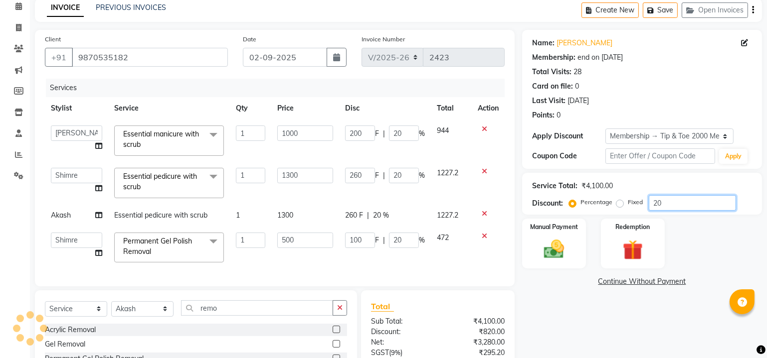
type input "2"
type input "0"
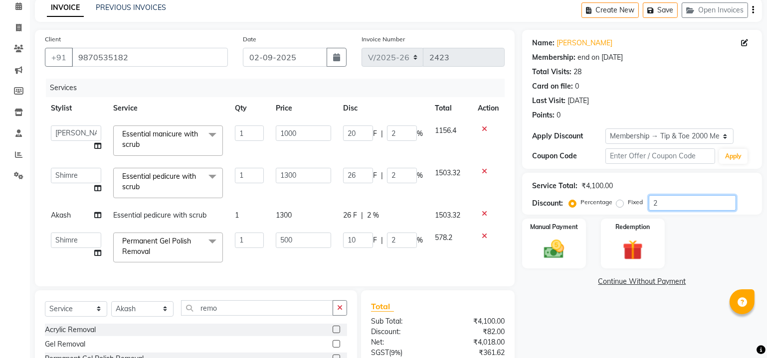
type input "0"
click at [641, 295] on div "Name: [PERSON_NAME] Membership: end on [DATE] Total Visits: 28 Card on file: 0 …" at bounding box center [645, 233] width 247 height 407
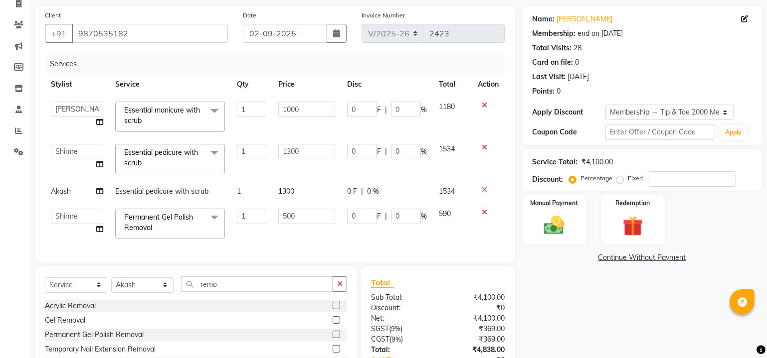
scroll to position [130, 0]
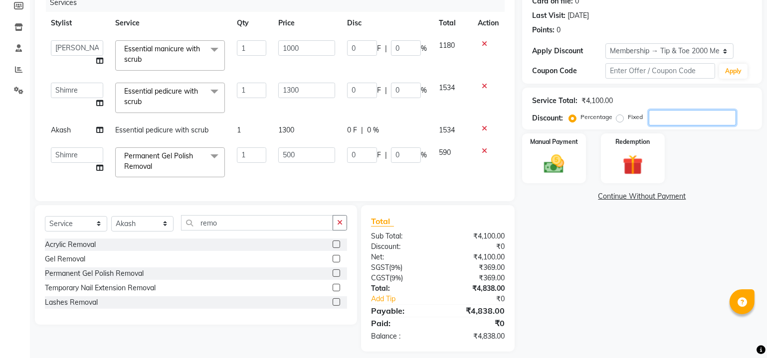
click at [660, 121] on input "number" at bounding box center [691, 117] width 87 height 15
type input "3"
type input "30"
type input "3"
type input "39"
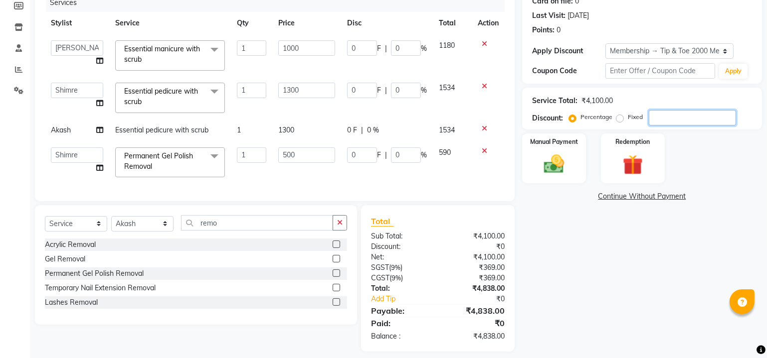
type input "3"
type input "15"
type input "3"
type input "30"
type input "300"
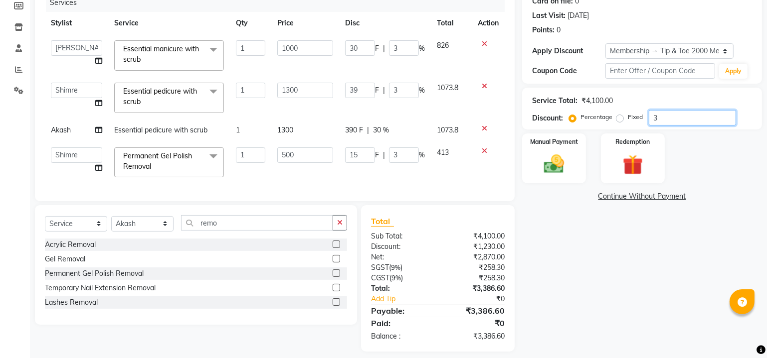
type input "30"
type input "390"
type input "30"
type input "150"
type input "30"
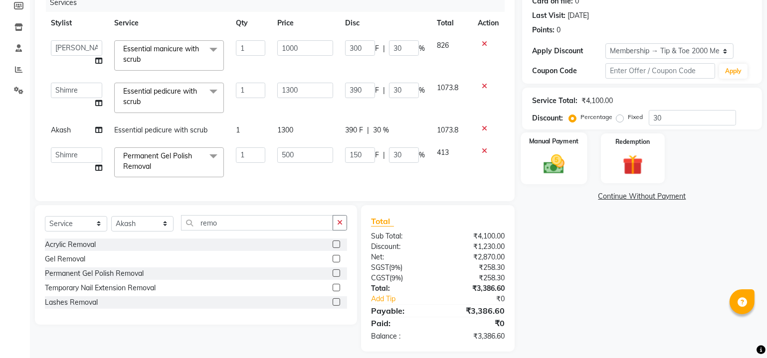
click at [567, 158] on img at bounding box center [554, 165] width 34 height 24
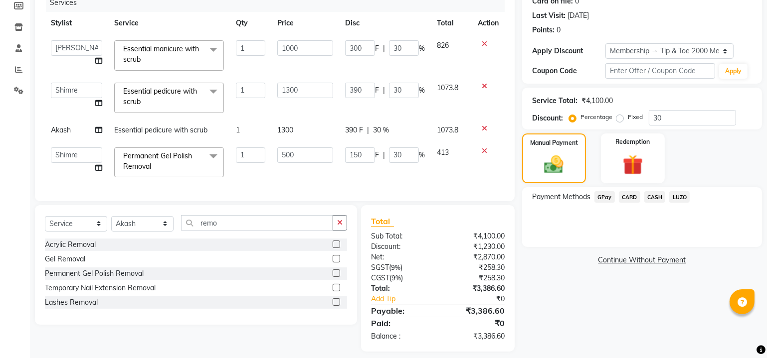
click at [674, 196] on span "LUZO" at bounding box center [679, 196] width 20 height 11
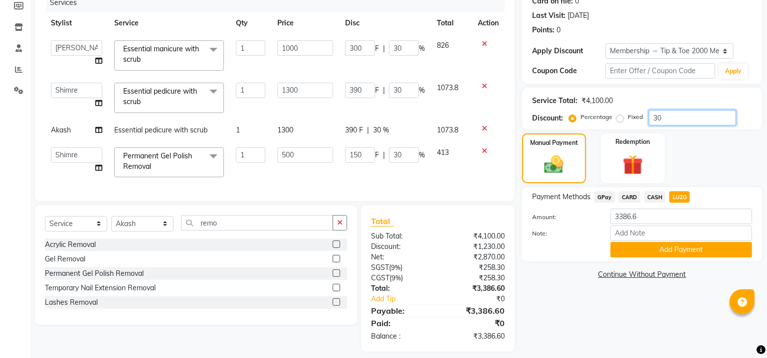
click at [684, 116] on input "30" at bounding box center [691, 117] width 87 height 15
type input "3"
type input "30"
type input "3"
type input "39"
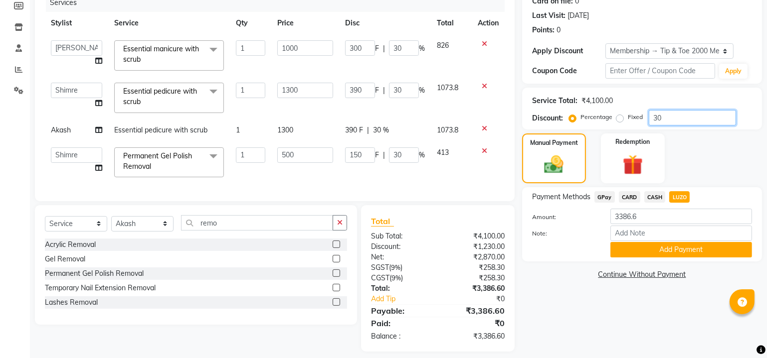
type input "3"
type input "15"
type input "3"
type input "0"
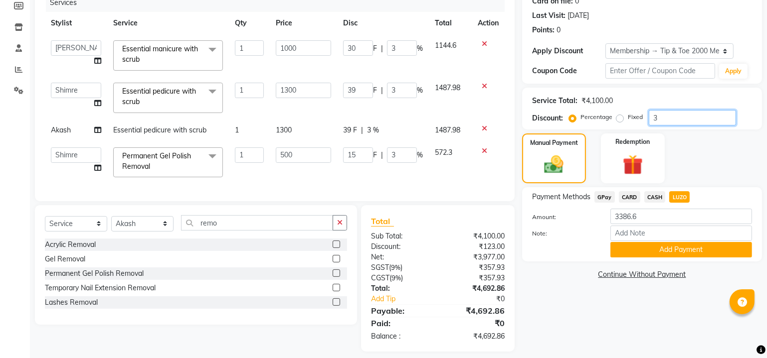
type input "0"
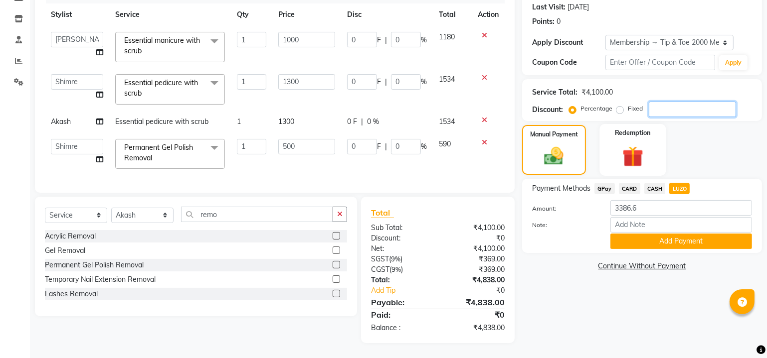
type input "3"
type input "30"
type input "3"
type input "39"
type input "3"
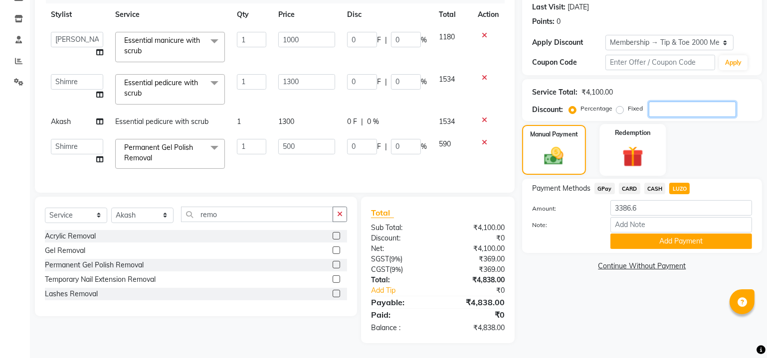
type input "15"
type input "3"
type input "30"
type input "300"
type input "30"
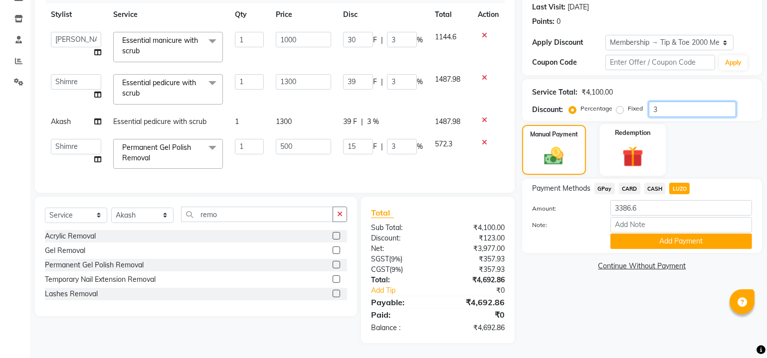
type input "390"
type input "30"
type input "150"
type input "30"
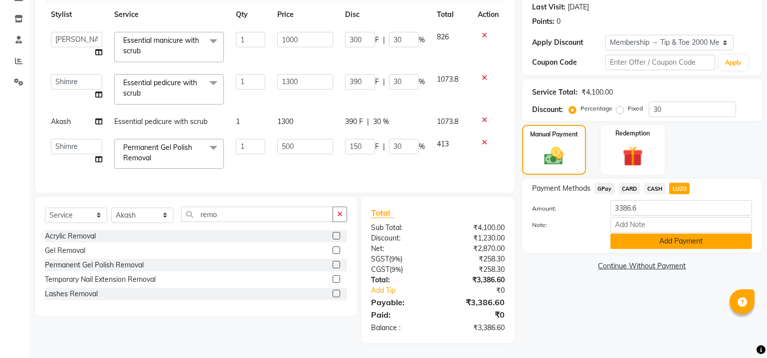
click at [653, 237] on button "Add Payment" at bounding box center [681, 241] width 142 height 15
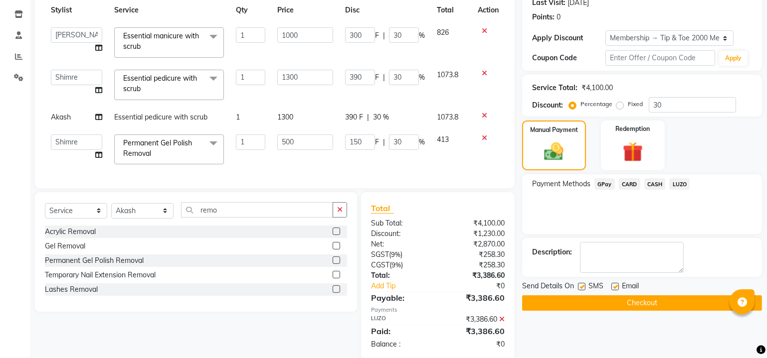
click at [582, 288] on label at bounding box center [581, 286] width 7 height 7
click at [582, 288] on input "checkbox" at bounding box center [581, 287] width 6 height 6
checkbox input "false"
click at [613, 285] on label at bounding box center [614, 286] width 7 height 7
click at [613, 285] on input "checkbox" at bounding box center [614, 287] width 6 height 6
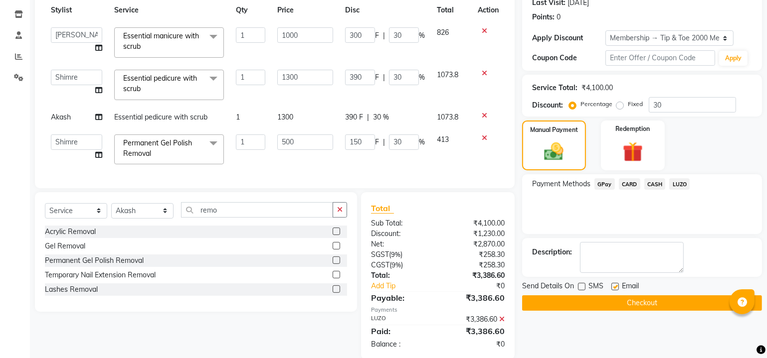
checkbox input "false"
click at [613, 301] on button "Checkout" at bounding box center [642, 303] width 240 height 15
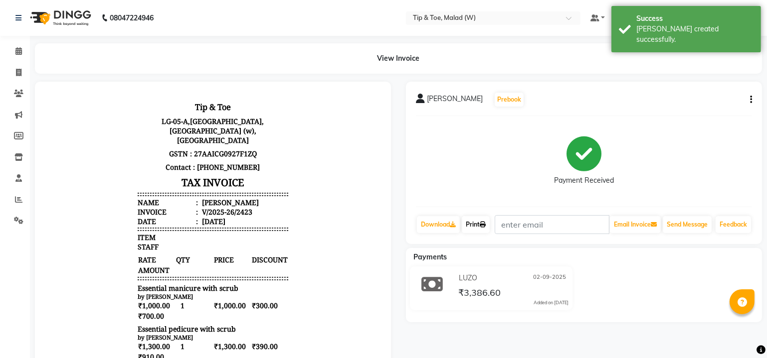
click at [478, 230] on link "Print" at bounding box center [476, 224] width 28 height 17
click at [16, 54] on icon at bounding box center [18, 50] width 6 height 7
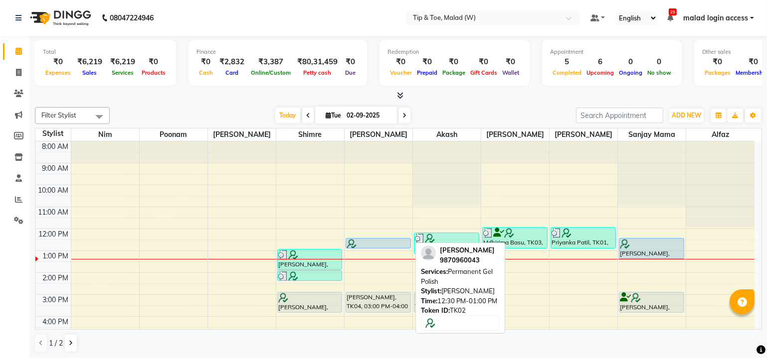
click at [386, 242] on div at bounding box center [377, 244] width 63 height 10
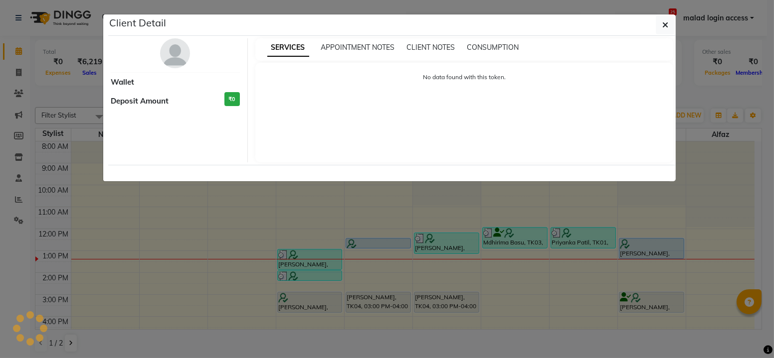
select select "5"
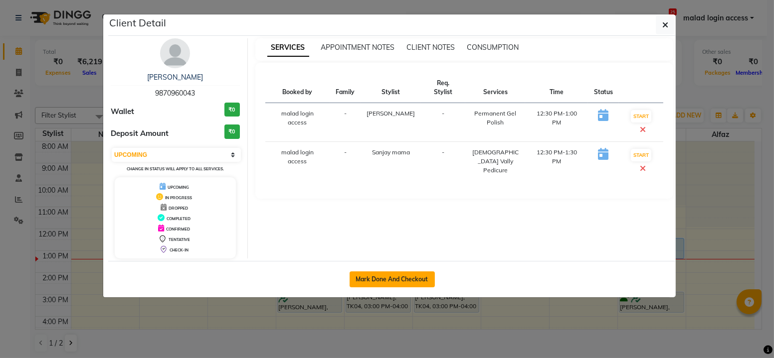
click at [361, 276] on button "Mark Done And Checkout" at bounding box center [391, 280] width 85 height 16
select select "5930"
select select "service"
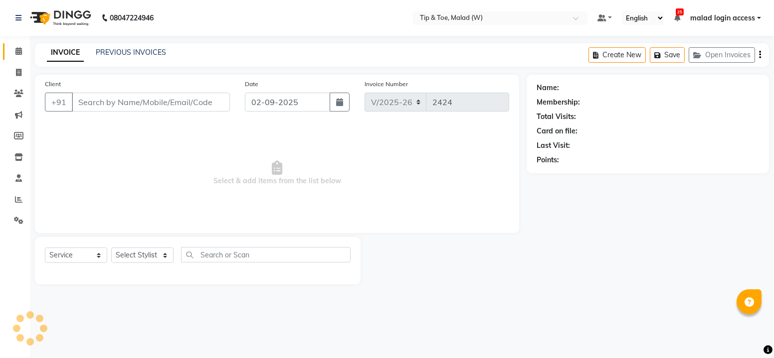
type input "9870960043"
select select "77019"
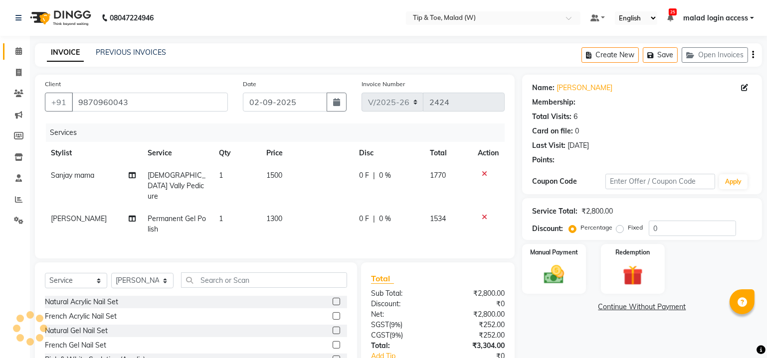
select select "1: Object"
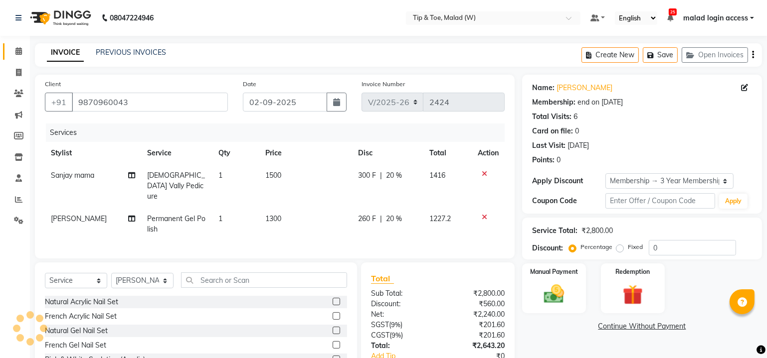
type input "20"
click at [182, 176] on span "[DEMOGRAPHIC_DATA] Vally Pedicure" at bounding box center [177, 186] width 58 height 30
select select "48549"
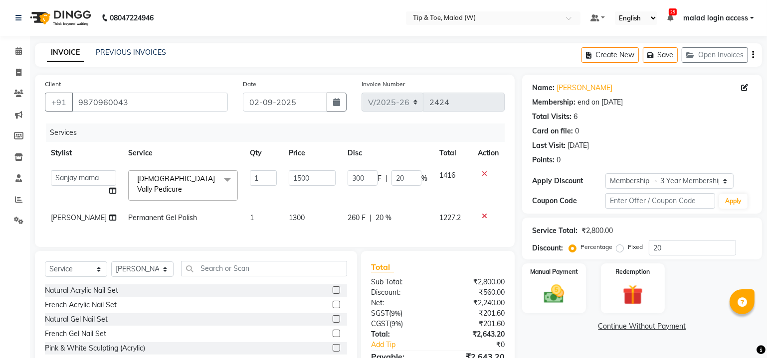
click at [180, 177] on span "[DEMOGRAPHIC_DATA] Vally Pedicure" at bounding box center [176, 183] width 78 height 19
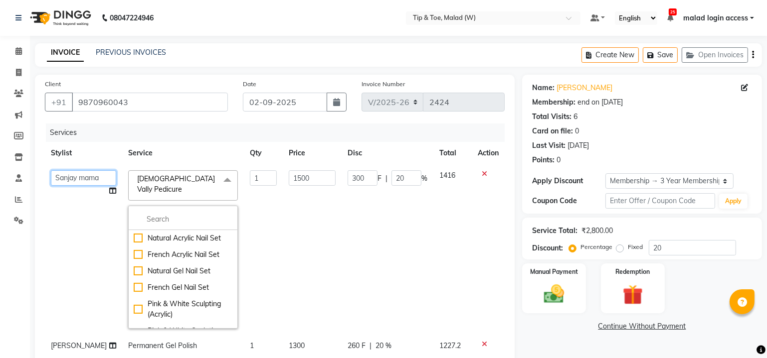
click at [58, 180] on select "[PERSON_NAME] [PERSON_NAME] Danish [PERSON_NAME] House Sale Keshien [PERSON_NAM…" at bounding box center [83, 177] width 65 height 15
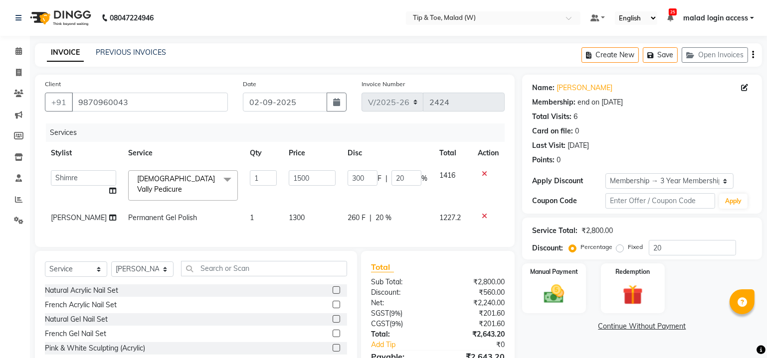
select select "41842"
click at [153, 177] on span "[DEMOGRAPHIC_DATA] Vally Pedicure" at bounding box center [176, 183] width 78 height 19
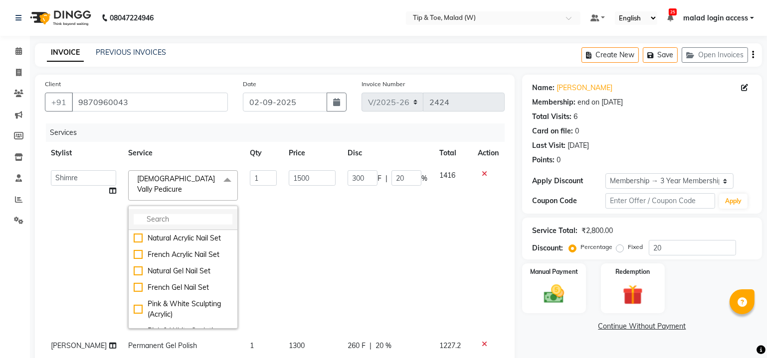
click at [147, 214] on input "multiselect-search" at bounding box center [183, 219] width 99 height 10
type input "gel poli"
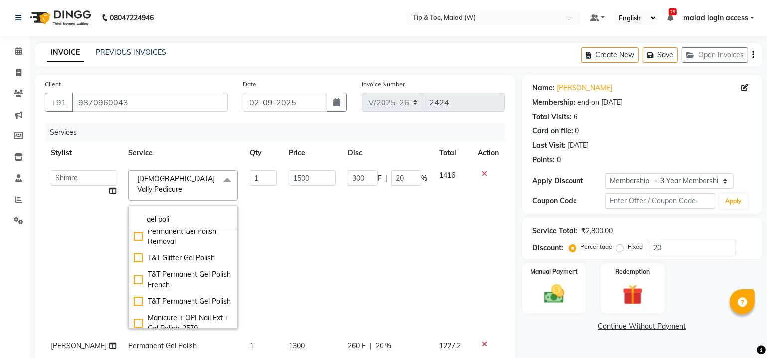
scroll to position [109, 0]
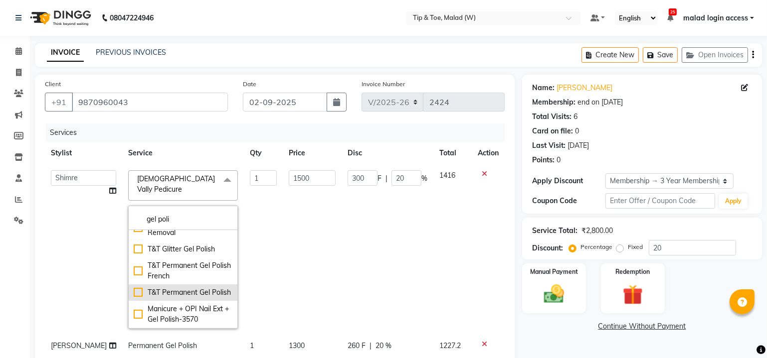
click at [134, 288] on div "T&T Permanent Gel Polish" at bounding box center [183, 293] width 99 height 10
checkbox input "true"
type input "900"
type input "180"
click at [295, 239] on td "900" at bounding box center [312, 249] width 59 height 170
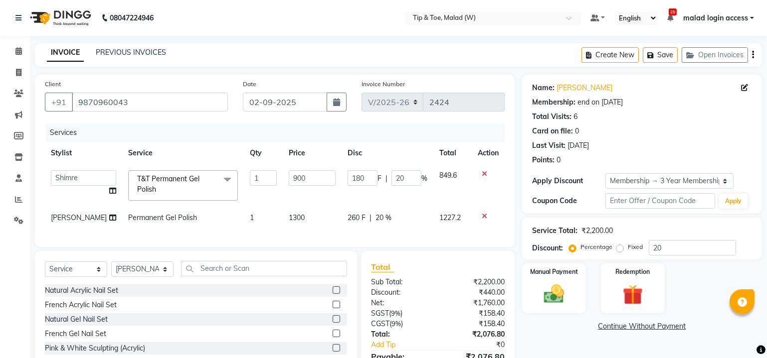
click at [173, 214] on span "Permanent Gel Polish" at bounding box center [162, 217] width 69 height 9
select select "77019"
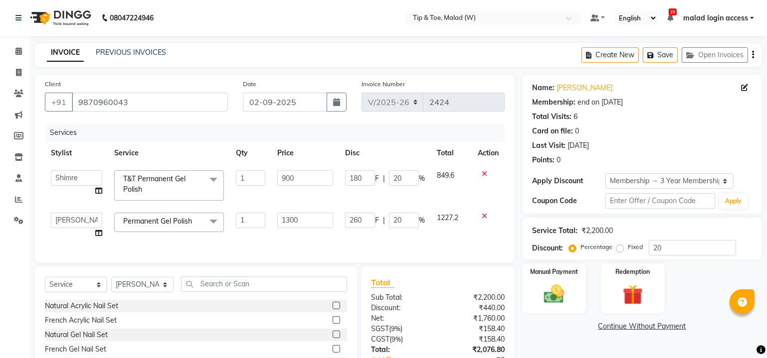
click at [160, 222] on span "Permanent Gel Polish" at bounding box center [157, 221] width 69 height 9
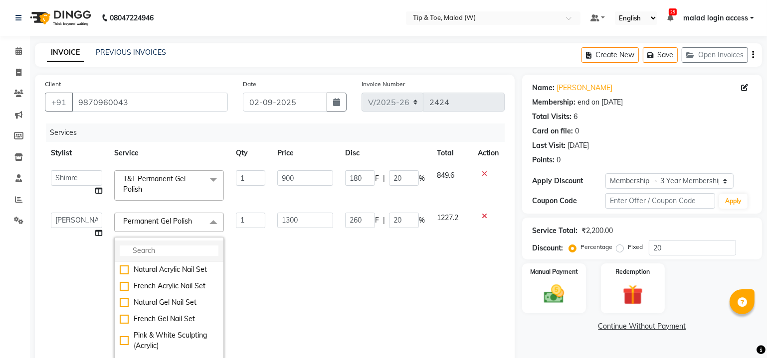
click at [158, 250] on input "multiselect-search" at bounding box center [169, 251] width 99 height 10
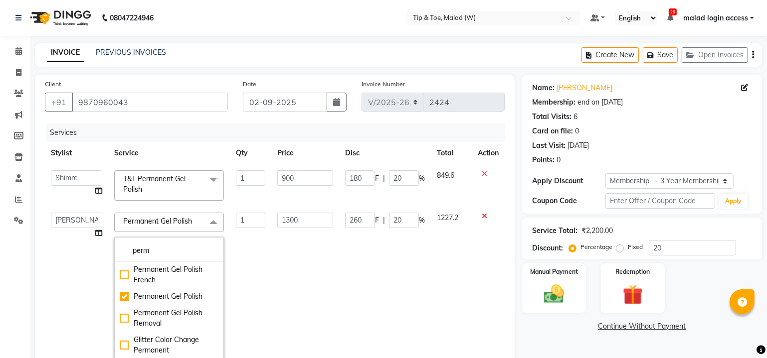
type input "perm"
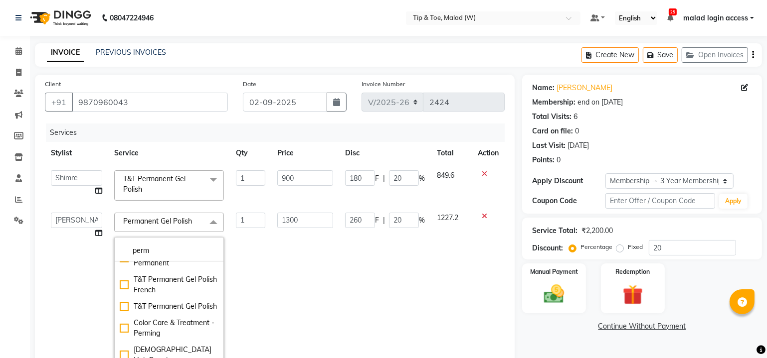
scroll to position [90, 0]
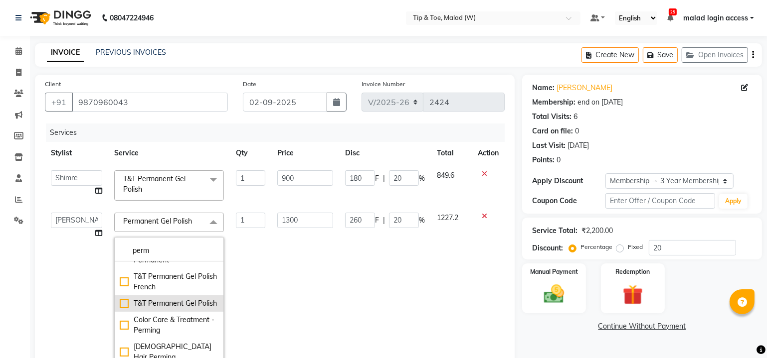
click at [120, 305] on div "T&T Permanent Gel Polish" at bounding box center [169, 304] width 99 height 10
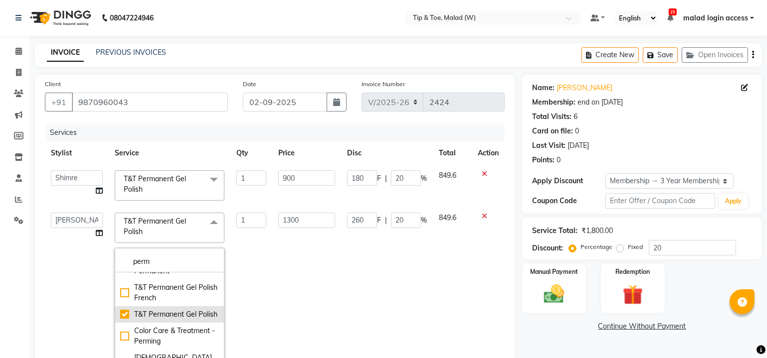
checkbox input "false"
checkbox input "true"
type input "900"
type input "180"
click at [310, 265] on td "900" at bounding box center [306, 292] width 69 height 170
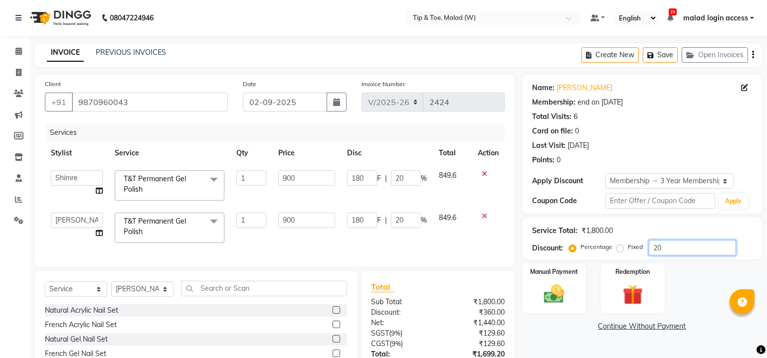
click at [671, 252] on input "20" at bounding box center [691, 247] width 87 height 15
type input "2"
type input "18"
type input "2"
type input "18"
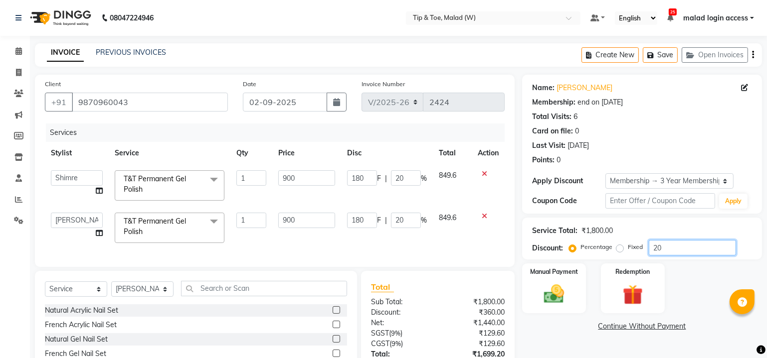
type input "2"
type input "0"
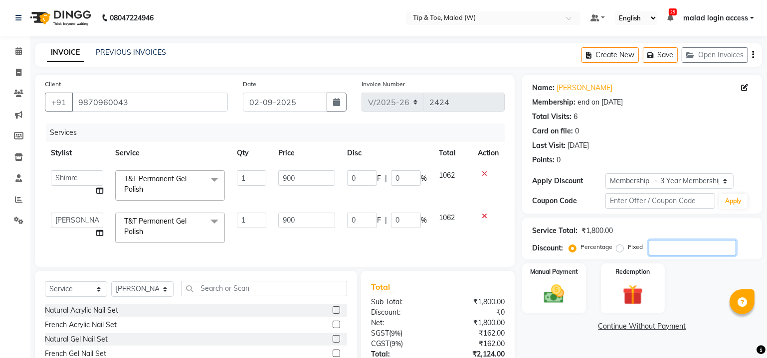
scroll to position [80, 0]
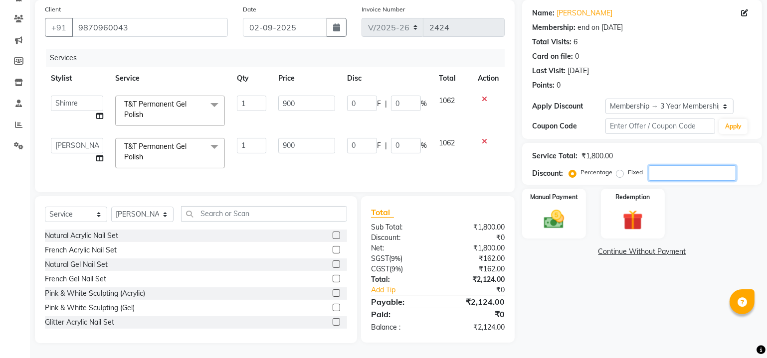
type input "3"
type input "27"
type input "3"
type input "27"
type input "3"
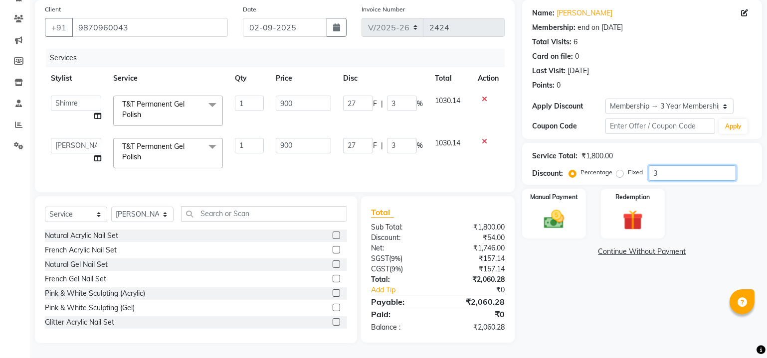
type input "30"
type input "270"
click at [537, 200] on div "Manual Payment" at bounding box center [553, 214] width 66 height 52
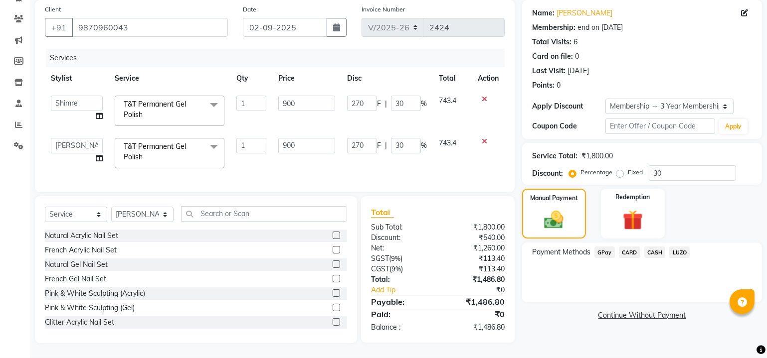
click at [684, 249] on span "LUZO" at bounding box center [679, 252] width 20 height 11
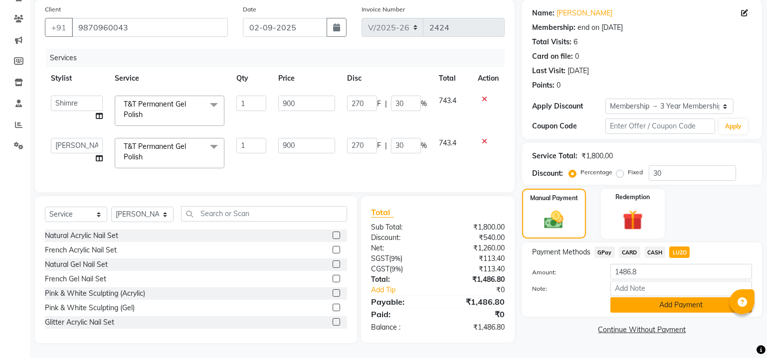
click at [661, 299] on button "Add Payment" at bounding box center [681, 305] width 142 height 15
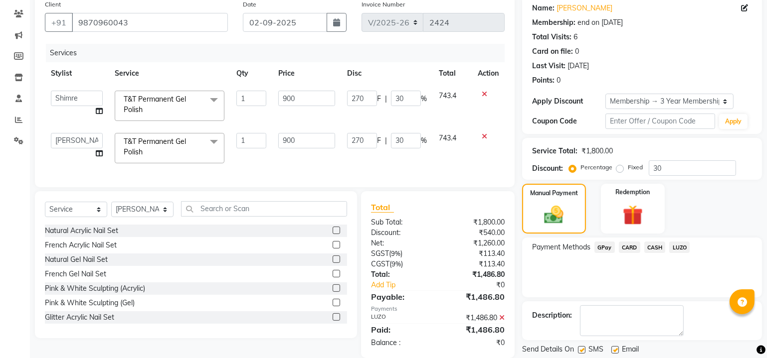
click at [580, 347] on label at bounding box center [581, 349] width 7 height 7
click at [580, 347] on input "checkbox" at bounding box center [581, 350] width 6 height 6
click at [612, 350] on label at bounding box center [614, 349] width 7 height 7
click at [612, 350] on input "checkbox" at bounding box center [614, 350] width 6 height 6
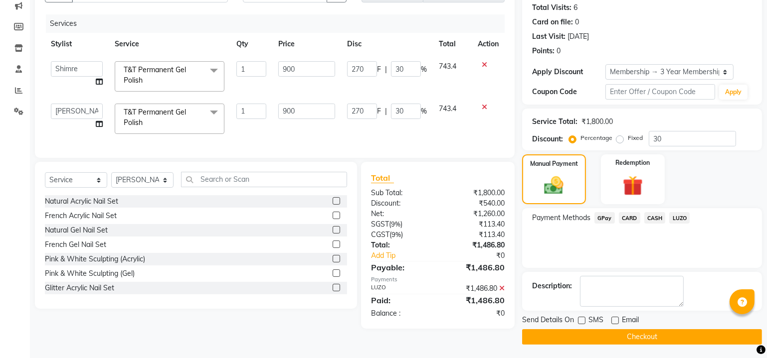
click at [570, 336] on button "Checkout" at bounding box center [642, 336] width 240 height 15
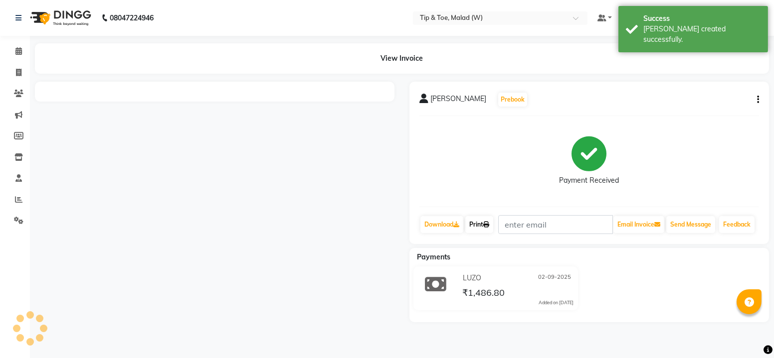
click at [482, 226] on link "Print" at bounding box center [479, 224] width 28 height 17
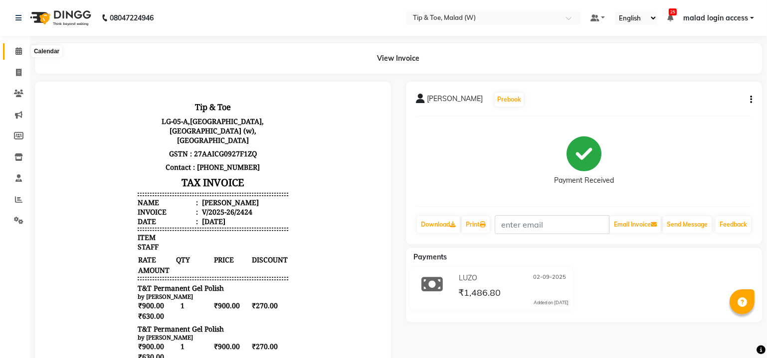
click at [22, 55] on span at bounding box center [18, 51] width 17 height 11
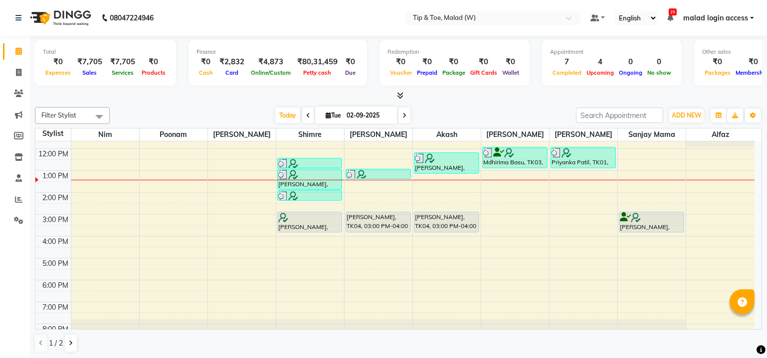
scroll to position [91, 0]
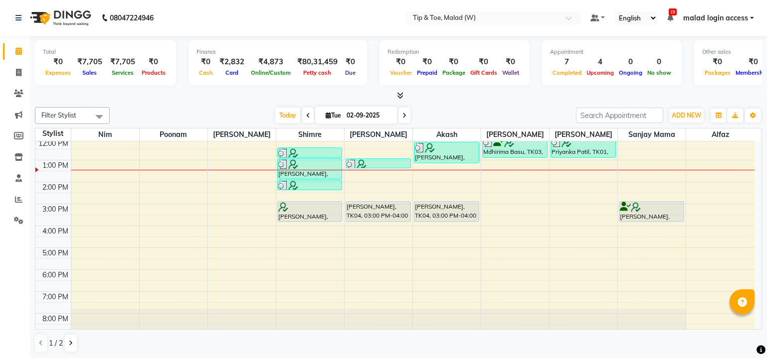
click at [514, 286] on div "8:00 AM 9:00 AM 10:00 AM 11:00 AM 12:00 PM 1:00 PM 2:00 PM 3:00 PM 4:00 PM 5:00…" at bounding box center [394, 193] width 719 height 285
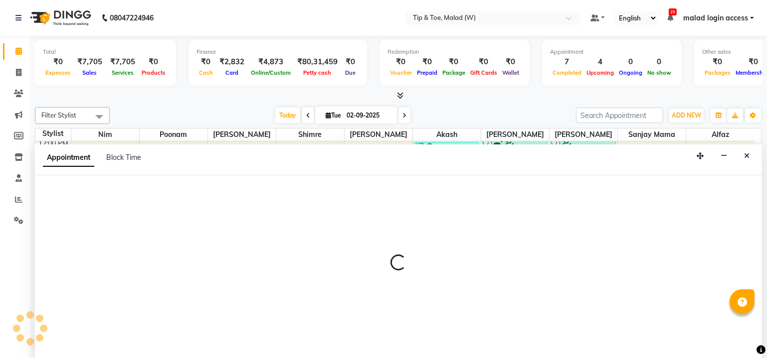
scroll to position [0, 0]
click at [749, 156] on icon "Close" at bounding box center [746, 156] width 5 height 7
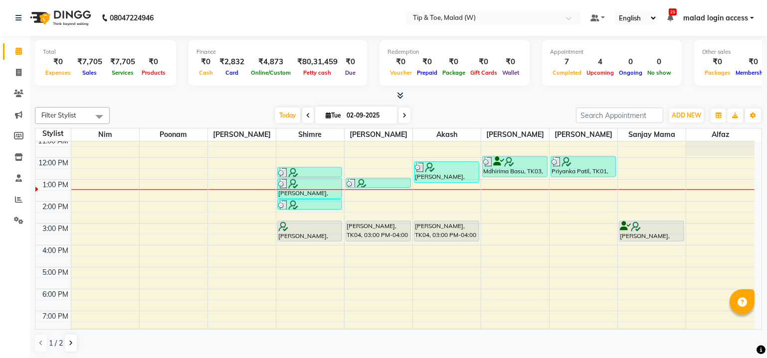
scroll to position [91, 0]
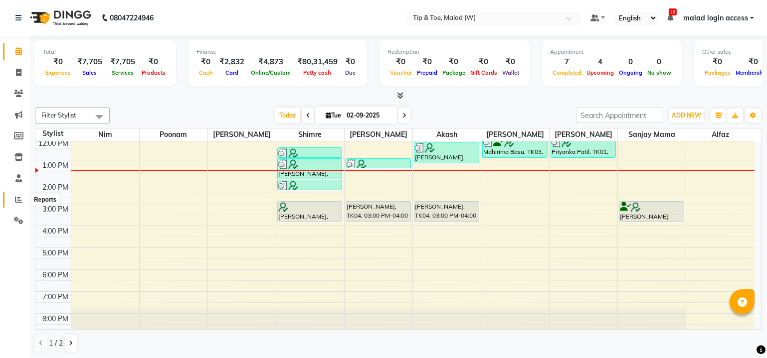
click at [16, 201] on icon at bounding box center [18, 199] width 7 height 7
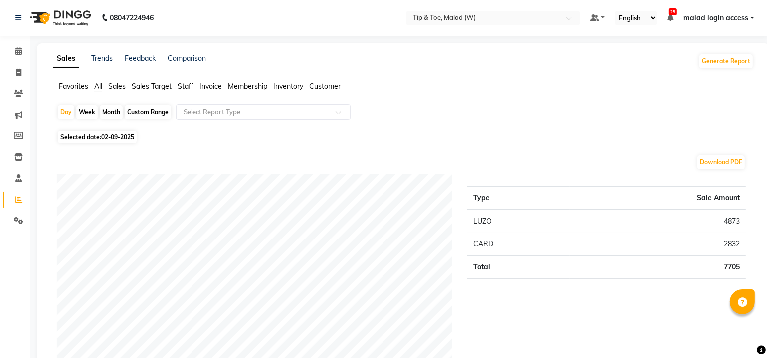
click at [187, 84] on span "Staff" at bounding box center [185, 86] width 16 height 9
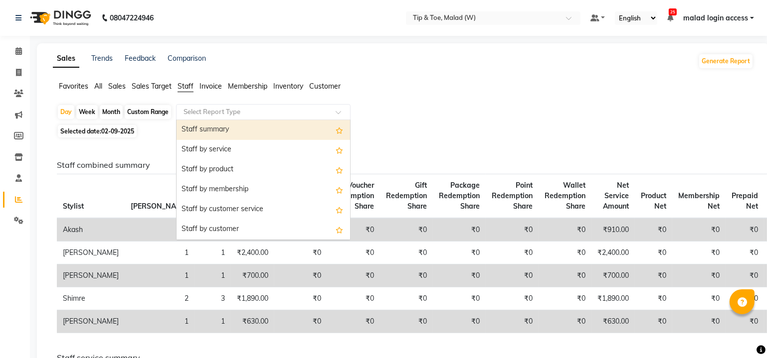
click at [217, 108] on input "text" at bounding box center [253, 112] width 144 height 10
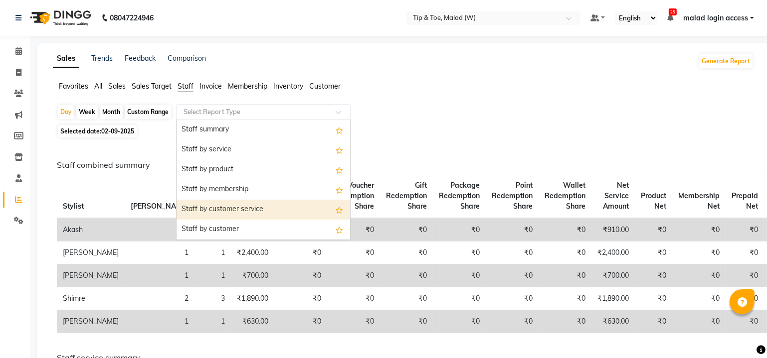
click at [231, 205] on div "Staff by customer service" at bounding box center [262, 210] width 173 height 20
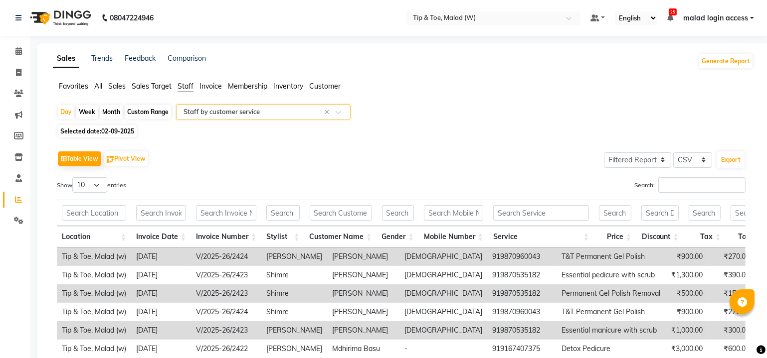
click at [108, 133] on span "02-09-2025" at bounding box center [117, 131] width 33 height 7
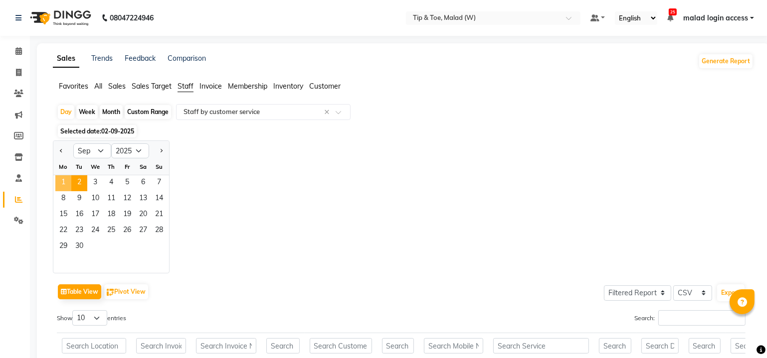
click at [67, 182] on span "1" at bounding box center [63, 183] width 16 height 16
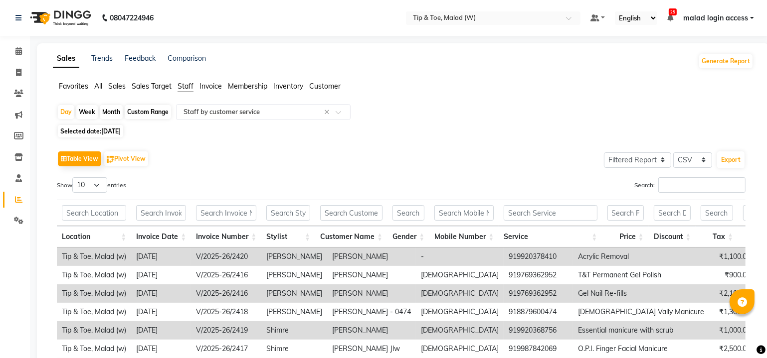
scroll to position [160, 0]
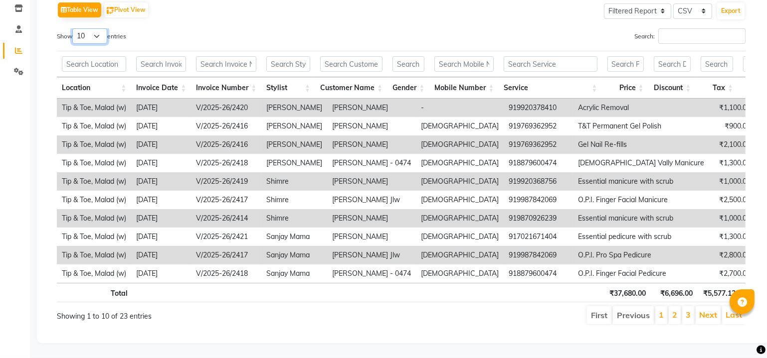
click at [97, 28] on select "10 25 50 100" at bounding box center [89, 35] width 35 height 15
click at [74, 28] on select "10 25 50 100" at bounding box center [89, 35] width 35 height 15
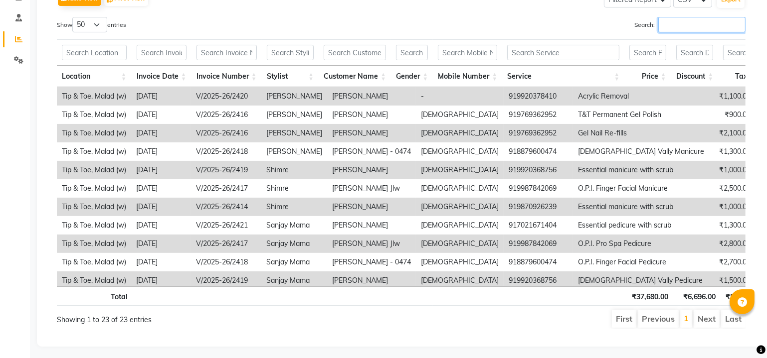
click at [684, 25] on input "Search:" at bounding box center [701, 24] width 87 height 15
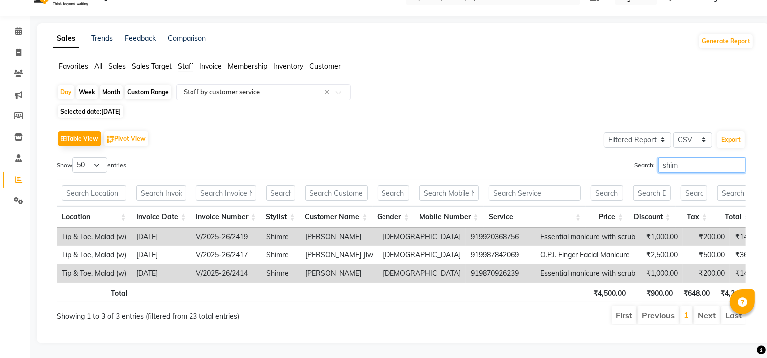
scroll to position [31, 0]
click at [21, 27] on icon at bounding box center [18, 30] width 6 height 7
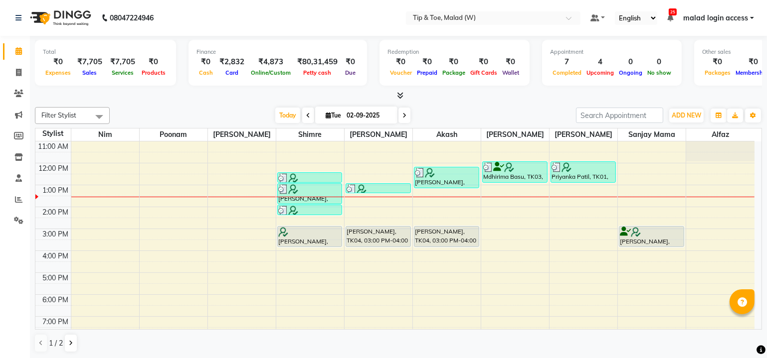
scroll to position [91, 0]
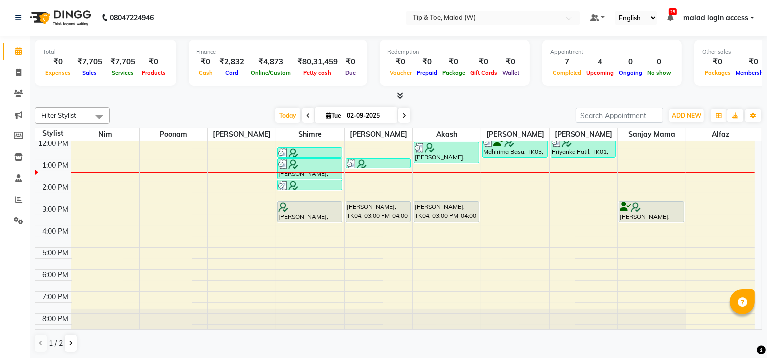
click at [498, 185] on div "8:00 AM 9:00 AM 10:00 AM 11:00 AM 12:00 PM 1:00 PM 2:00 PM 3:00 PM 4:00 PM 5:00…" at bounding box center [394, 193] width 719 height 285
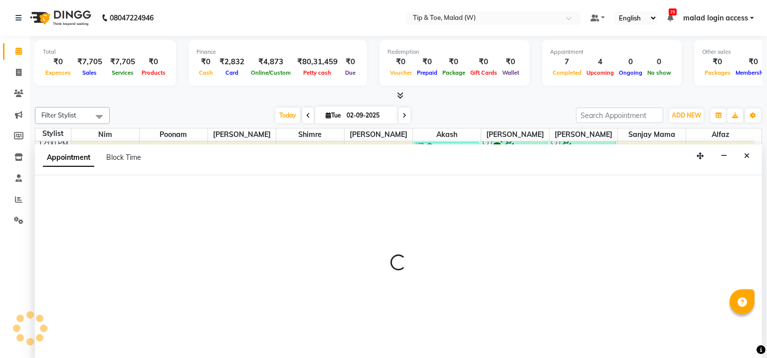
scroll to position [0, 0]
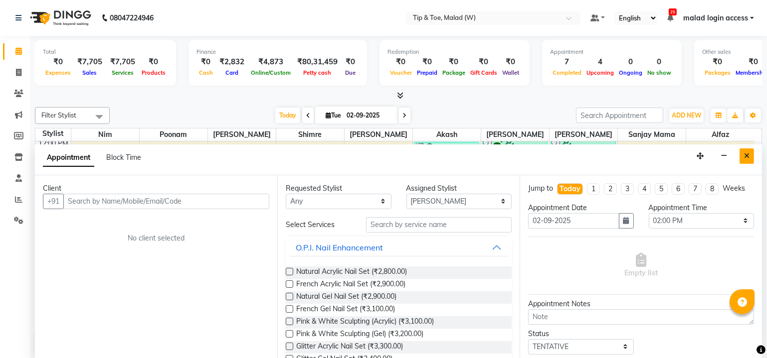
click at [751, 157] on button "Close" at bounding box center [746, 156] width 14 height 15
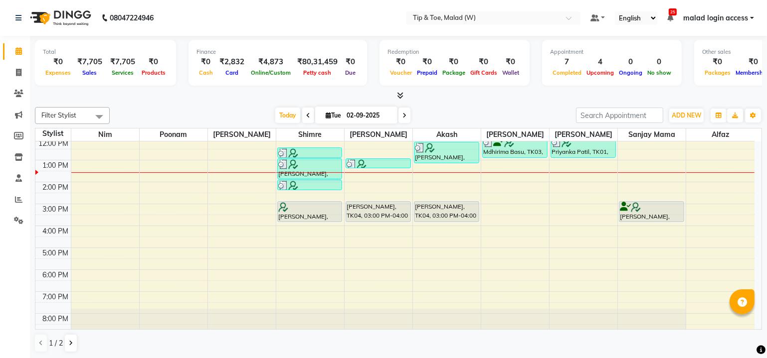
click at [517, 181] on div "8:00 AM 9:00 AM 10:00 AM 11:00 AM 12:00 PM 1:00 PM 2:00 PM 3:00 PM 4:00 PM 5:00…" at bounding box center [394, 193] width 719 height 285
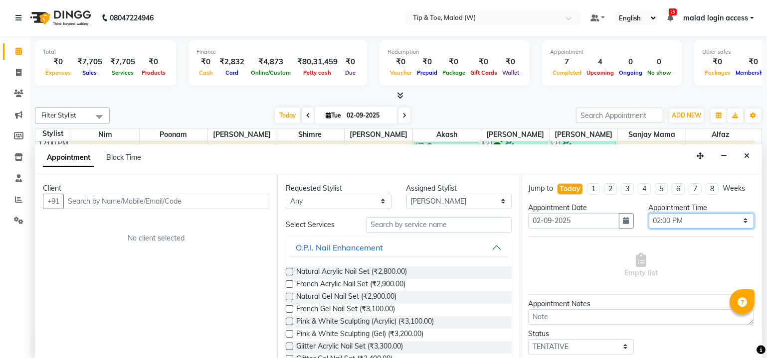
click at [688, 214] on select "Select 09:00 AM 09:15 AM 09:30 AM 09:45 AM 10:00 AM 10:15 AM 10:30 AM 10:45 AM …" at bounding box center [701, 220] width 106 height 15
click at [648, 213] on select "Select 09:00 AM 09:15 AM 09:30 AM 09:45 AM 10:00 AM 10:15 AM 10:30 AM 10:45 AM …" at bounding box center [701, 220] width 106 height 15
drag, startPoint x: 338, startPoint y: 205, endPoint x: 336, endPoint y: 193, distance: 12.1
click at [338, 205] on select "Any [PERSON_NAME] Akash Alfaz [PERSON_NAME] [PERSON_NAME] [PERSON_NAME] poonam …" at bounding box center [339, 201] width 106 height 15
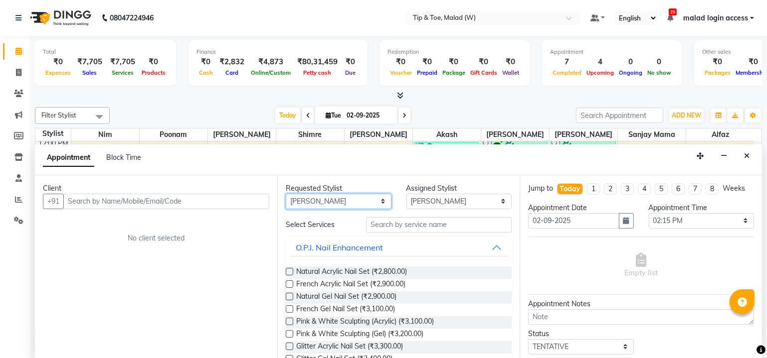
click at [286, 194] on select "Any [PERSON_NAME] Akash Alfaz [PERSON_NAME] [PERSON_NAME] [PERSON_NAME] poonam …" at bounding box center [339, 201] width 106 height 15
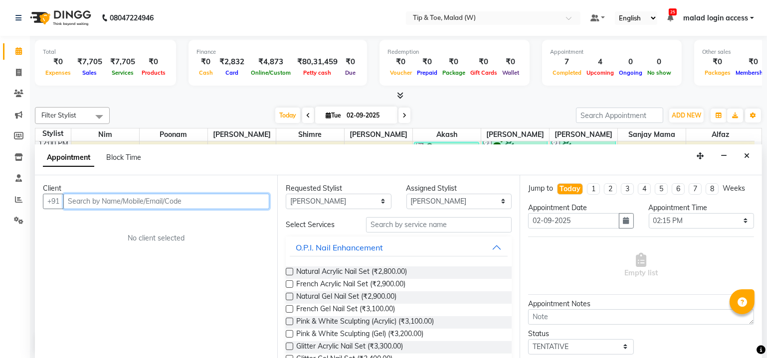
click at [184, 203] on input "text" at bounding box center [166, 201] width 206 height 15
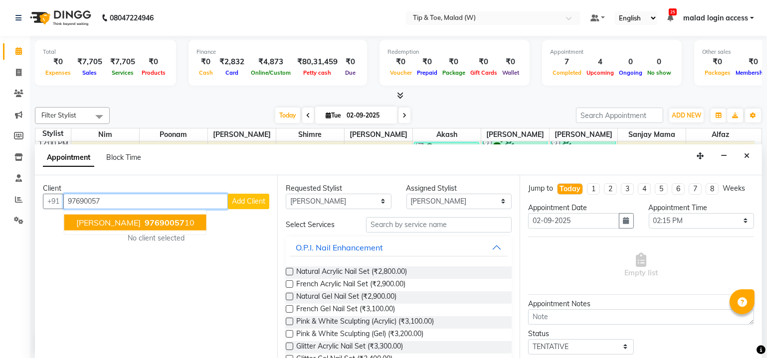
click at [145, 220] on span "97690057" at bounding box center [165, 222] width 40 height 10
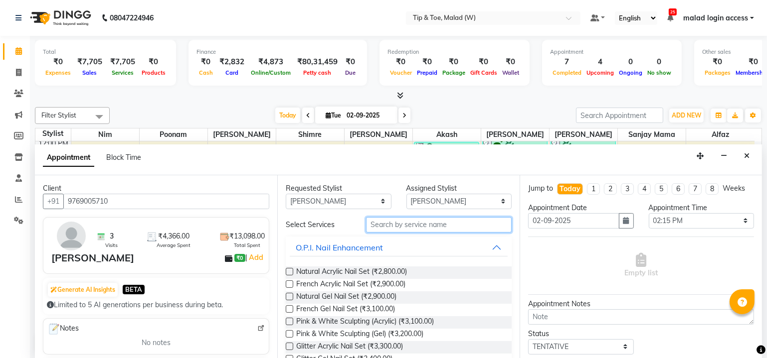
click at [405, 226] on input "text" at bounding box center [439, 224] width 146 height 15
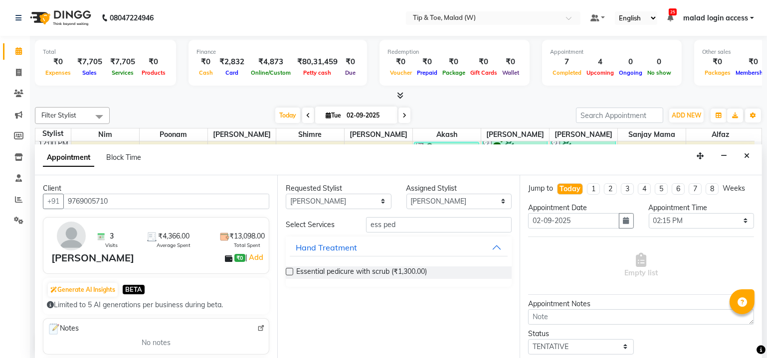
click at [290, 270] on label at bounding box center [289, 271] width 7 height 7
click at [290, 270] on input "checkbox" at bounding box center [289, 273] width 6 height 6
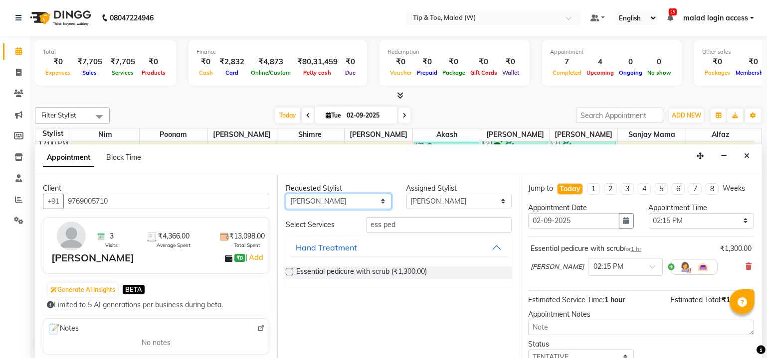
click at [352, 199] on select "Any [PERSON_NAME] Akash Alfaz [PERSON_NAME] [PERSON_NAME] [PERSON_NAME] poonam …" at bounding box center [339, 201] width 106 height 15
click at [286, 194] on select "Any [PERSON_NAME] Akash Alfaz [PERSON_NAME] [PERSON_NAME] [PERSON_NAME] poonam …" at bounding box center [339, 201] width 106 height 15
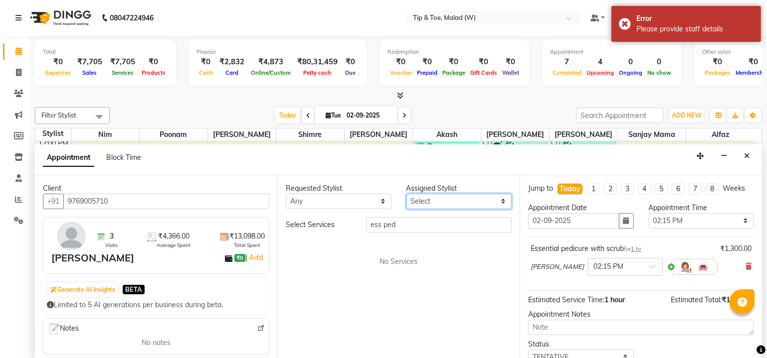
click at [435, 197] on select "Select [PERSON_NAME] Akash Alfaz [PERSON_NAME] [PERSON_NAME] [PERSON_NAME] poon…" at bounding box center [459, 201] width 106 height 15
click at [406, 194] on select "Select [PERSON_NAME] Akash Alfaz [PERSON_NAME] [PERSON_NAME] [PERSON_NAME] poon…" at bounding box center [459, 201] width 106 height 15
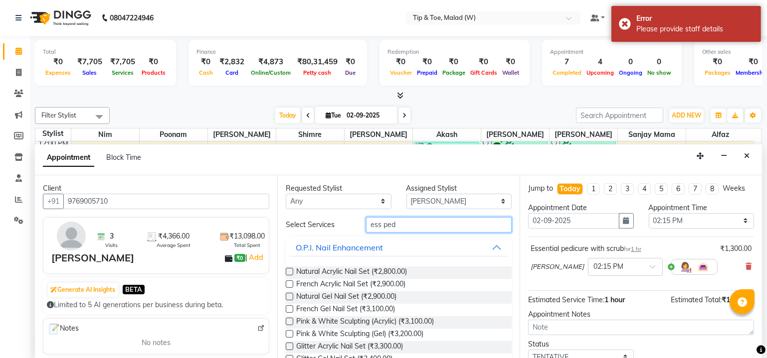
click at [403, 222] on input "ess ped" at bounding box center [439, 224] width 146 height 15
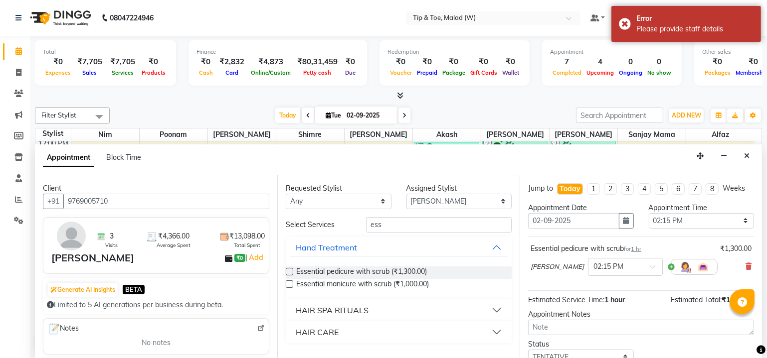
click at [290, 284] on label at bounding box center [289, 284] width 7 height 7
click at [290, 284] on input "checkbox" at bounding box center [289, 285] width 6 height 6
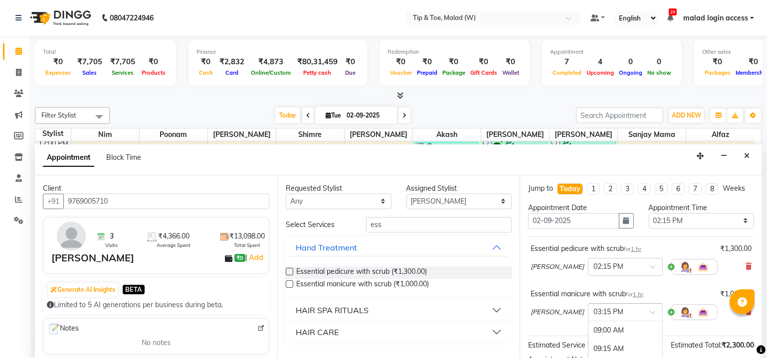
click at [623, 312] on div at bounding box center [625, 312] width 74 height 10
click at [588, 340] on div "02:15 PM" at bounding box center [625, 348] width 74 height 18
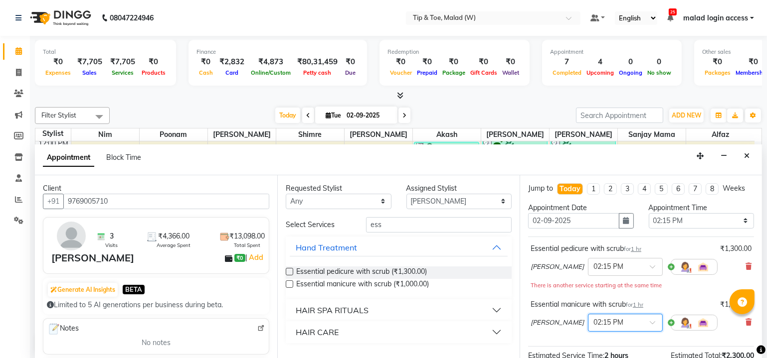
scroll to position [123, 0]
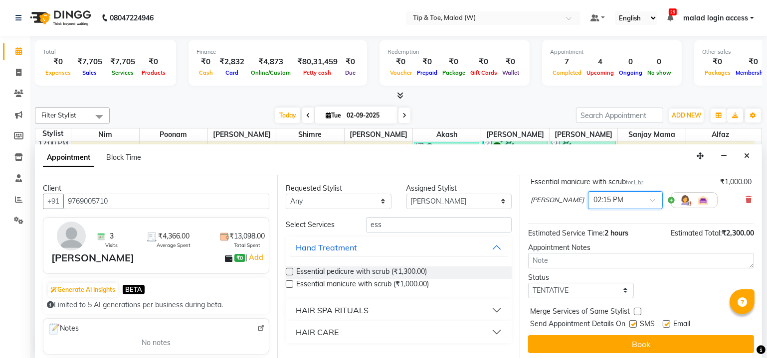
click at [636, 341] on button "Book" at bounding box center [641, 344] width 226 height 18
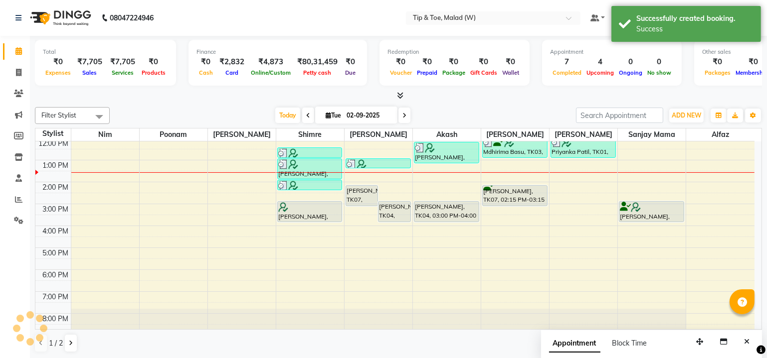
scroll to position [0, 0]
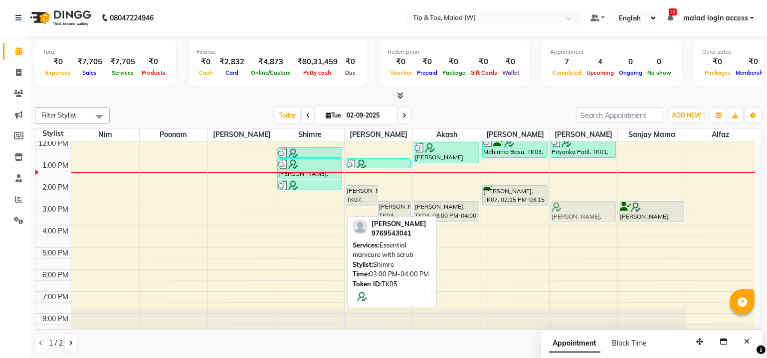
drag, startPoint x: 325, startPoint y: 204, endPoint x: 581, endPoint y: 206, distance: 255.7
click at [581, 206] on tr "[PERSON_NAME], TK02, 12:30 PM-01:00 PM, T&T Permanent Gel Polish Priyanka Patil…" at bounding box center [394, 193] width 719 height 285
click at [581, 206] on div at bounding box center [582, 207] width 63 height 10
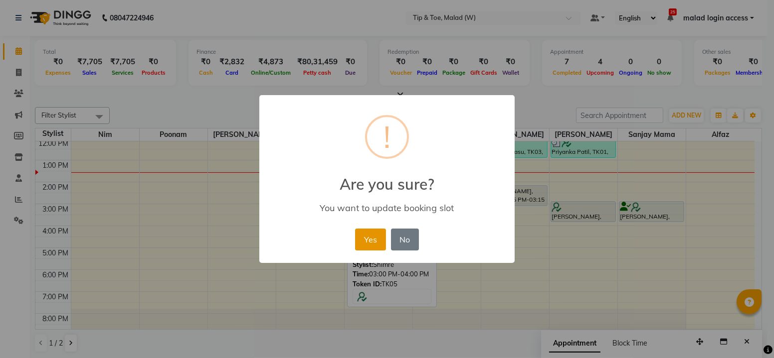
click at [372, 243] on button "Yes" at bounding box center [370, 240] width 30 height 22
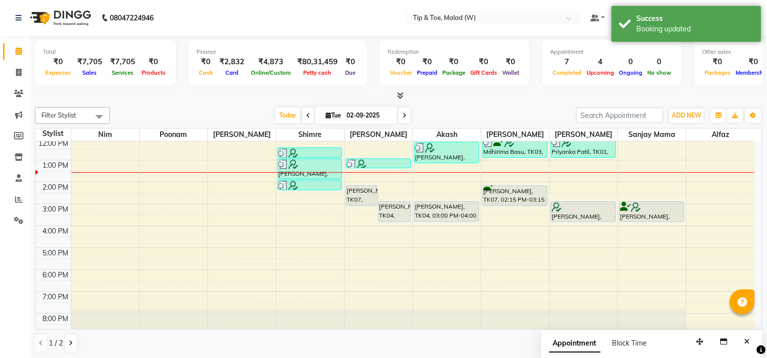
click at [296, 205] on div "8:00 AM 9:00 AM 10:00 AM 11:00 AM 12:00 PM 1:00 PM 2:00 PM 3:00 PM 4:00 PM 5:00…" at bounding box center [394, 193] width 719 height 285
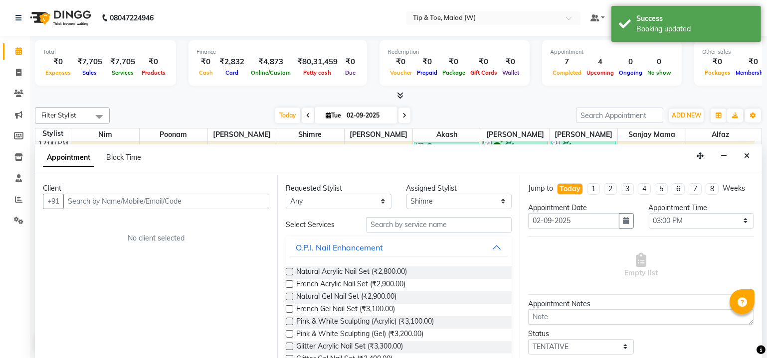
click at [150, 206] on input "text" at bounding box center [166, 201] width 206 height 15
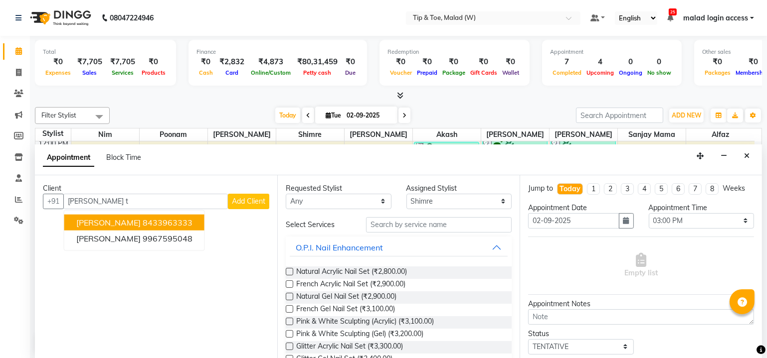
click at [143, 224] on ngb-highlight "8433963333" at bounding box center [168, 222] width 50 height 10
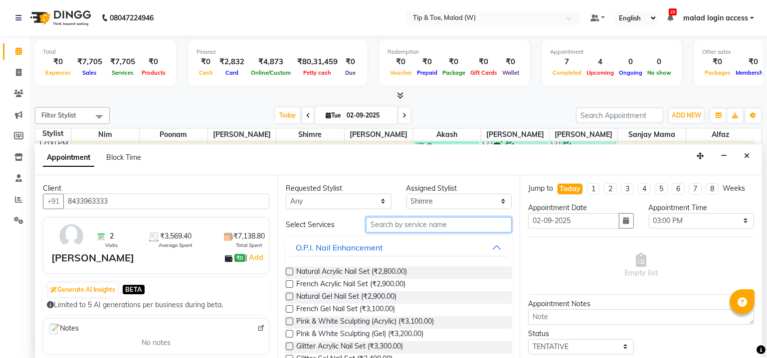
click at [381, 222] on input "text" at bounding box center [439, 224] width 146 height 15
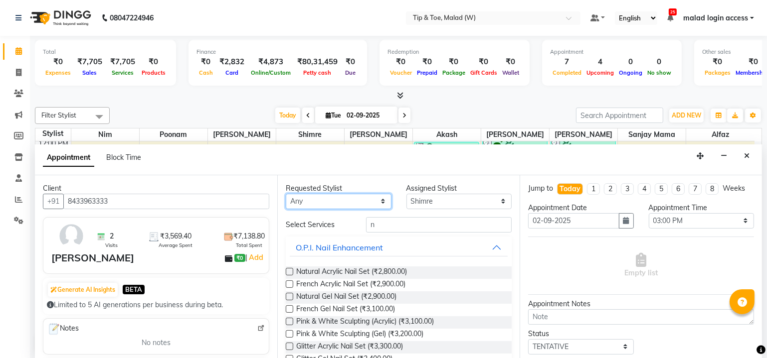
click at [302, 198] on select "Any [PERSON_NAME] Akash Alfaz [PERSON_NAME] [PERSON_NAME] [PERSON_NAME] poonam …" at bounding box center [339, 201] width 106 height 15
click at [286, 194] on select "Any [PERSON_NAME] Akash Alfaz [PERSON_NAME] [PERSON_NAME] [PERSON_NAME] poonam …" at bounding box center [339, 201] width 106 height 15
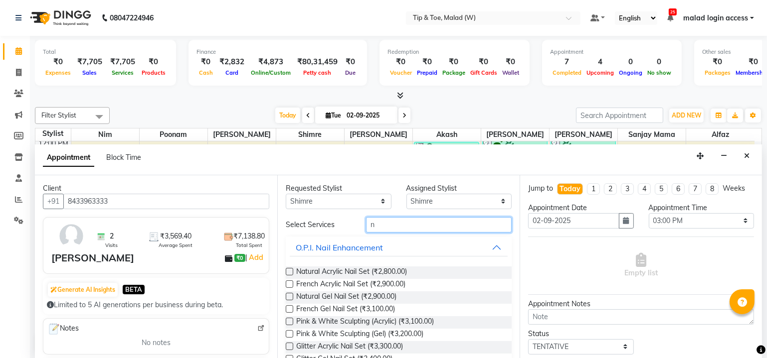
click at [377, 222] on input "n" at bounding box center [439, 224] width 146 height 15
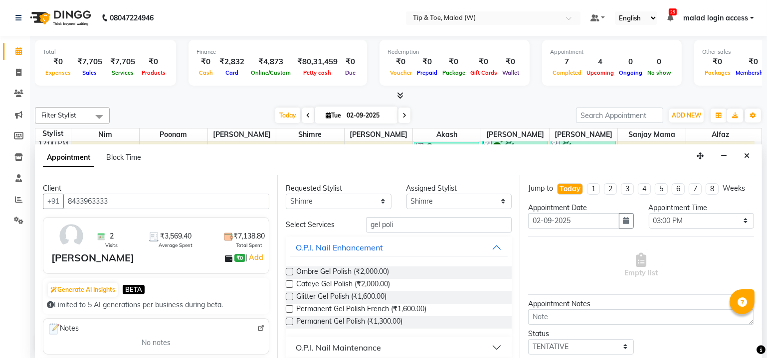
click at [287, 320] on label at bounding box center [289, 321] width 7 height 7
click at [287, 320] on input "checkbox" at bounding box center [289, 322] width 6 height 6
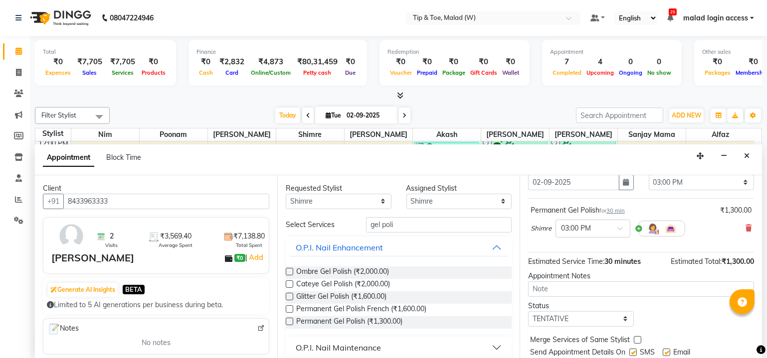
scroll to position [67, 0]
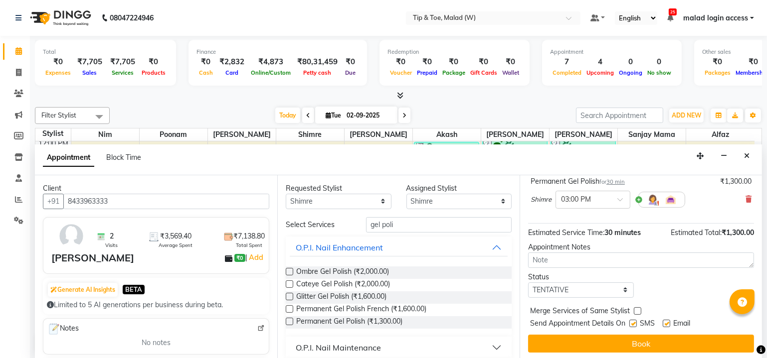
click at [633, 324] on label at bounding box center [632, 323] width 7 height 7
click at [633, 324] on input "checkbox" at bounding box center [632, 324] width 6 height 6
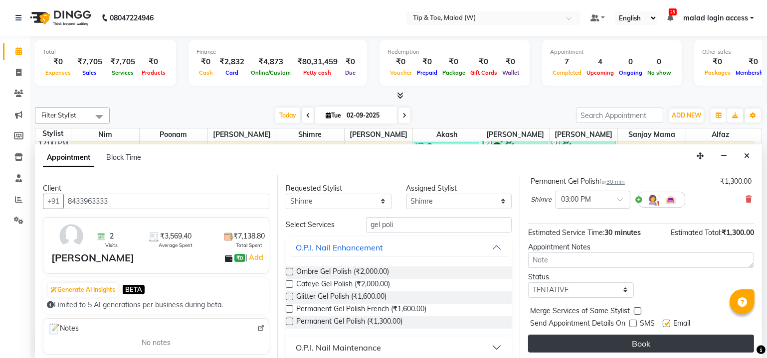
click at [620, 343] on button "Book" at bounding box center [641, 344] width 226 height 18
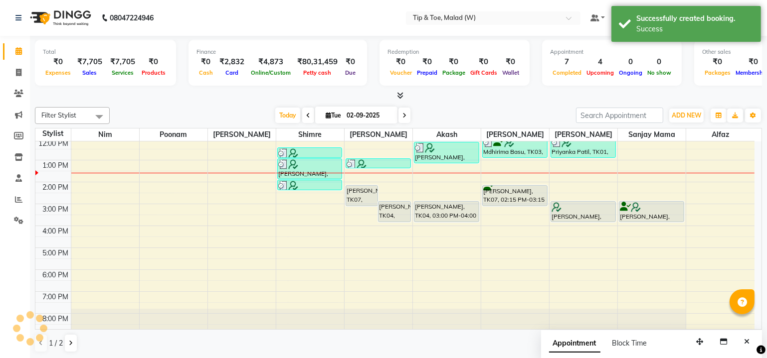
scroll to position [0, 0]
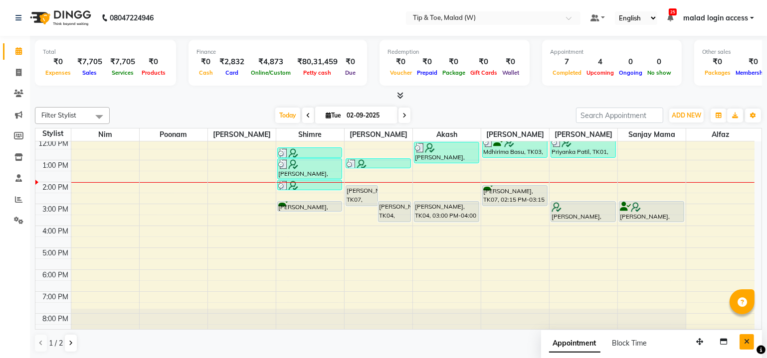
click at [746, 341] on icon "Close" at bounding box center [746, 341] width 5 height 7
click at [499, 248] on div "8:00 AM 9:00 AM 10:00 AM 11:00 AM 12:00 PM 1:00 PM 2:00 PM 3:00 PM 4:00 PM 5:00…" at bounding box center [394, 193] width 719 height 285
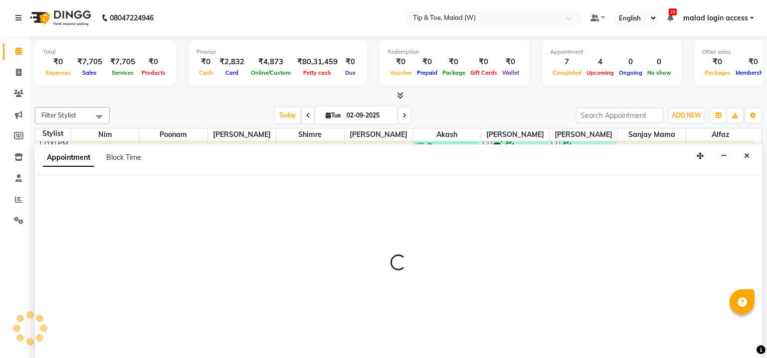
scroll to position [0, 0]
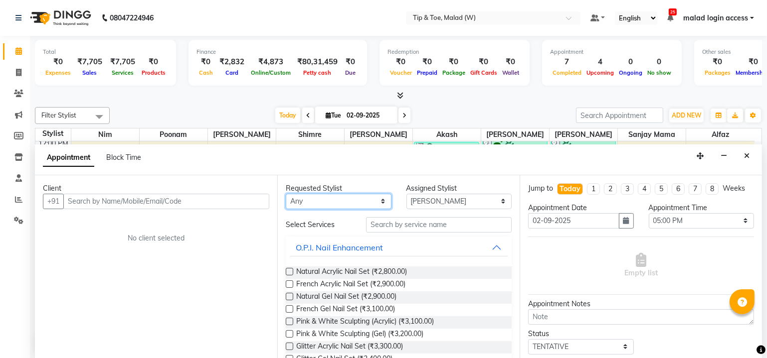
click at [308, 200] on select "Any [PERSON_NAME] Akash Alfaz [PERSON_NAME] [PERSON_NAME] [PERSON_NAME] poonam …" at bounding box center [339, 201] width 106 height 15
click at [286, 194] on select "Any [PERSON_NAME] Akash Alfaz [PERSON_NAME] [PERSON_NAME] [PERSON_NAME] poonam …" at bounding box center [339, 201] width 106 height 15
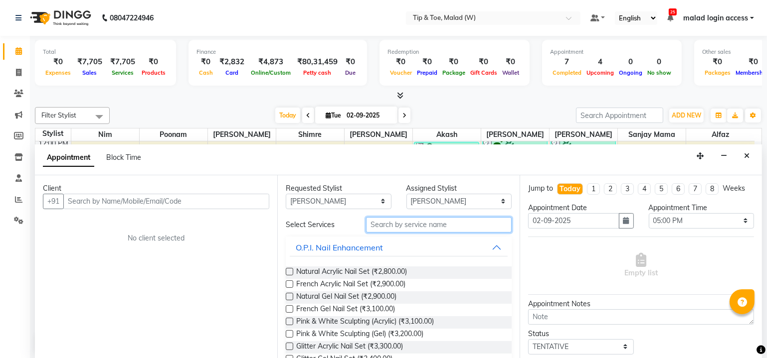
click at [393, 222] on input "text" at bounding box center [439, 224] width 146 height 15
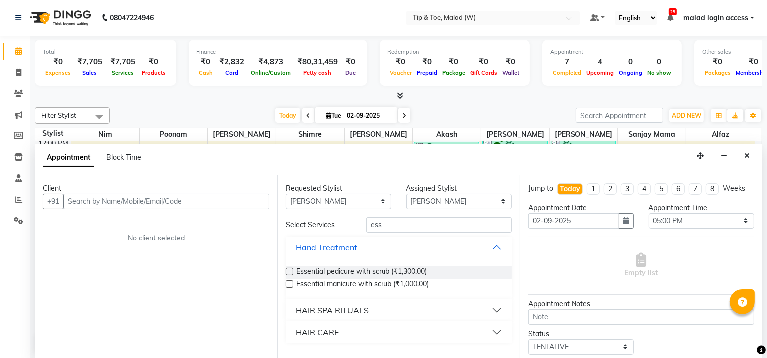
click at [288, 269] on label at bounding box center [289, 271] width 7 height 7
click at [288, 270] on input "checkbox" at bounding box center [289, 273] width 6 height 6
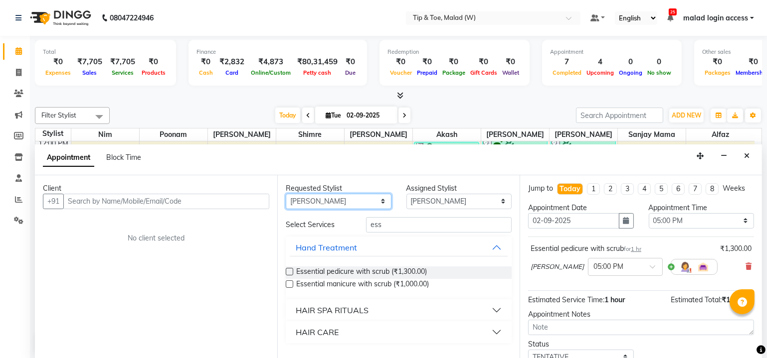
click at [328, 195] on select "Any [PERSON_NAME] Akash Alfaz [PERSON_NAME] [PERSON_NAME] [PERSON_NAME] poonam …" at bounding box center [339, 201] width 106 height 15
click at [286, 194] on select "Any [PERSON_NAME] Akash Alfaz [PERSON_NAME] [PERSON_NAME] [PERSON_NAME] poonam …" at bounding box center [339, 201] width 106 height 15
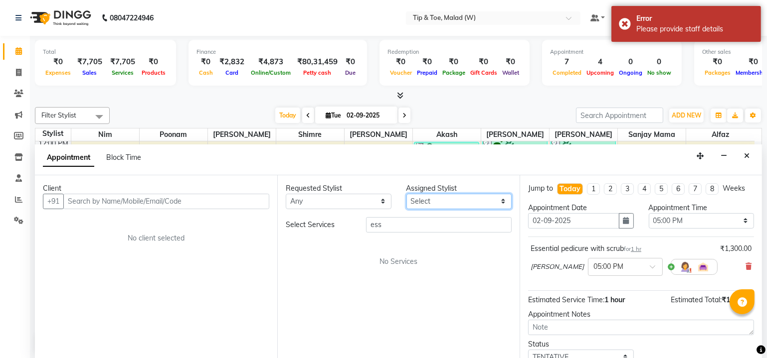
click at [422, 202] on select "Select [PERSON_NAME] Akash Alfaz [PERSON_NAME] [PERSON_NAME] [PERSON_NAME] poon…" at bounding box center [459, 201] width 106 height 15
click at [406, 194] on select "Select [PERSON_NAME] Akash Alfaz [PERSON_NAME] [PERSON_NAME] [PERSON_NAME] poon…" at bounding box center [459, 201] width 106 height 15
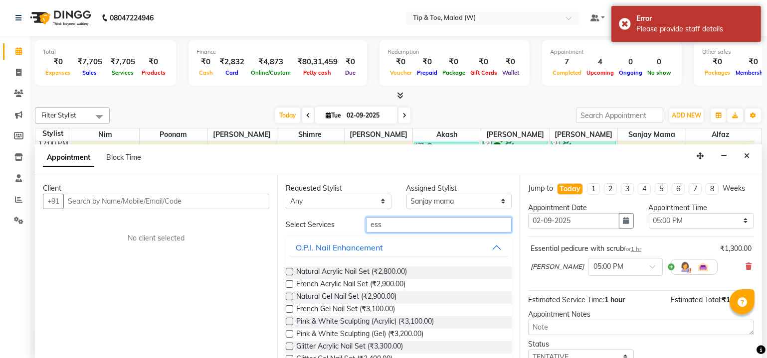
click at [405, 229] on input "ess" at bounding box center [439, 224] width 146 height 15
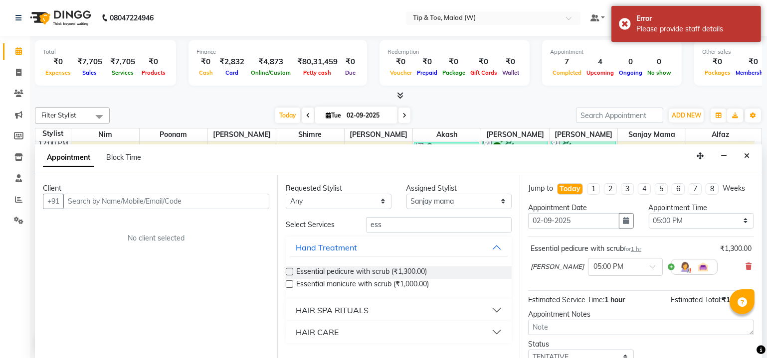
click at [289, 269] on label at bounding box center [289, 271] width 7 height 7
click at [289, 270] on input "checkbox" at bounding box center [289, 273] width 6 height 6
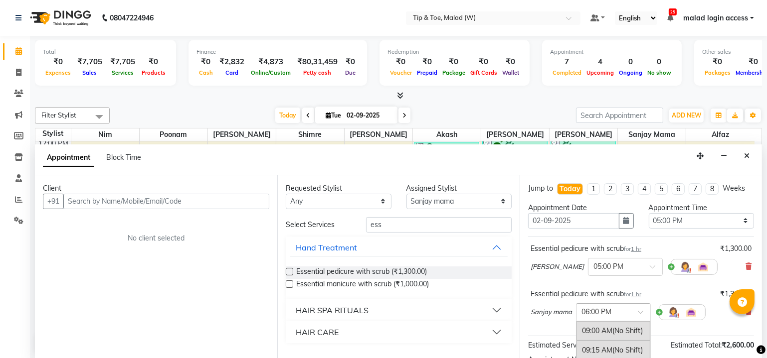
click at [630, 312] on div at bounding box center [613, 312] width 74 height 10
click at [601, 332] on div "05:00 PM" at bounding box center [613, 334] width 74 height 18
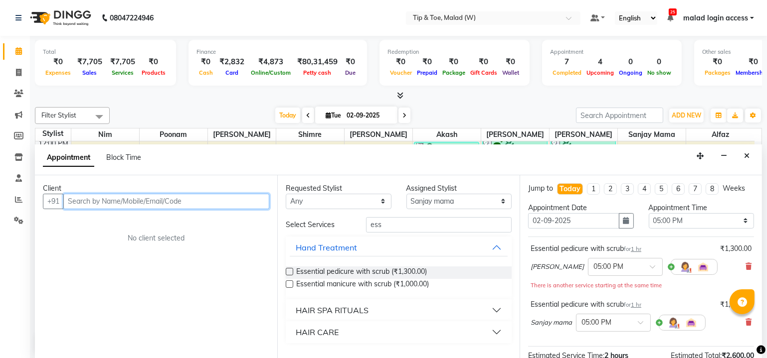
click at [127, 198] on input "text" at bounding box center [166, 201] width 206 height 15
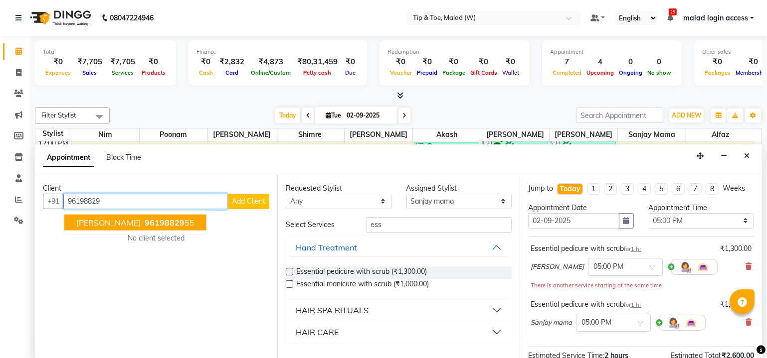
drag, startPoint x: 126, startPoint y: 219, endPoint x: 115, endPoint y: 217, distance: 10.8
click at [145, 219] on span "96198829" at bounding box center [165, 222] width 40 height 10
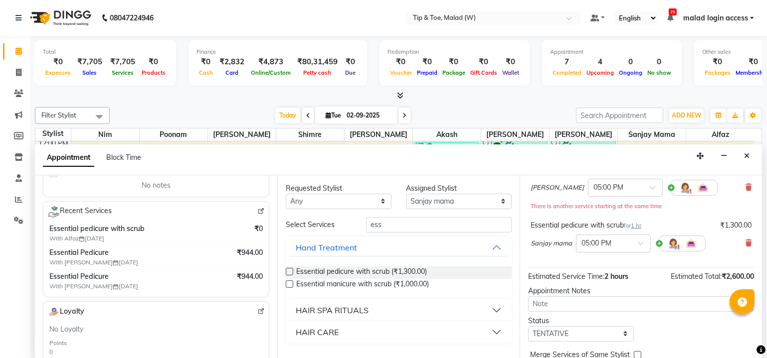
scroll to position [123, 0]
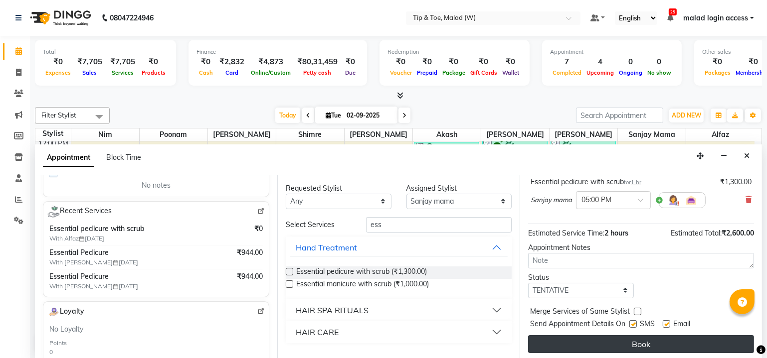
click at [637, 338] on button "Book" at bounding box center [641, 344] width 226 height 18
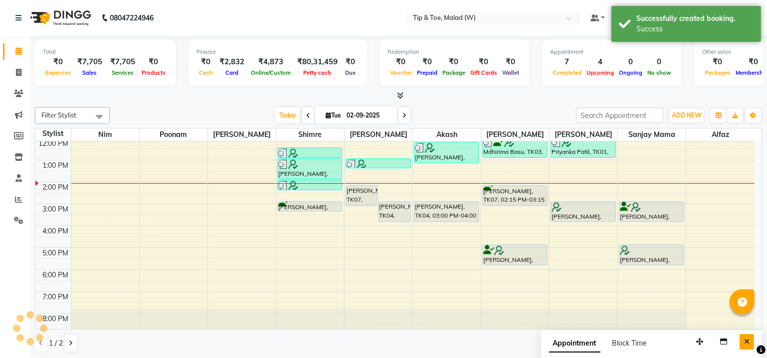
scroll to position [0, 0]
click at [746, 340] on icon "Close" at bounding box center [746, 341] width 5 height 7
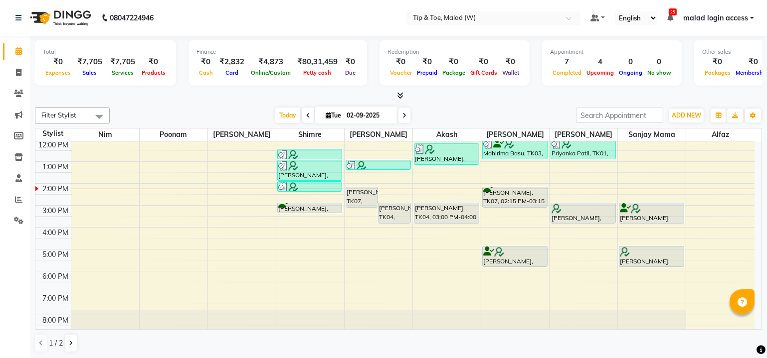
scroll to position [91, 0]
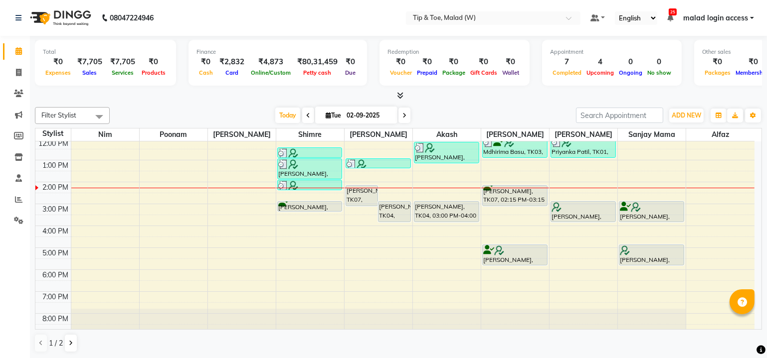
click at [358, 236] on div "8:00 AM 9:00 AM 10:00 AM 11:00 AM 12:00 PM 1:00 PM 2:00 PM 3:00 PM 4:00 PM 5:00…" at bounding box center [394, 193] width 719 height 285
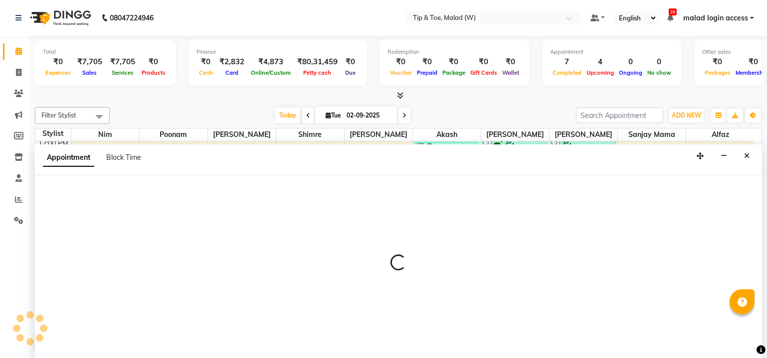
scroll to position [0, 0]
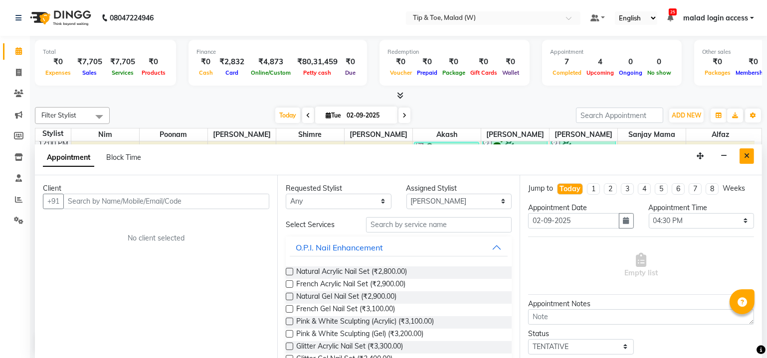
click at [742, 155] on button "Close" at bounding box center [746, 156] width 14 height 15
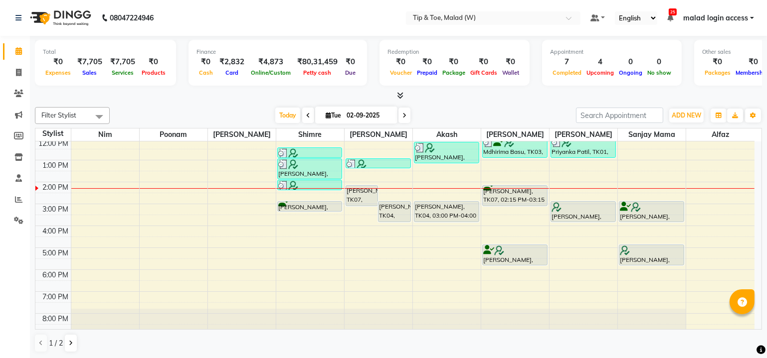
click at [402, 116] on icon at bounding box center [404, 116] width 4 height 6
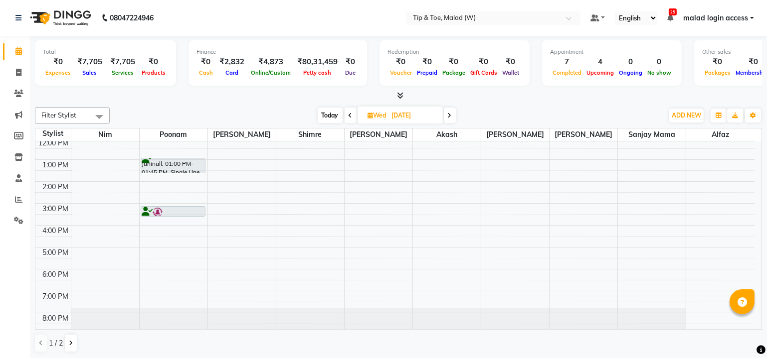
click at [448, 114] on icon at bounding box center [450, 116] width 4 height 6
click at [453, 114] on span at bounding box center [448, 115] width 12 height 15
click at [231, 161] on div "8:00 AM 9:00 AM 10:00 AM 11:00 AM 12:00 PM 1:00 PM 2:00 PM 3:00 PM 4:00 PM 5:00…" at bounding box center [394, 192] width 719 height 285
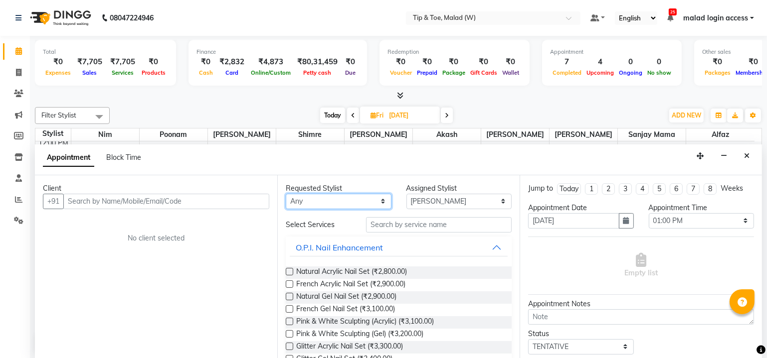
click at [329, 199] on select "Any [PERSON_NAME] Akash Alfaz [PERSON_NAME] [PERSON_NAME] [PERSON_NAME] poonam …" at bounding box center [339, 201] width 106 height 15
click at [286, 194] on select "Any [PERSON_NAME] Akash Alfaz [PERSON_NAME] [PERSON_NAME] [PERSON_NAME] poonam …" at bounding box center [339, 201] width 106 height 15
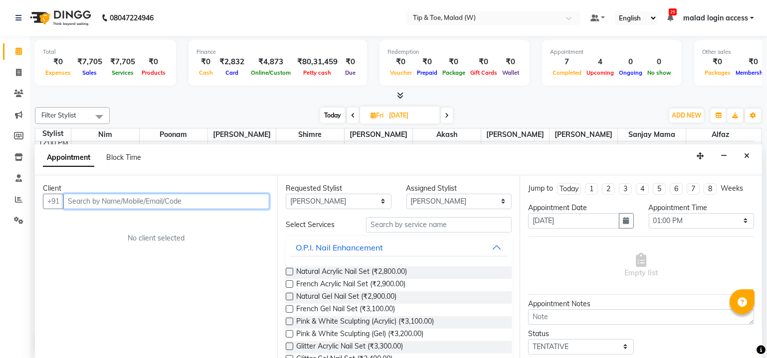
click at [162, 198] on input "text" at bounding box center [166, 201] width 206 height 15
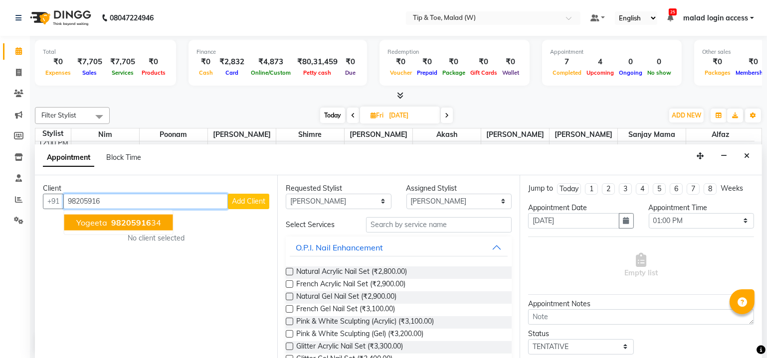
click at [149, 221] on ngb-highlight "98205916 34" at bounding box center [135, 222] width 52 height 10
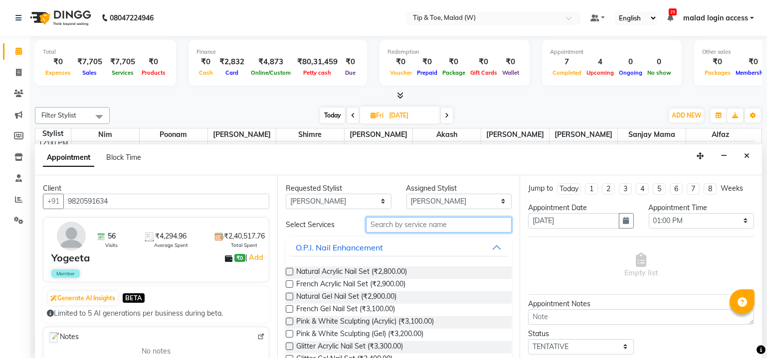
click at [392, 224] on input "text" at bounding box center [439, 224] width 146 height 15
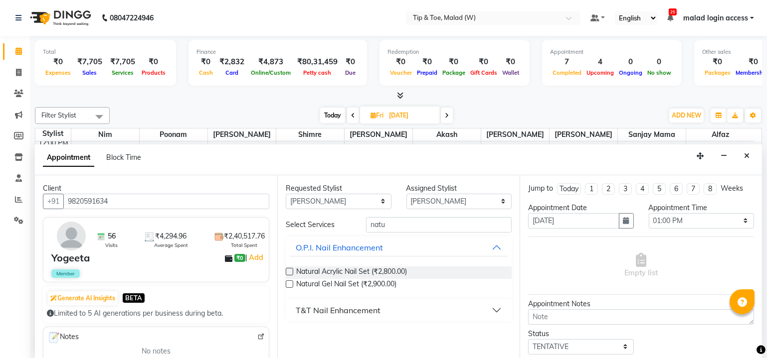
click at [291, 272] on label at bounding box center [289, 271] width 7 height 7
click at [291, 272] on input "checkbox" at bounding box center [289, 273] width 6 height 6
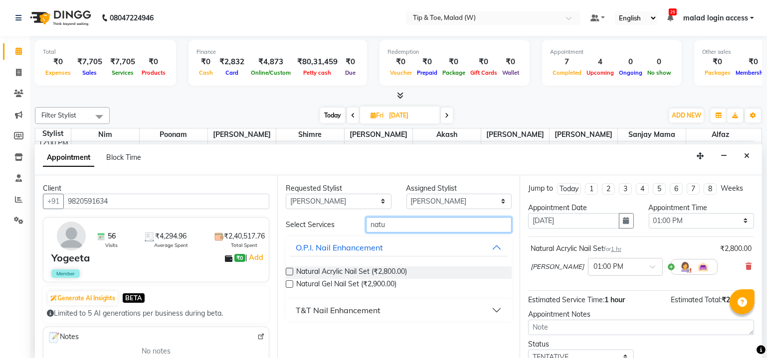
drag, startPoint x: 394, startPoint y: 227, endPoint x: 367, endPoint y: 225, distance: 27.0
click at [367, 225] on input "natu" at bounding box center [439, 224] width 146 height 15
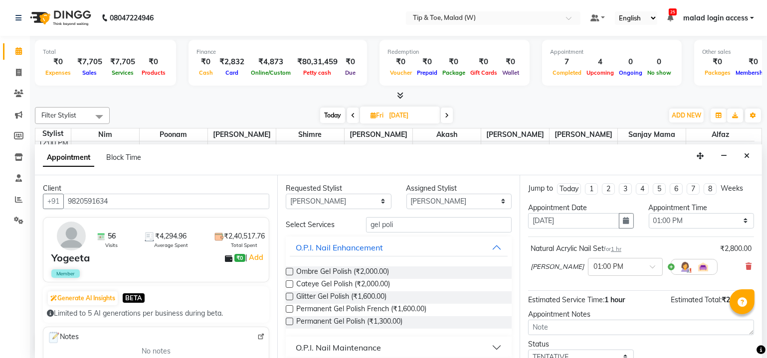
click at [289, 321] on label at bounding box center [289, 321] width 7 height 7
click at [289, 321] on input "checkbox" at bounding box center [289, 322] width 6 height 6
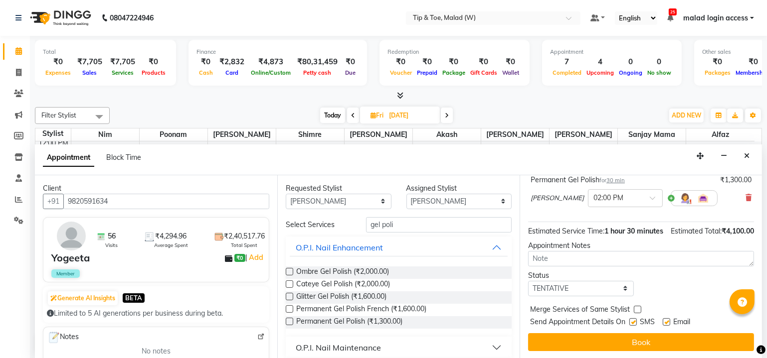
scroll to position [118, 0]
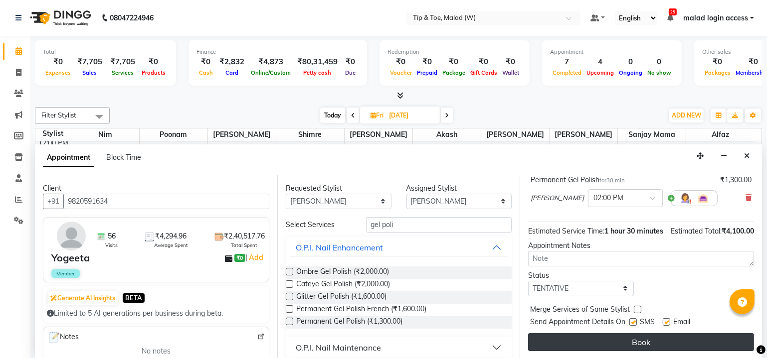
click at [636, 347] on button "Book" at bounding box center [641, 342] width 226 height 18
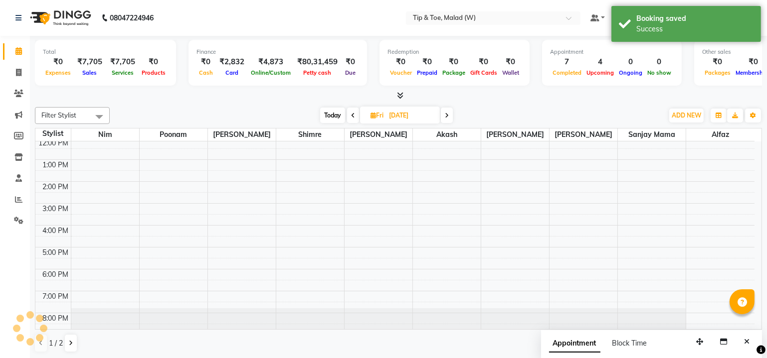
scroll to position [0, 0]
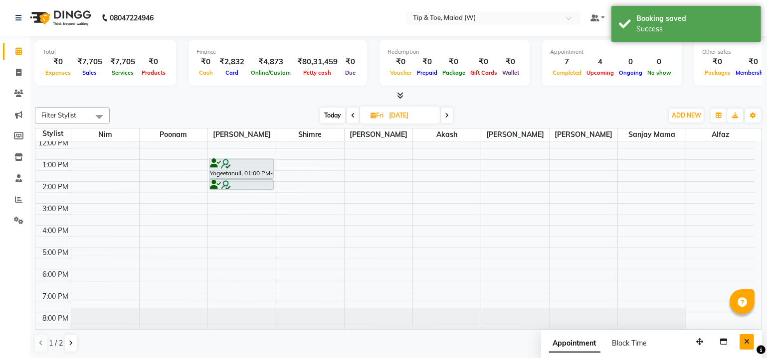
click at [743, 342] on button "Close" at bounding box center [746, 341] width 14 height 15
click at [331, 116] on span "Today" at bounding box center [332, 115] width 25 height 15
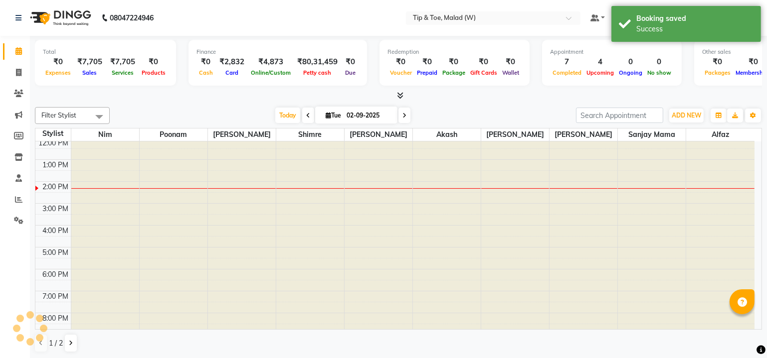
scroll to position [91, 0]
